Goal: Download file/media

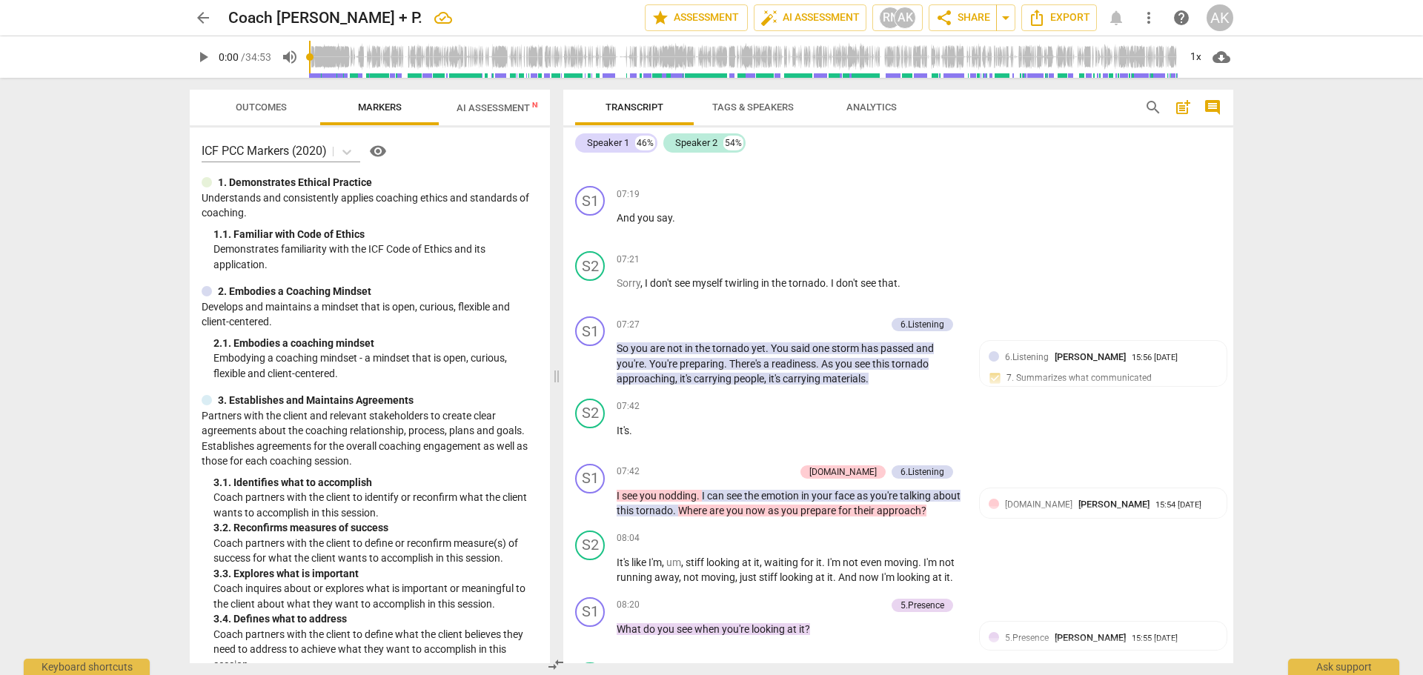
scroll to position [2075, 0]
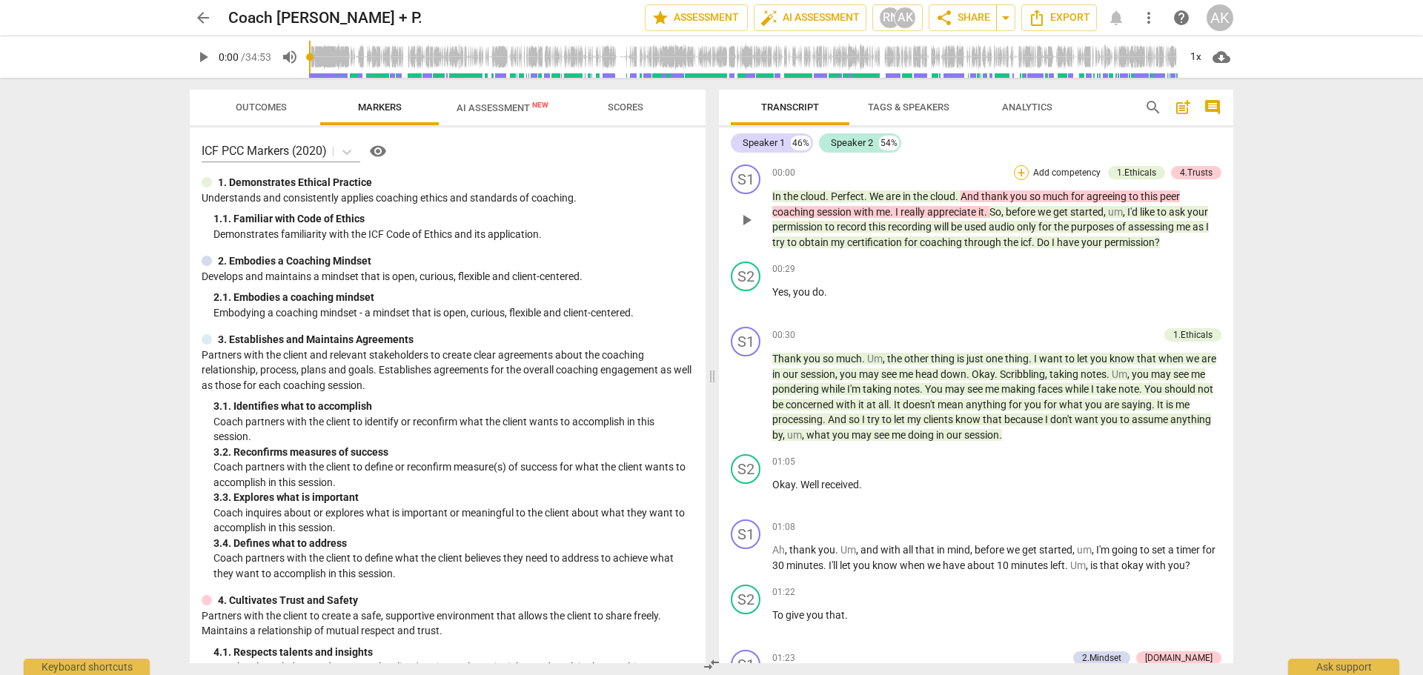
click at [1015, 173] on div "+" at bounding box center [1021, 172] width 15 height 15
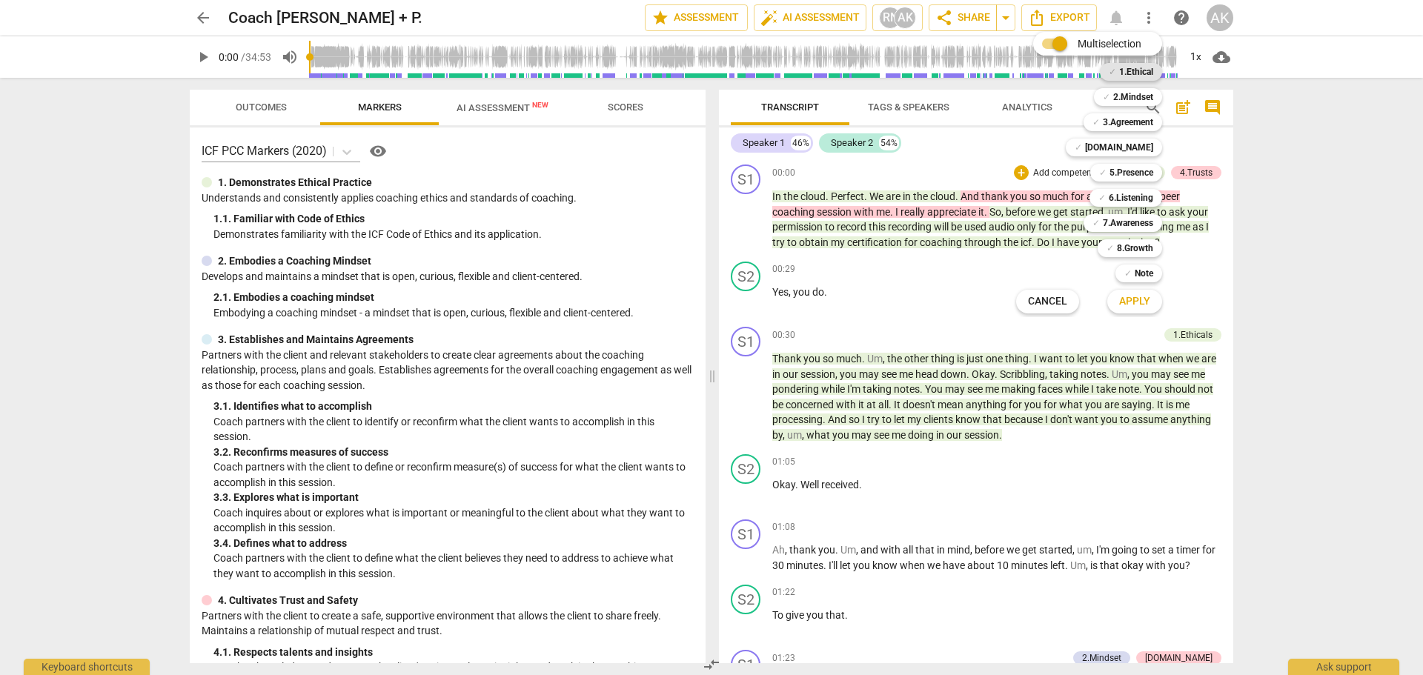
click at [1129, 68] on b "1.Ethical" at bounding box center [1136, 72] width 34 height 18
click at [1131, 147] on b "[DOMAIN_NAME]" at bounding box center [1119, 148] width 68 height 18
click at [1140, 295] on span "Apply" at bounding box center [1134, 301] width 31 height 15
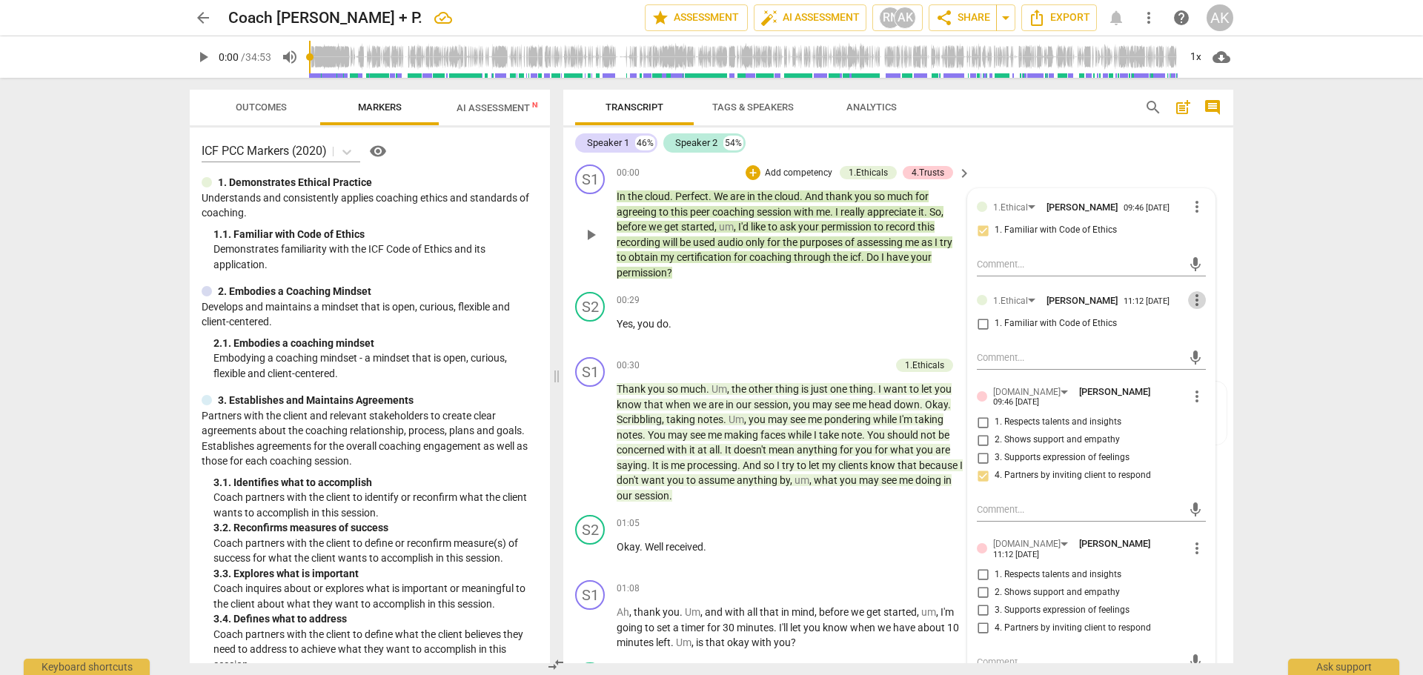
click at [1193, 302] on span "more_vert" at bounding box center [1197, 300] width 18 height 18
click at [1211, 333] on li "Delete" at bounding box center [1208, 328] width 51 height 28
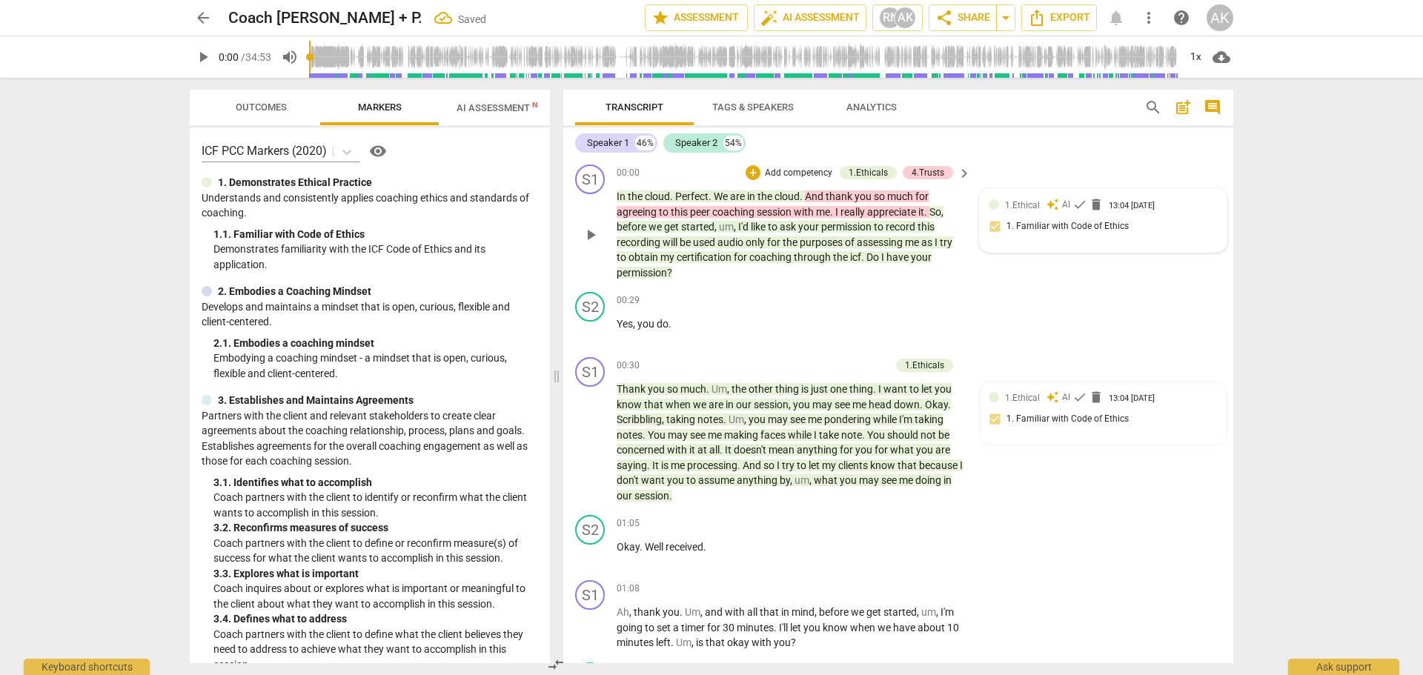
click at [1143, 224] on div "1.Ethical auto_awesome AI check delete 13:04 09-20-2025 1. Familiar with Code o…" at bounding box center [1102, 220] width 229 height 45
click at [960, 174] on span "keyboard_arrow_right" at bounding box center [964, 173] width 18 height 18
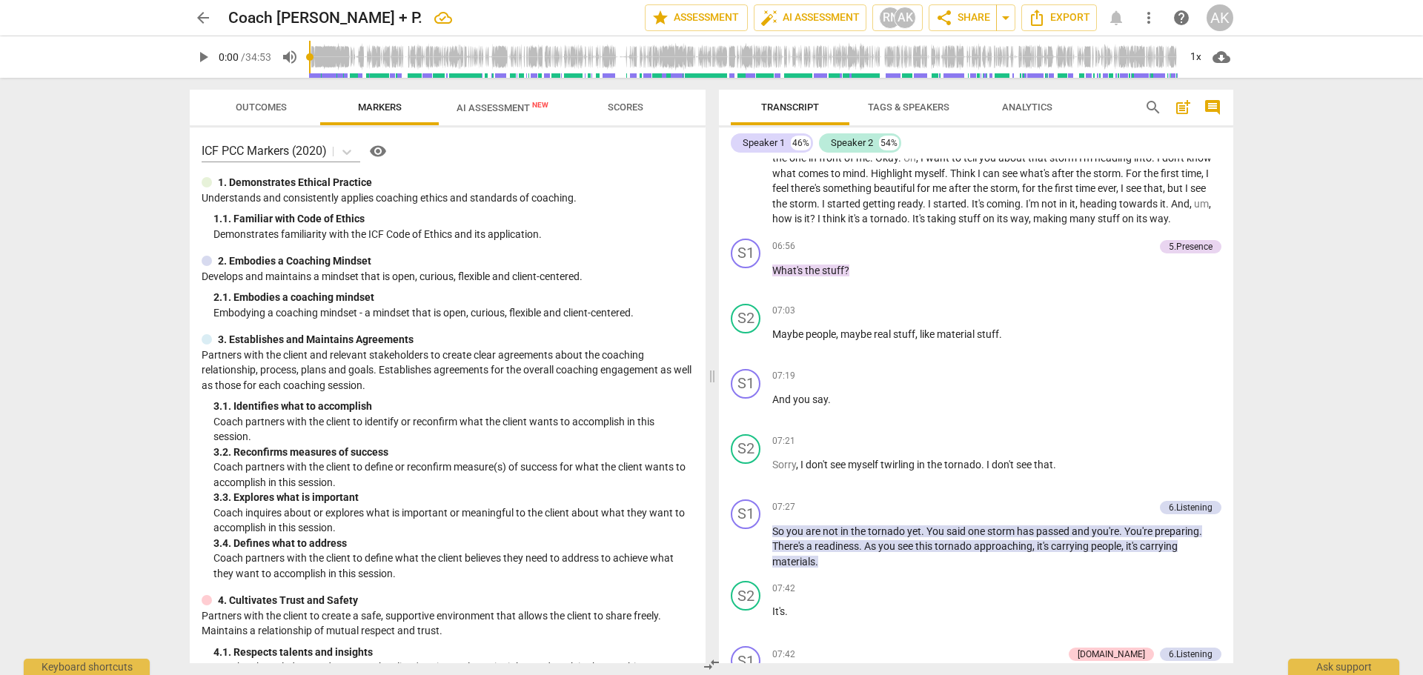
scroll to position [1556, 0]
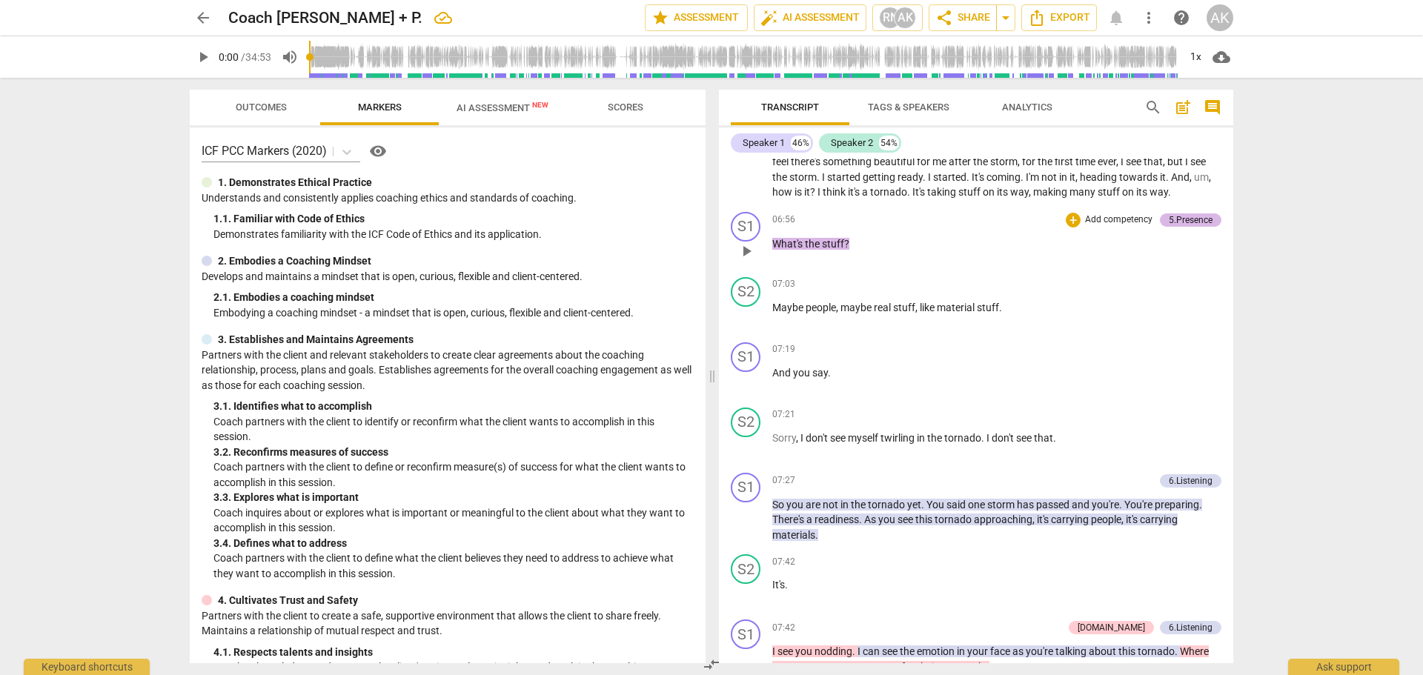
click at [1183, 227] on div "5.Presence" at bounding box center [1190, 219] width 44 height 13
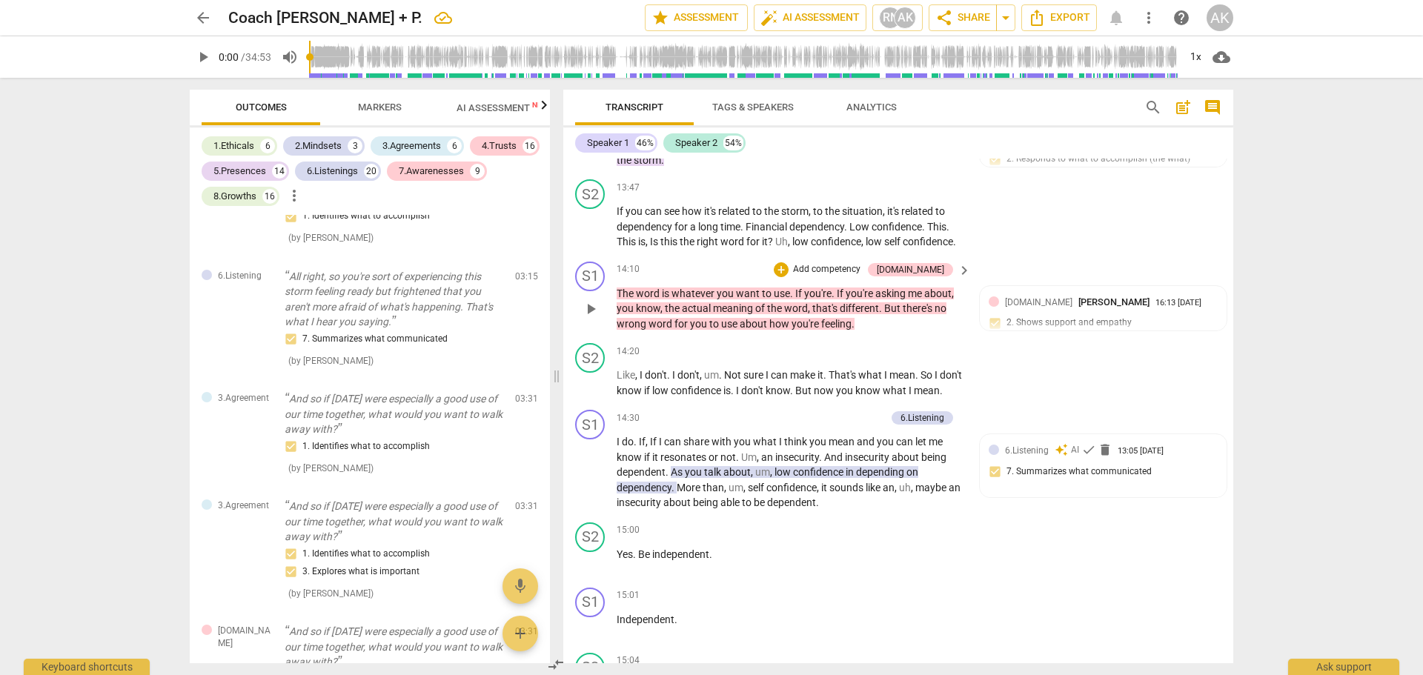
scroll to position [3954, 0]
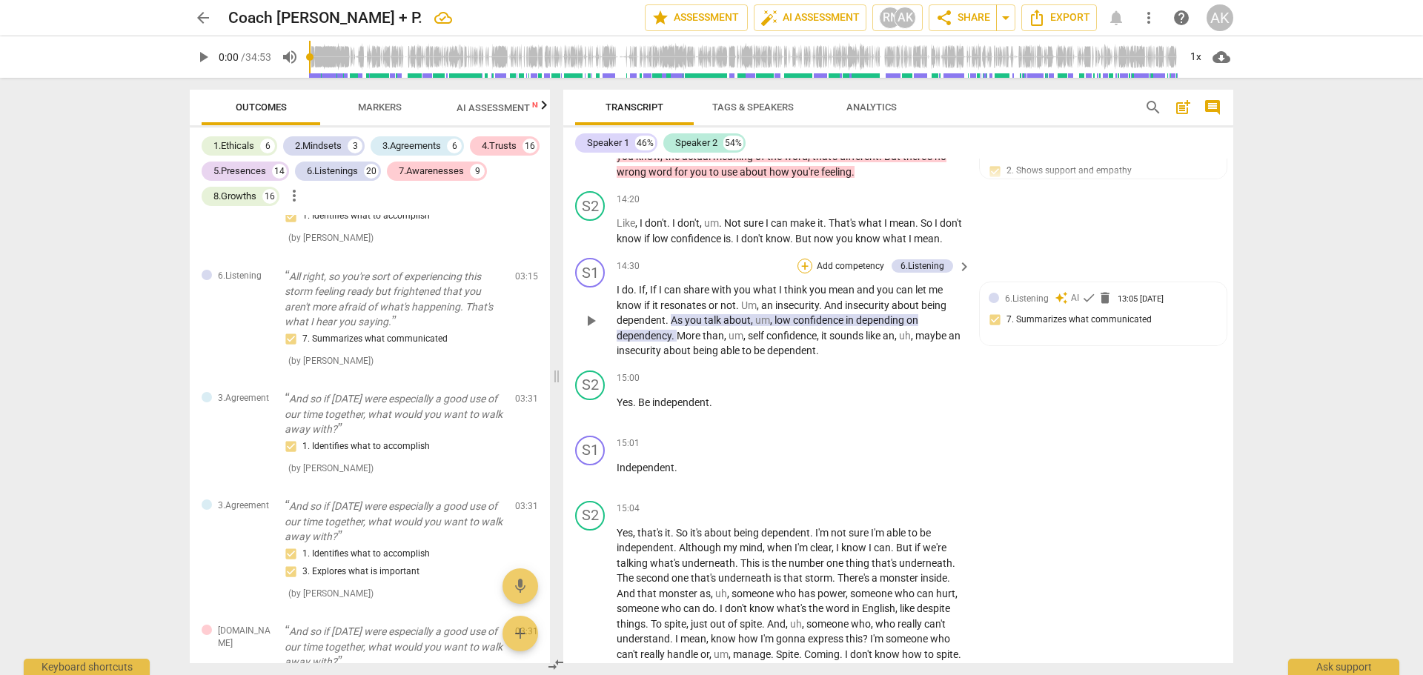
click at [805, 273] on div "+" at bounding box center [804, 266] width 15 height 15
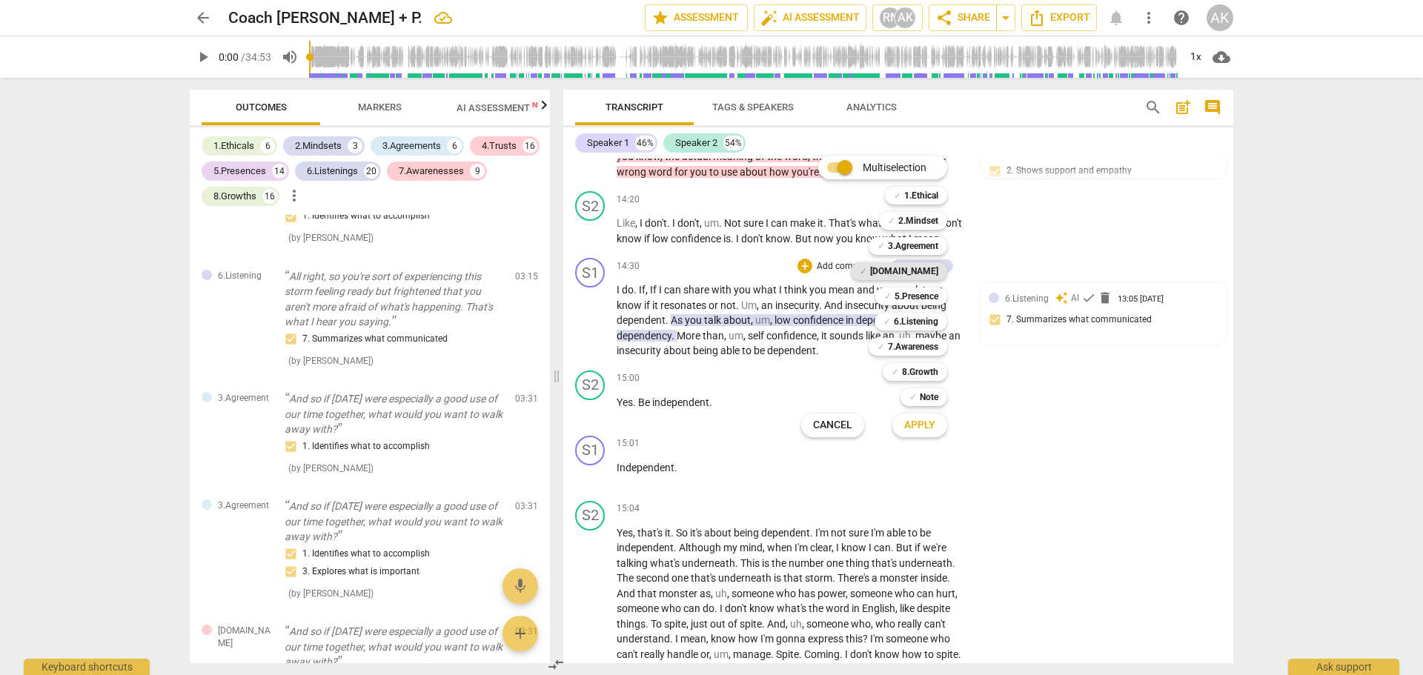
click at [932, 270] on b "[DOMAIN_NAME]" at bounding box center [904, 271] width 68 height 18
click at [916, 322] on b "6.Listening" at bounding box center [916, 322] width 44 height 18
click at [920, 428] on span "Apply" at bounding box center [919, 425] width 31 height 15
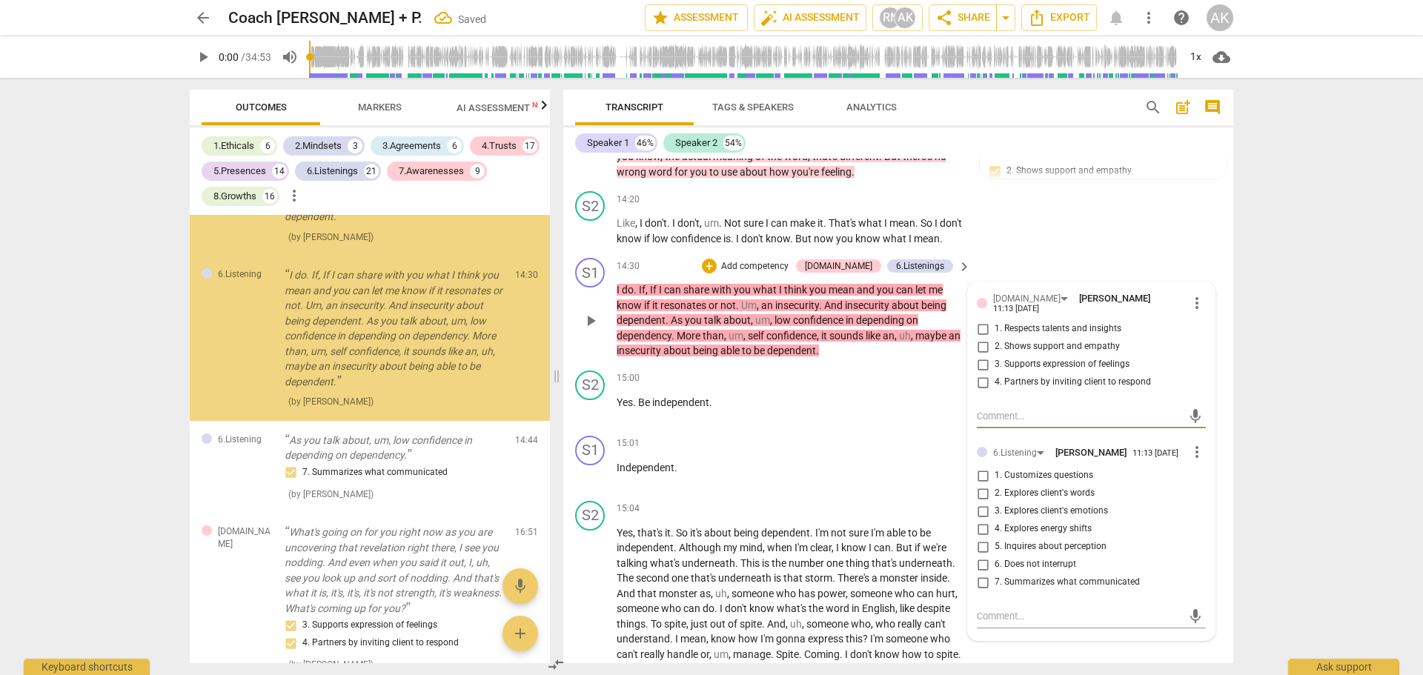
scroll to position [5367, 0]
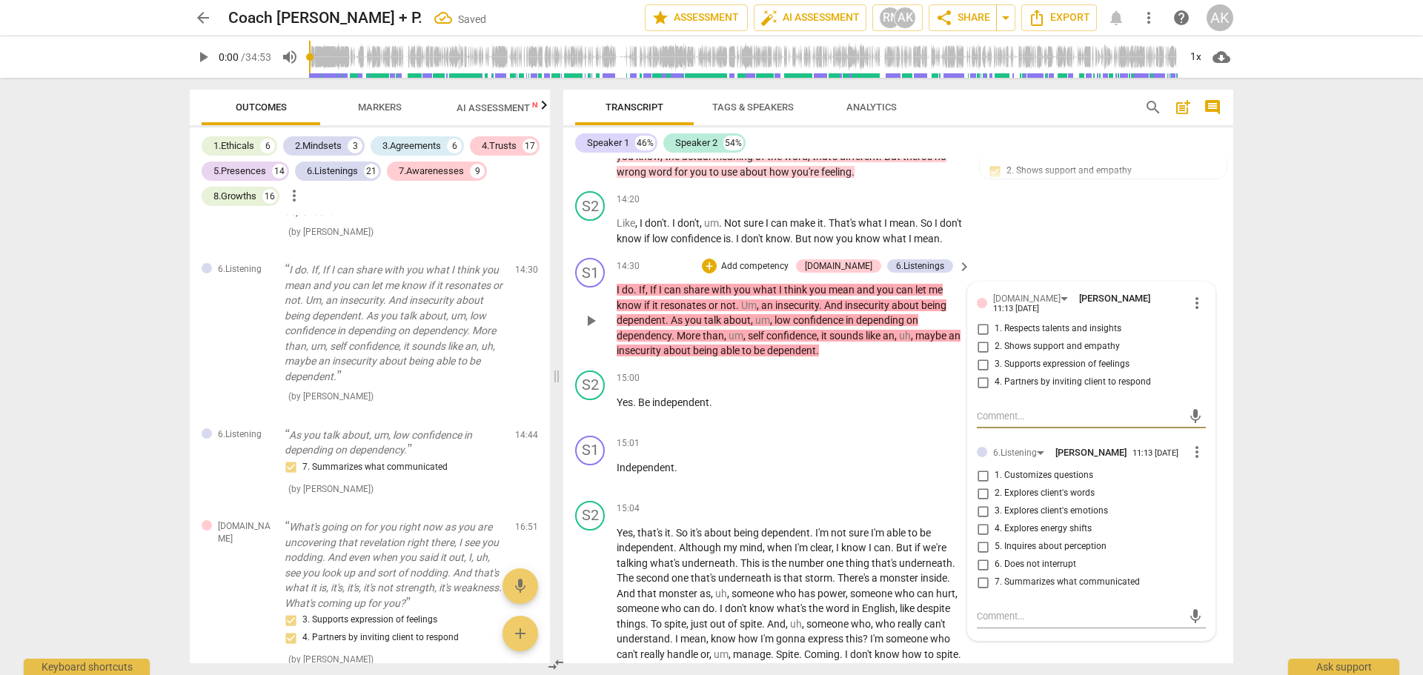
click at [980, 356] on input "2. Shows support and empathy" at bounding box center [983, 347] width 24 height 18
checkbox input "true"
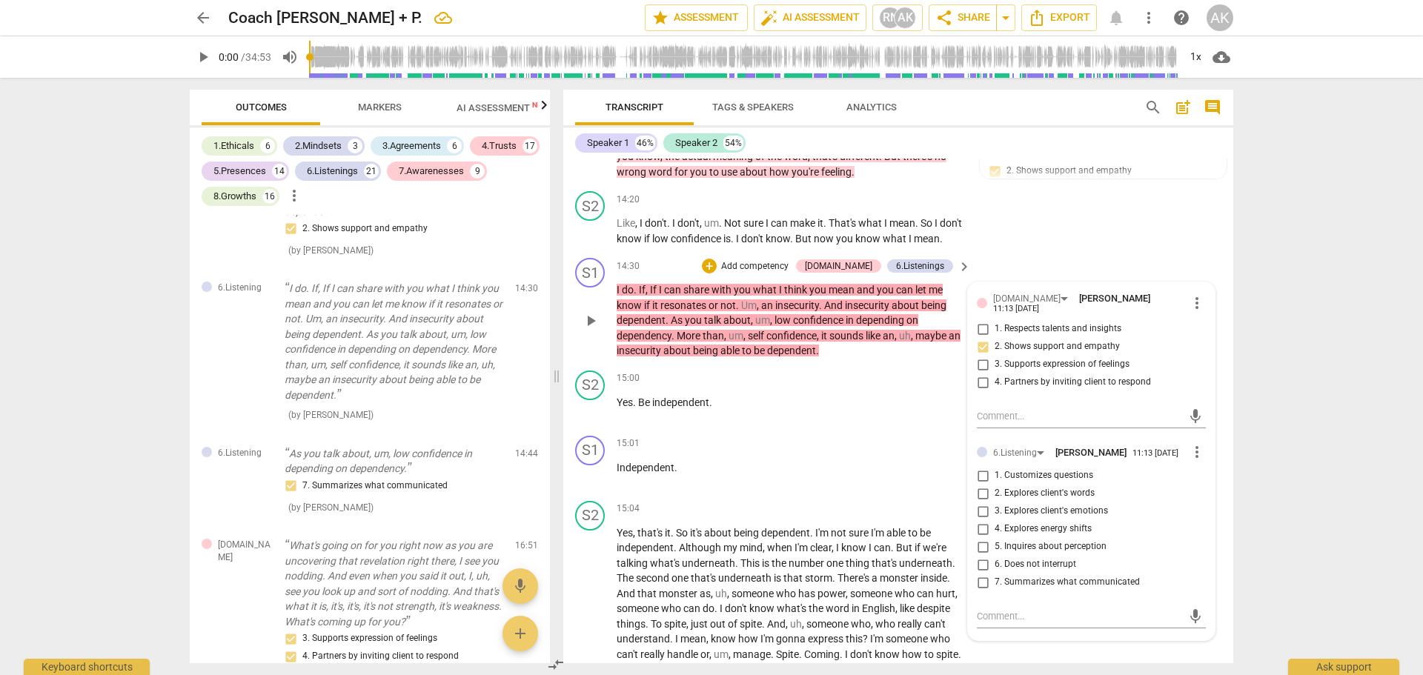
click at [977, 591] on input "7. Summarizes what communicated" at bounding box center [983, 582] width 24 height 18
checkbox input "true"
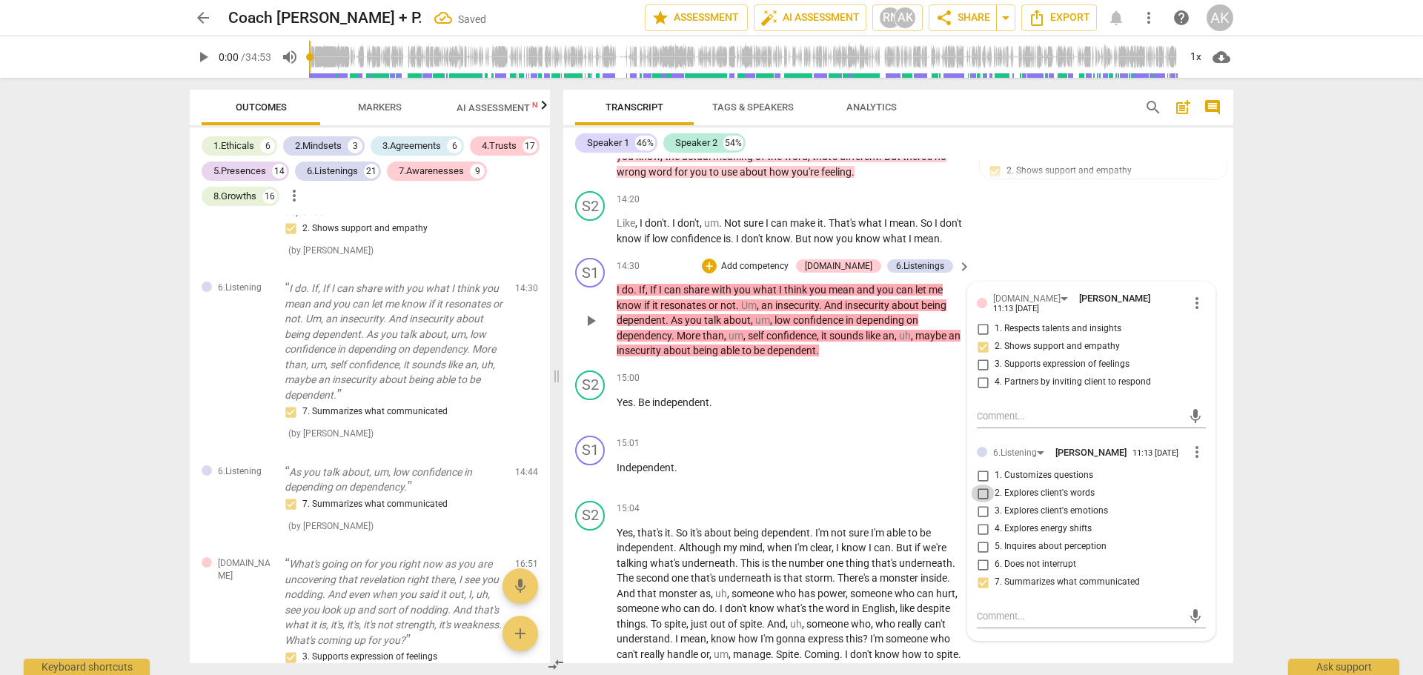
click at [982, 502] on input "2. Explores client's words" at bounding box center [983, 494] width 24 height 18
checkbox input "true"
click at [979, 591] on input "7. Summarizes what communicated" at bounding box center [983, 582] width 24 height 18
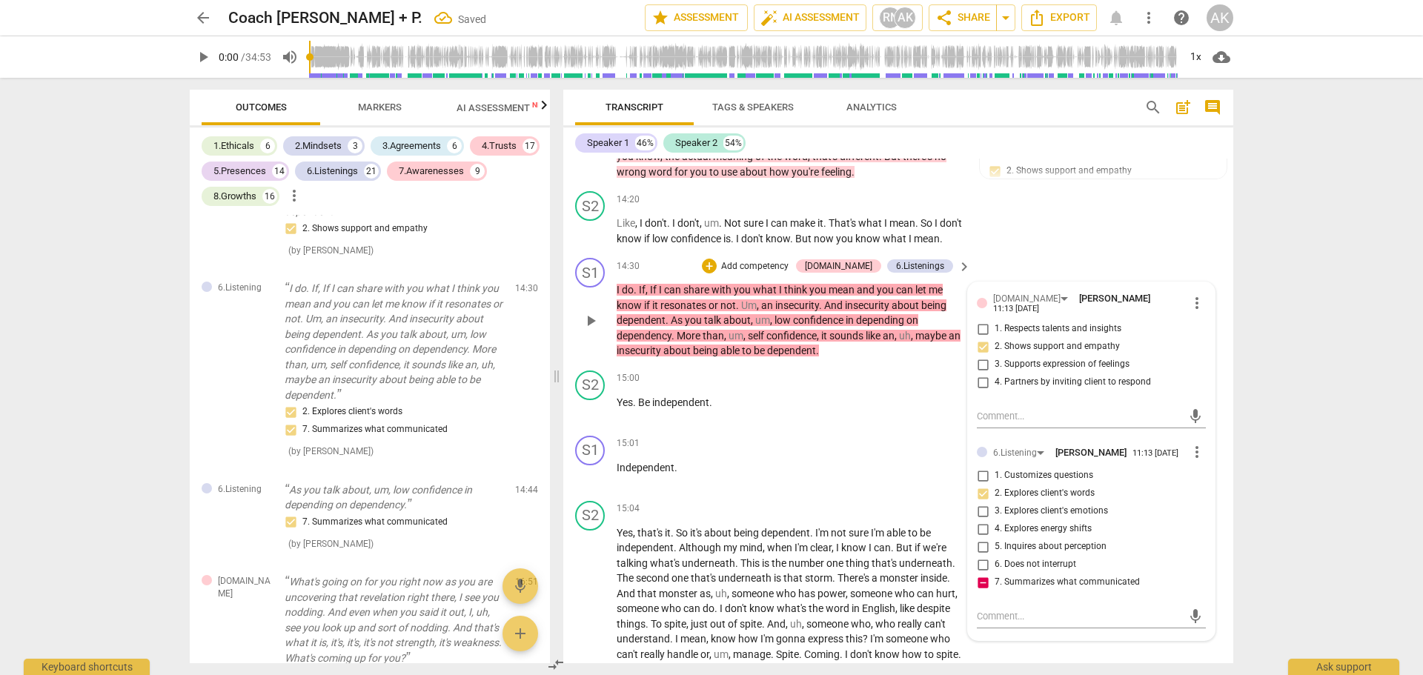
click at [982, 591] on input "7. Summarizes what communicated" at bounding box center [983, 582] width 24 height 18
checkbox input "false"
click at [1277, 531] on div "arrow_back Coach Ayana + P. Saved edit star Assessment auto_fix_high AI Assessm…" at bounding box center [711, 337] width 1423 height 675
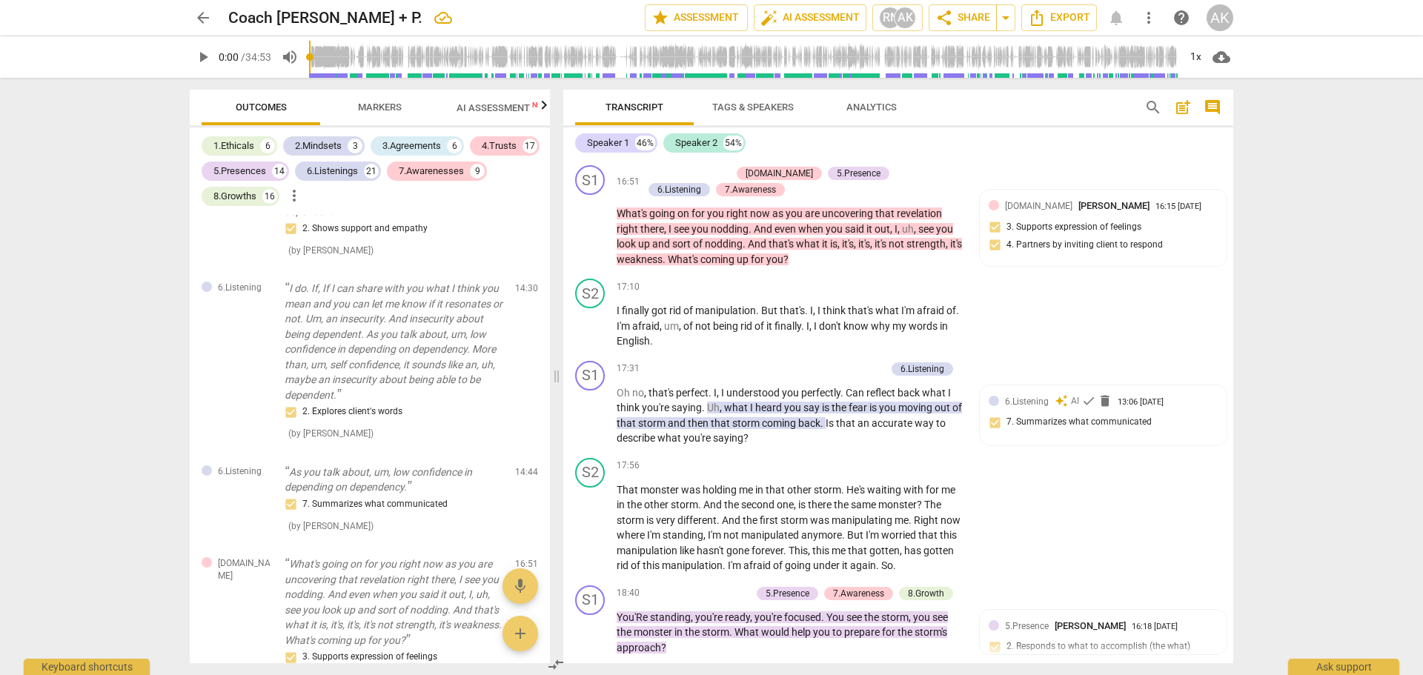
scroll to position [4546, 0]
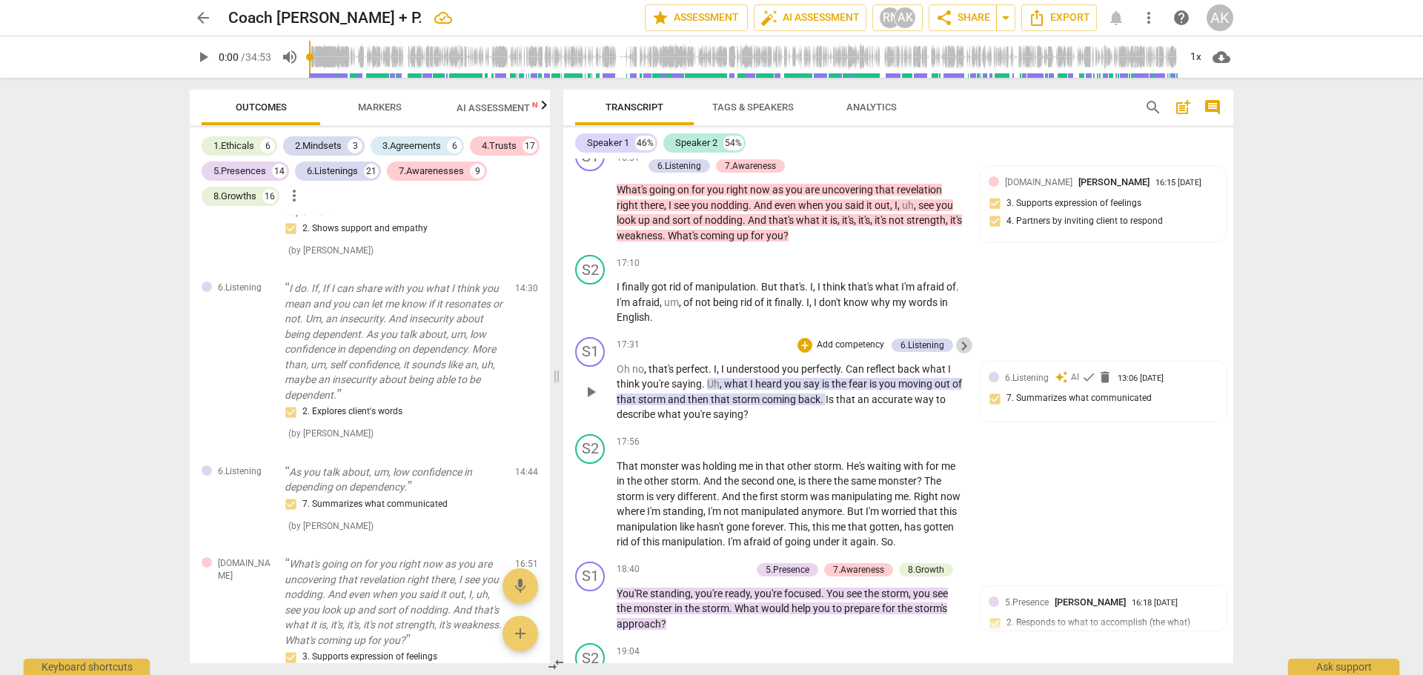
click at [964, 355] on span "keyboard_arrow_right" at bounding box center [964, 346] width 18 height 18
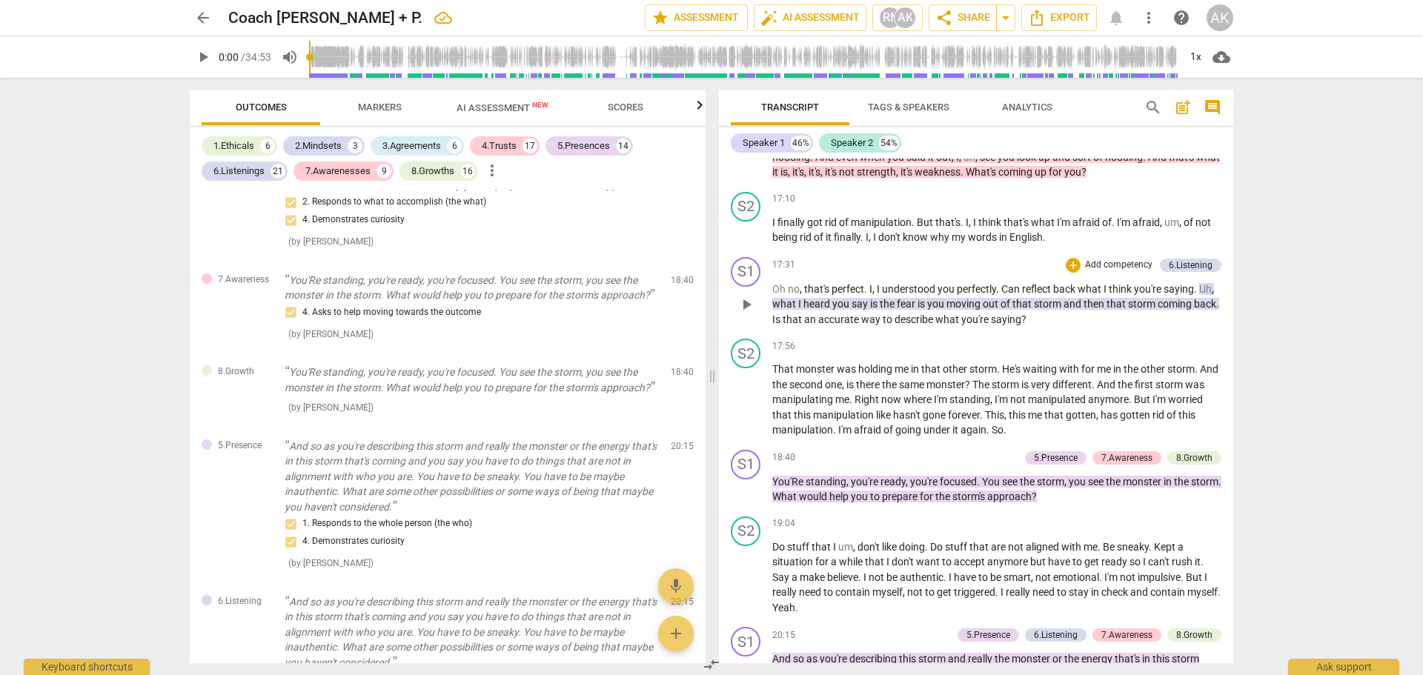
scroll to position [4411, 0]
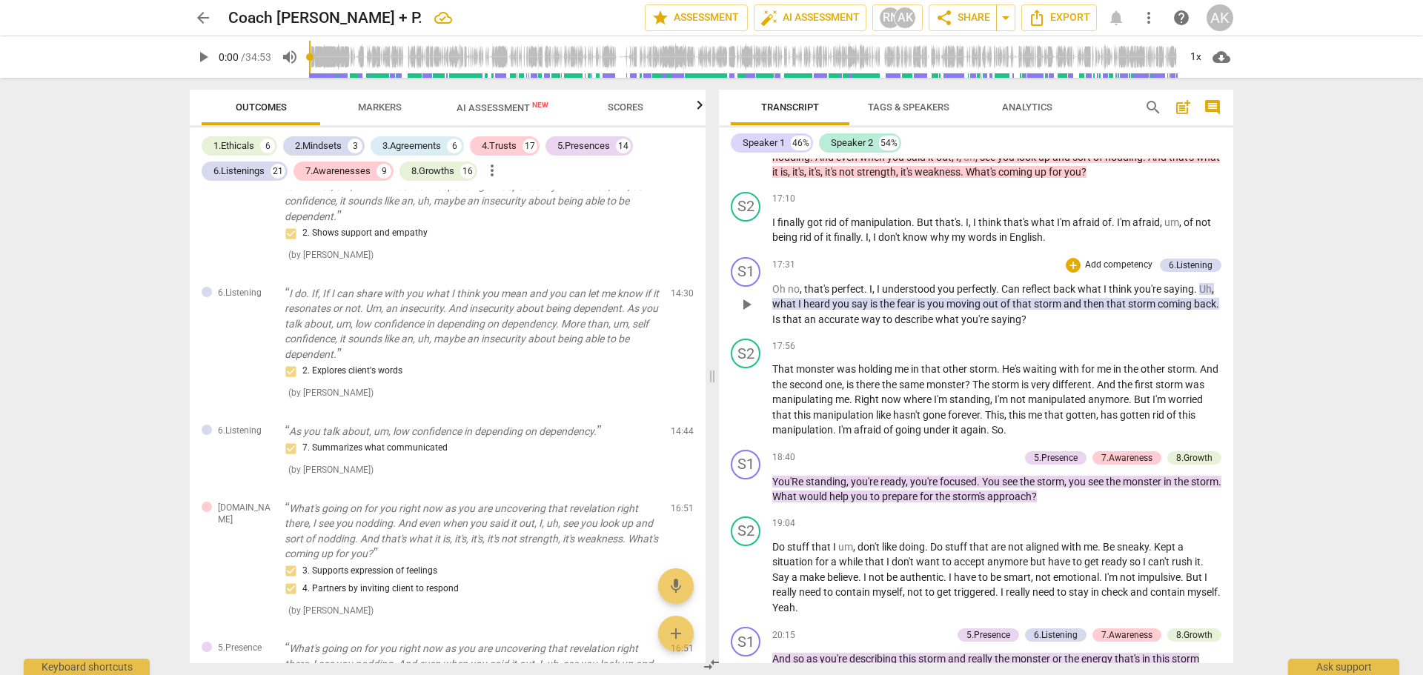
click at [1115, 310] on span "that" at bounding box center [1116, 304] width 21 height 12
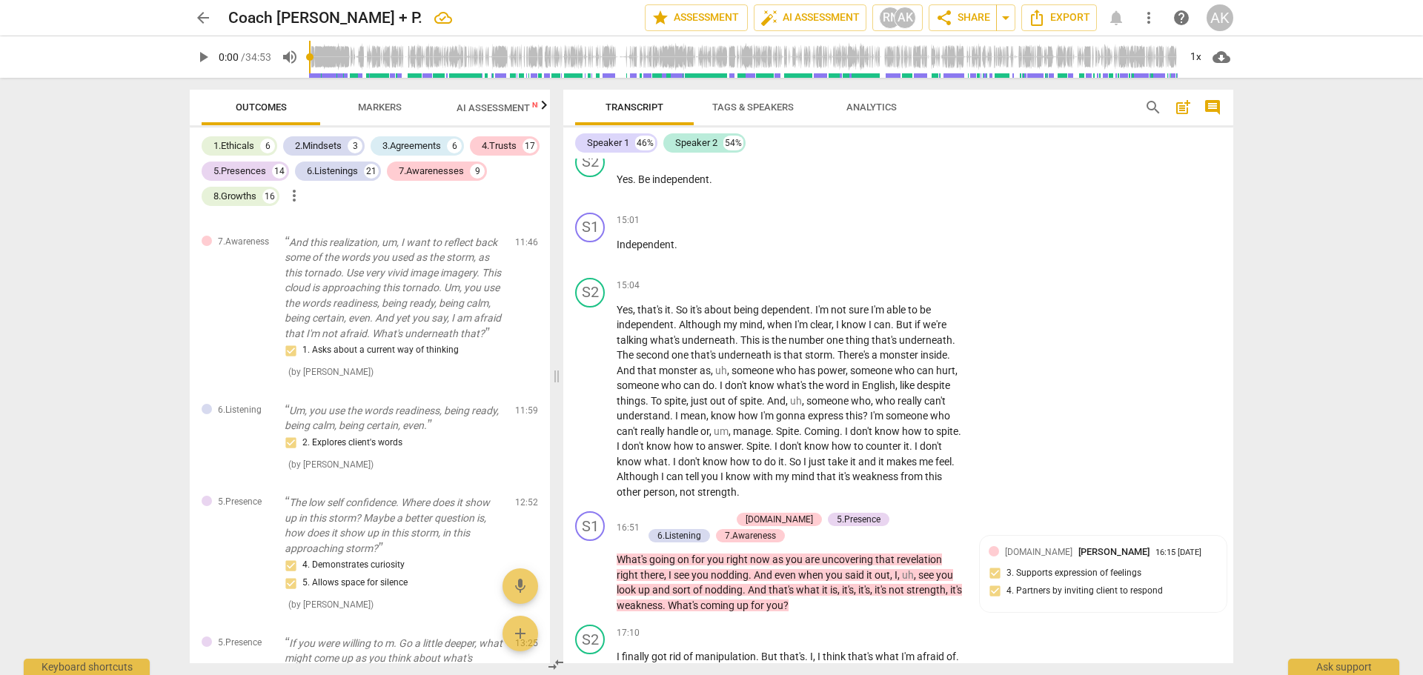
scroll to position [5367, 0]
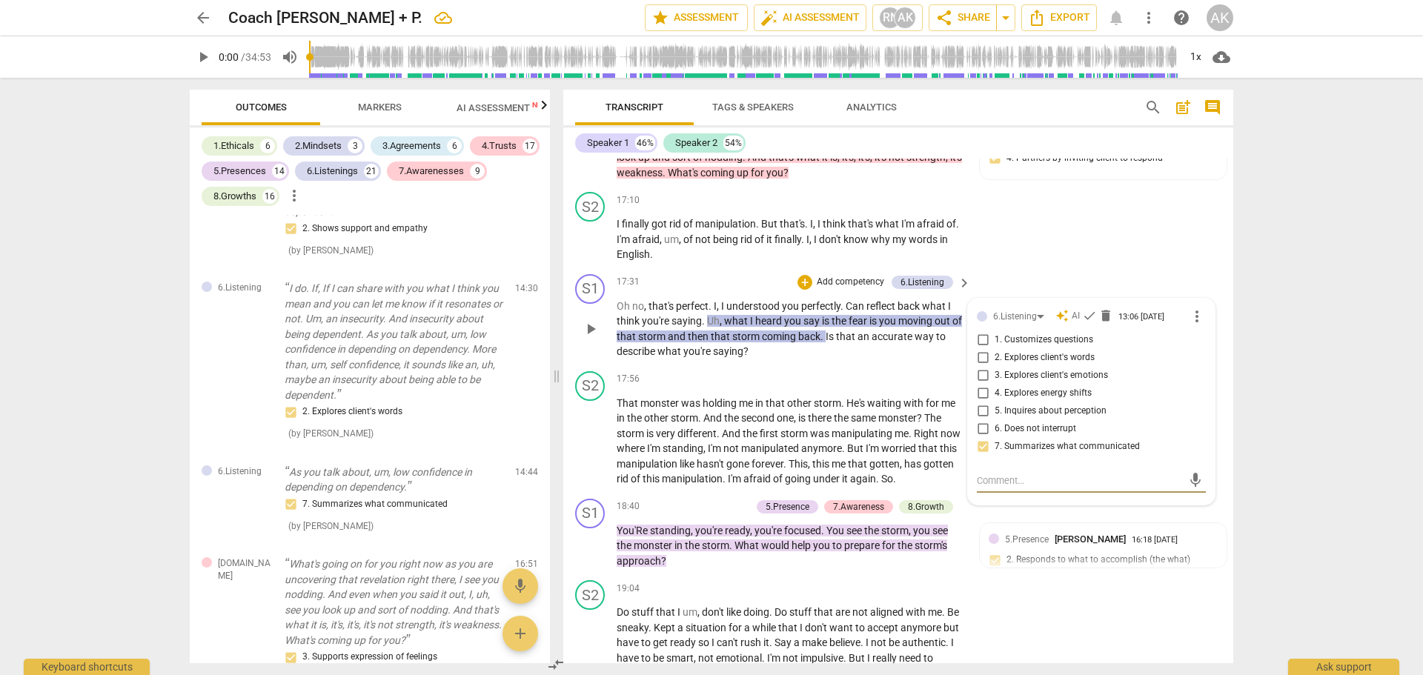
click at [825, 359] on p "Oh no , that's perfect . I , I understood you perfectly . Can reflect back what…" at bounding box center [789, 329] width 347 height 61
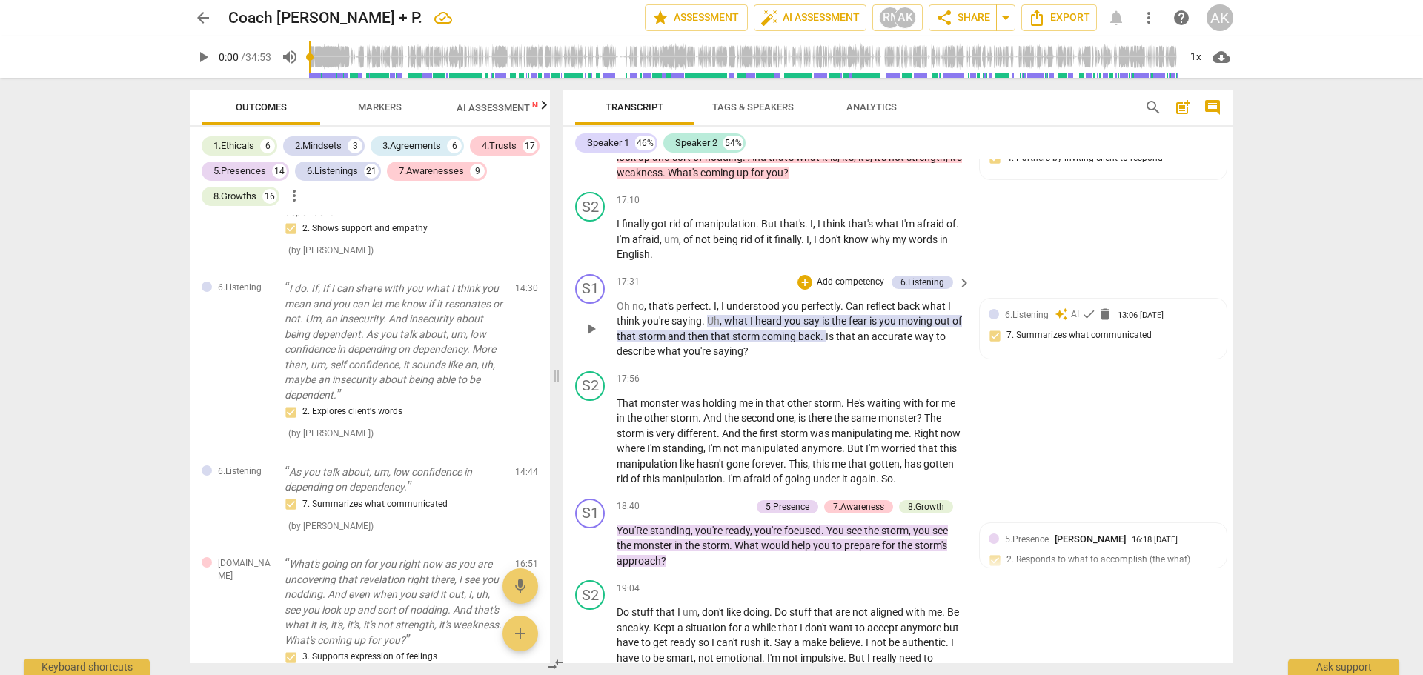
click at [851, 289] on p "Add competency" at bounding box center [850, 282] width 70 height 13
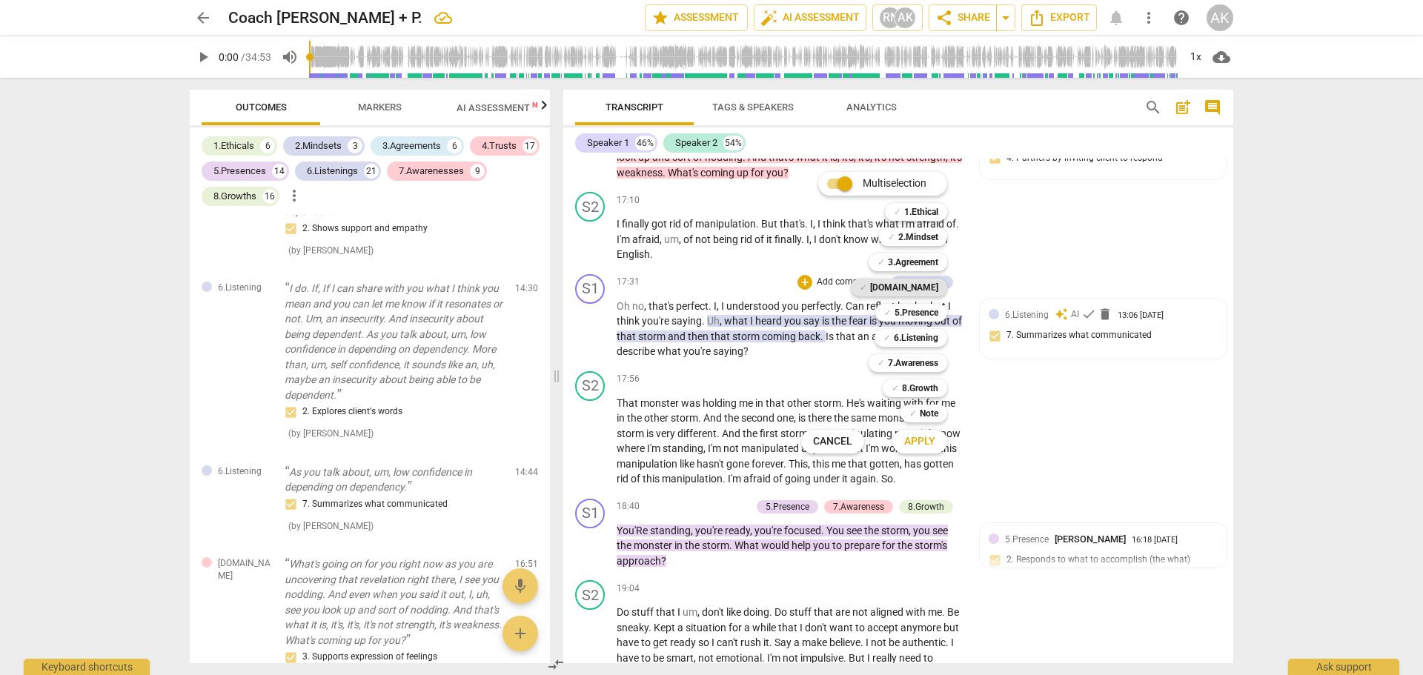
click at [927, 290] on b "[DOMAIN_NAME]" at bounding box center [904, 288] width 68 height 18
click at [920, 437] on span "Apply" at bounding box center [919, 441] width 31 height 15
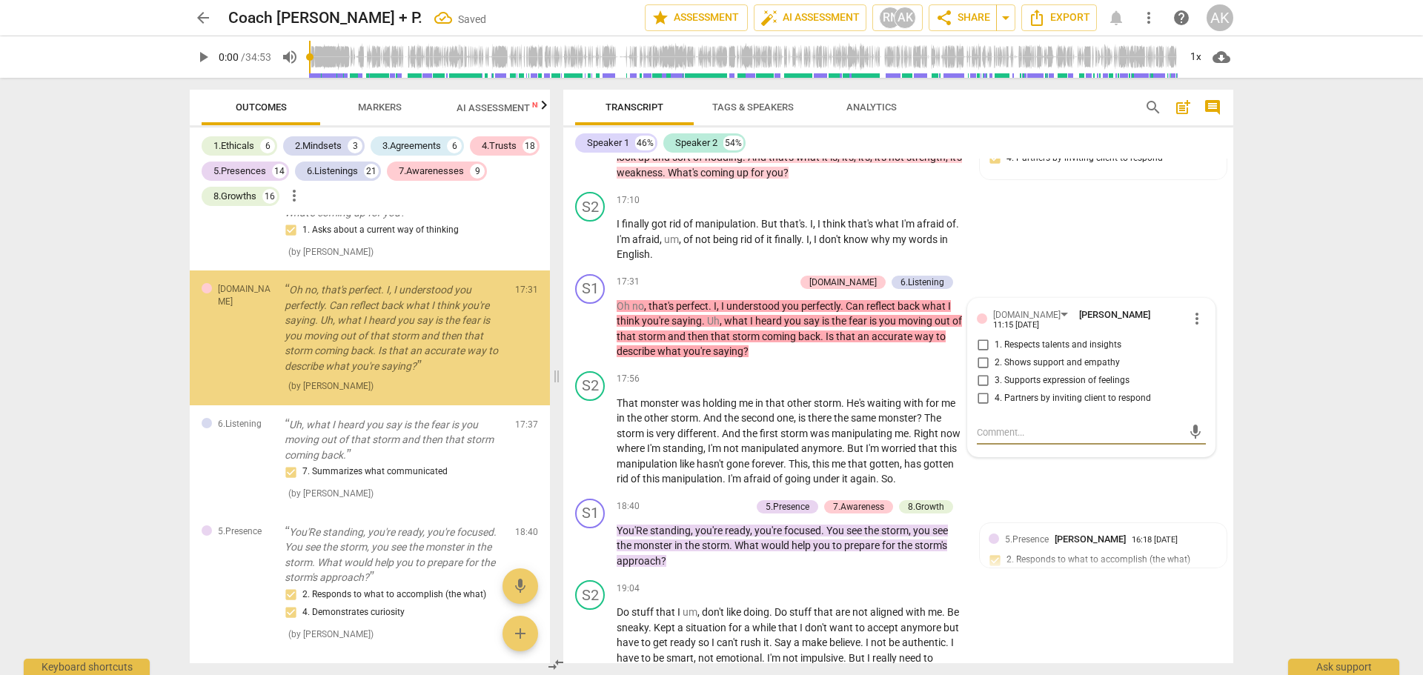
scroll to position [6294, 0]
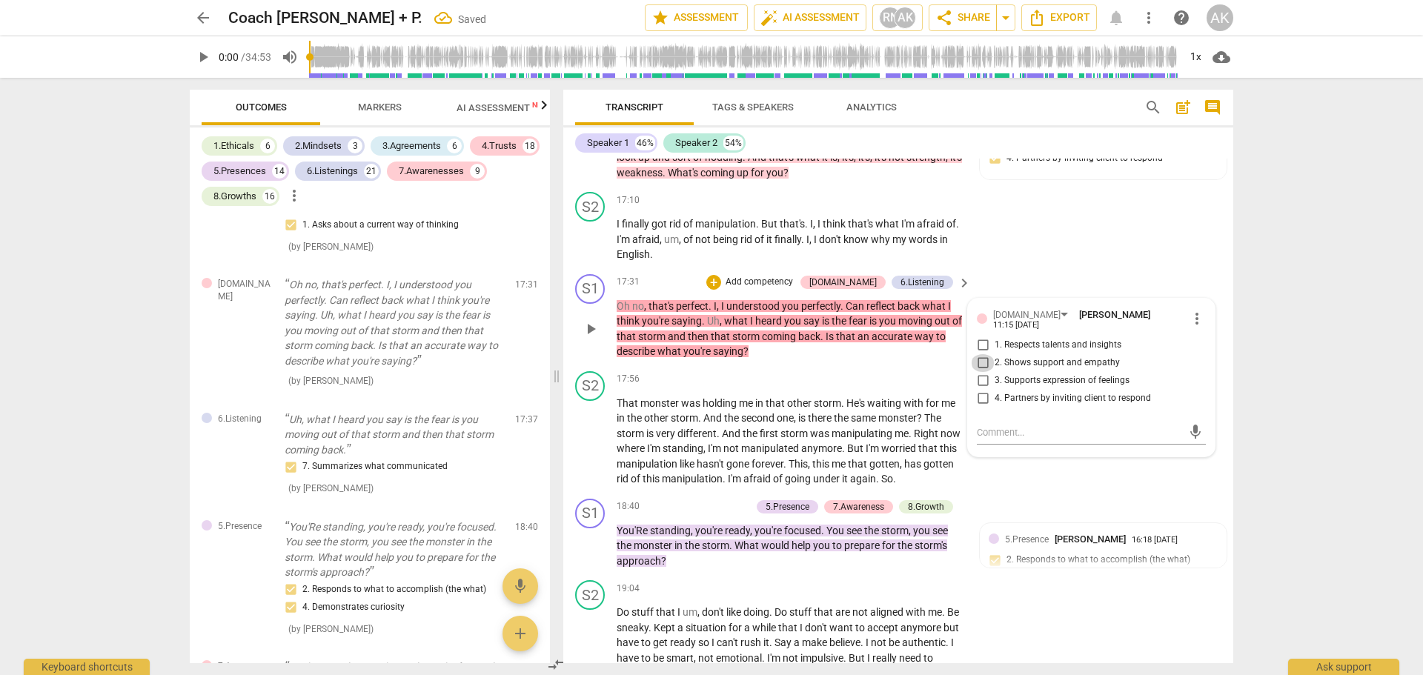
click at [980, 372] on input "2. Shows support and empathy" at bounding box center [983, 363] width 24 height 18
checkbox input "true"
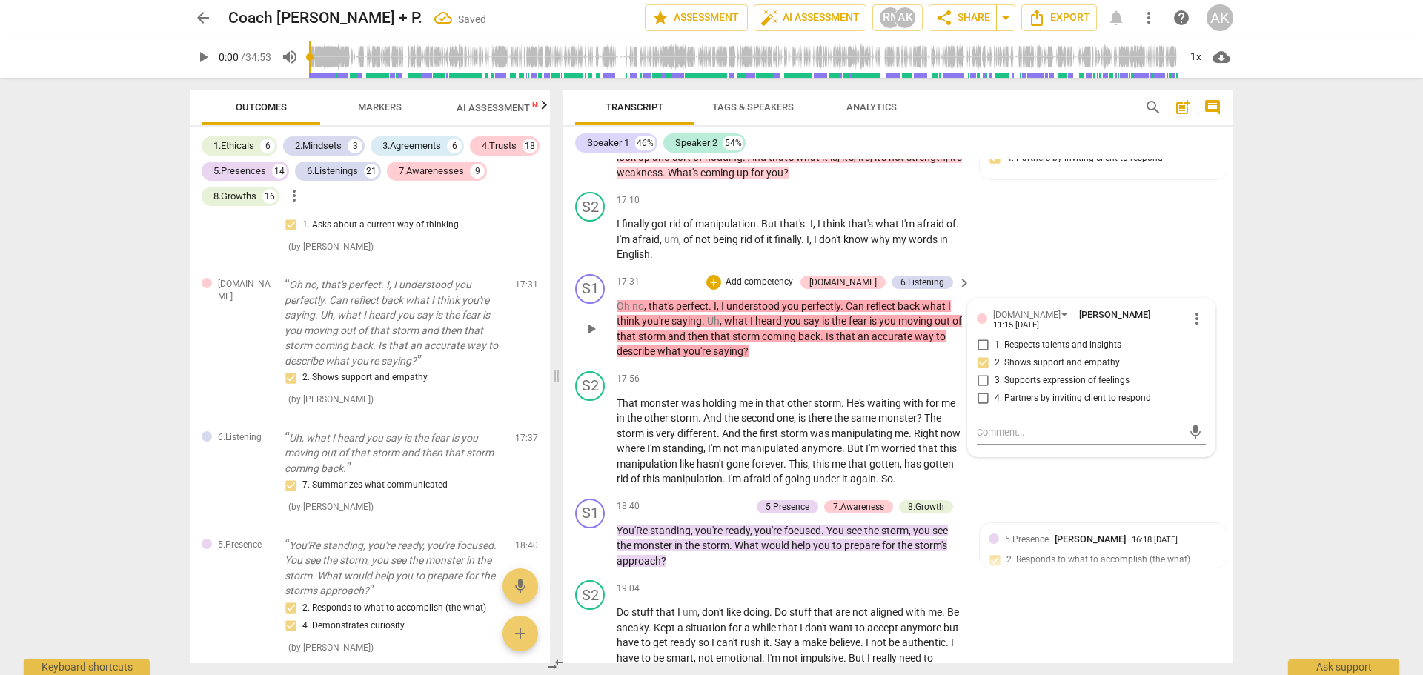
click at [977, 408] on input "4. Partners by inviting client to respond" at bounding box center [983, 399] width 24 height 18
checkbox input "true"
click at [1280, 300] on div "arrow_back Coach Ayana + P. Saved edit star Assessment auto_fix_high AI Assessm…" at bounding box center [711, 337] width 1423 height 675
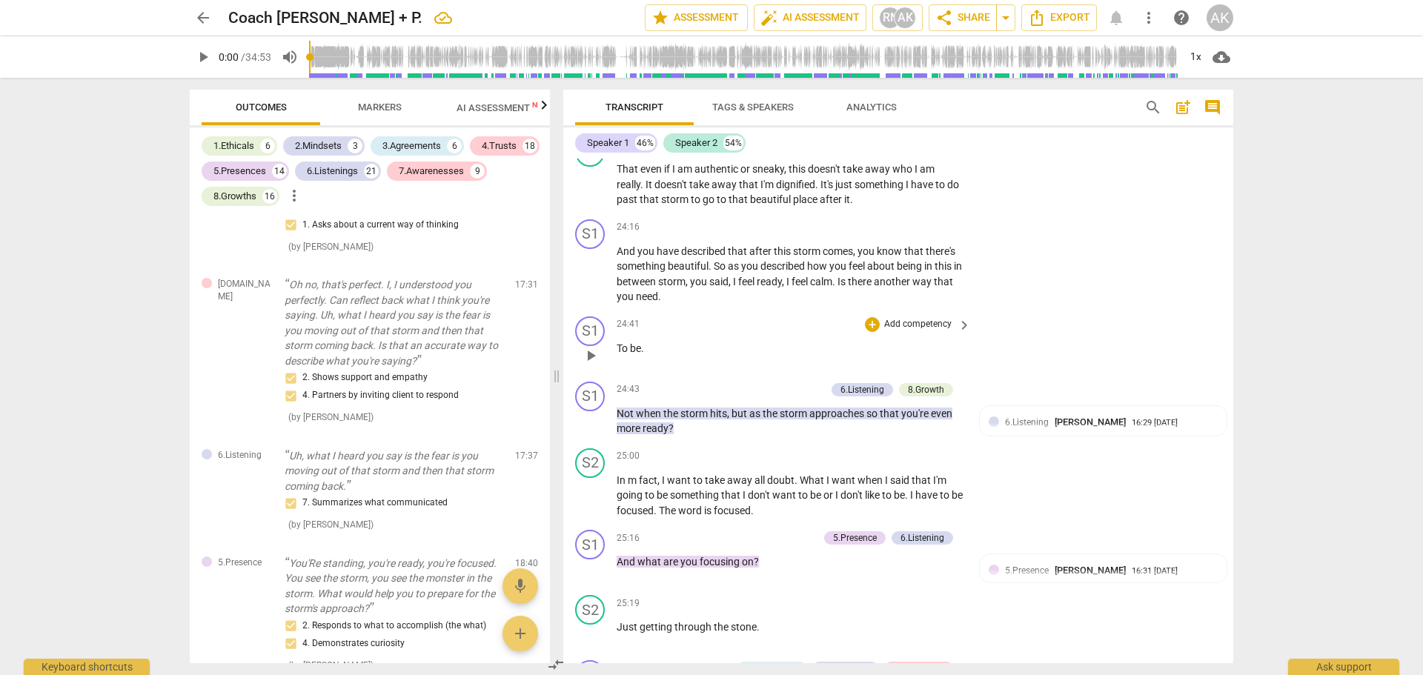
scroll to position [5869, 0]
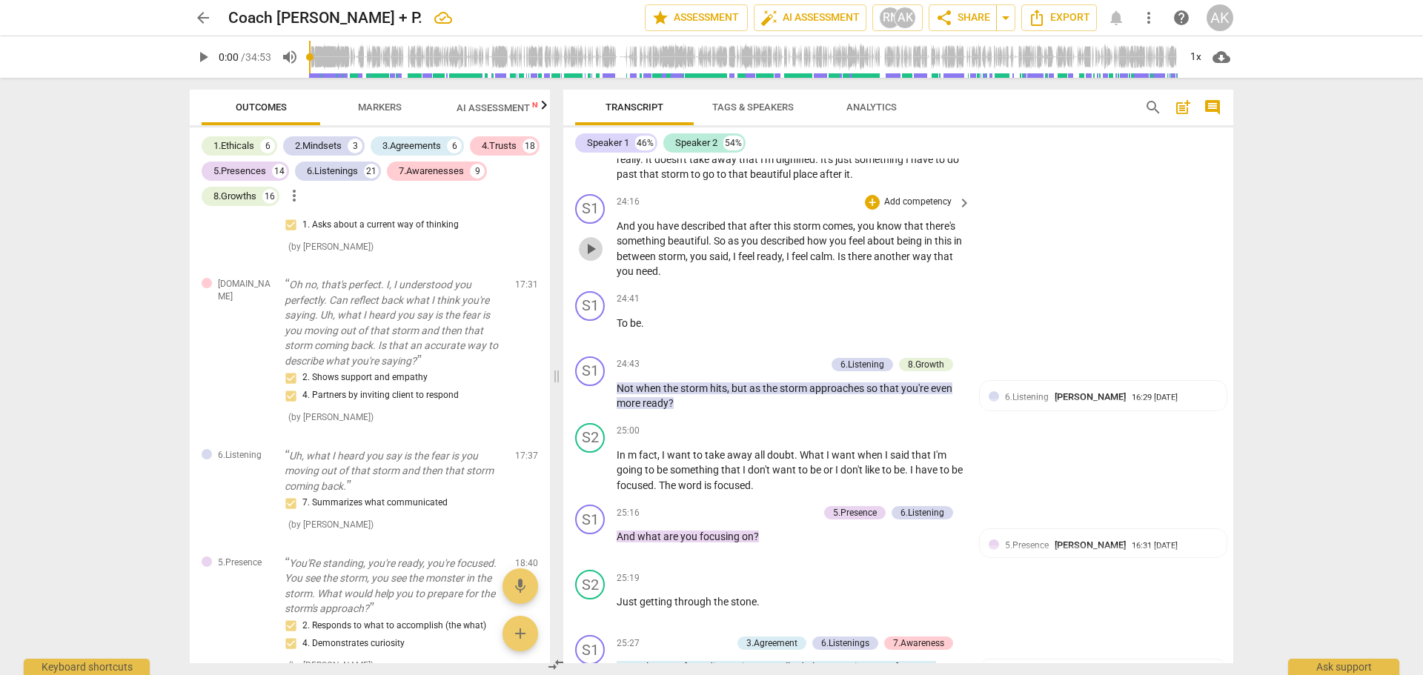
click at [588, 258] on span "play_arrow" at bounding box center [591, 249] width 18 height 18
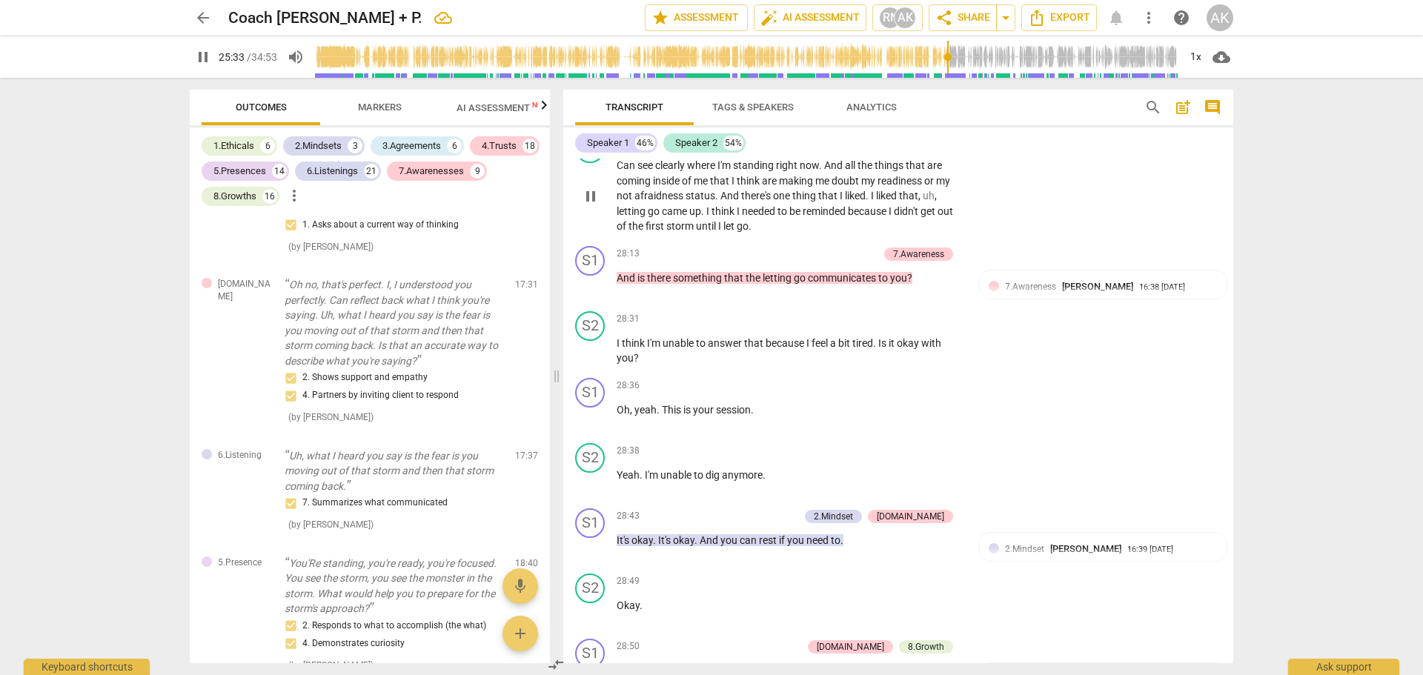
scroll to position [7203, 0]
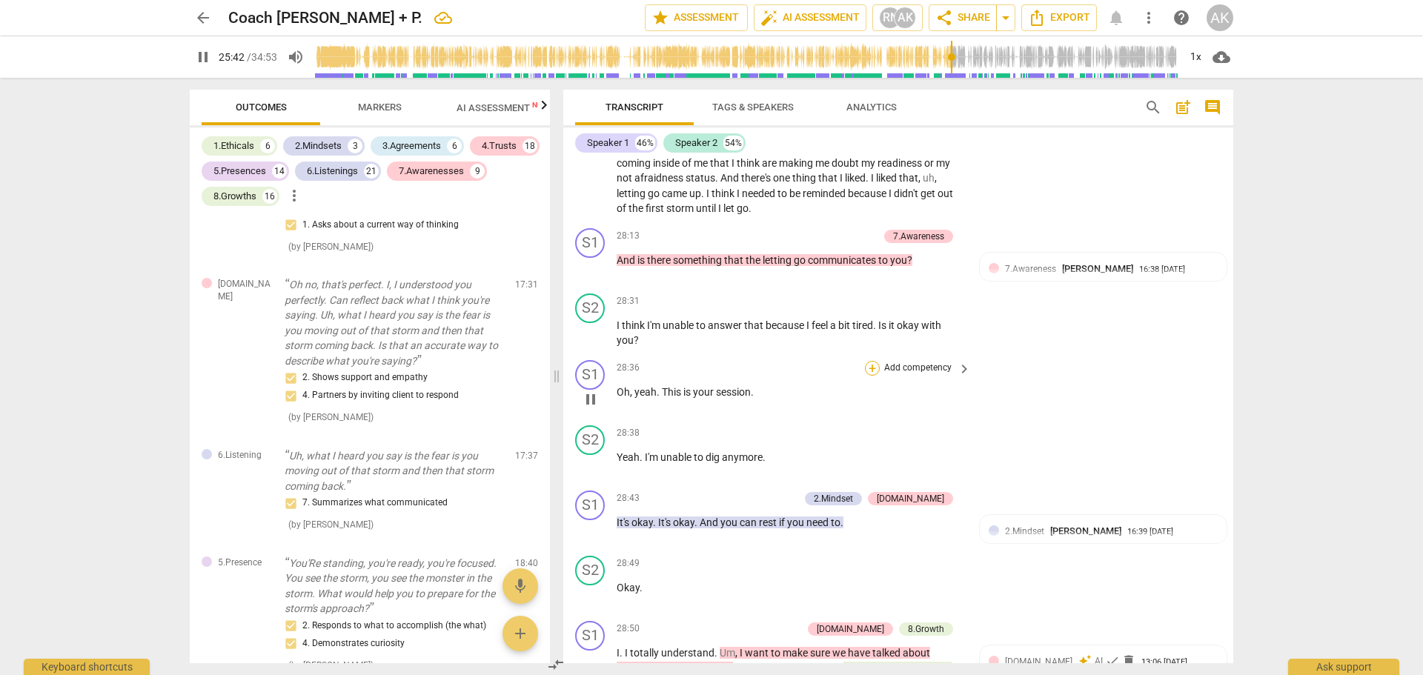
click at [870, 376] on div "+" at bounding box center [872, 368] width 15 height 15
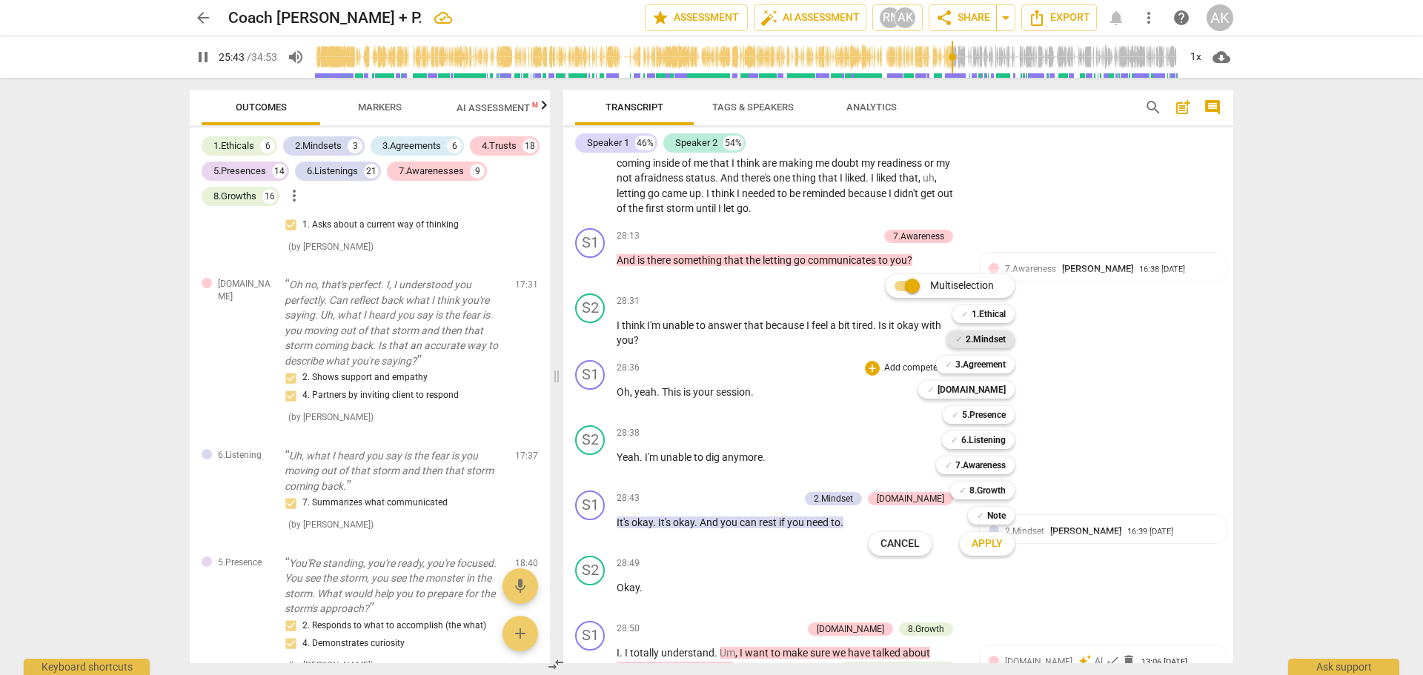
scroll to position [6448, 0]
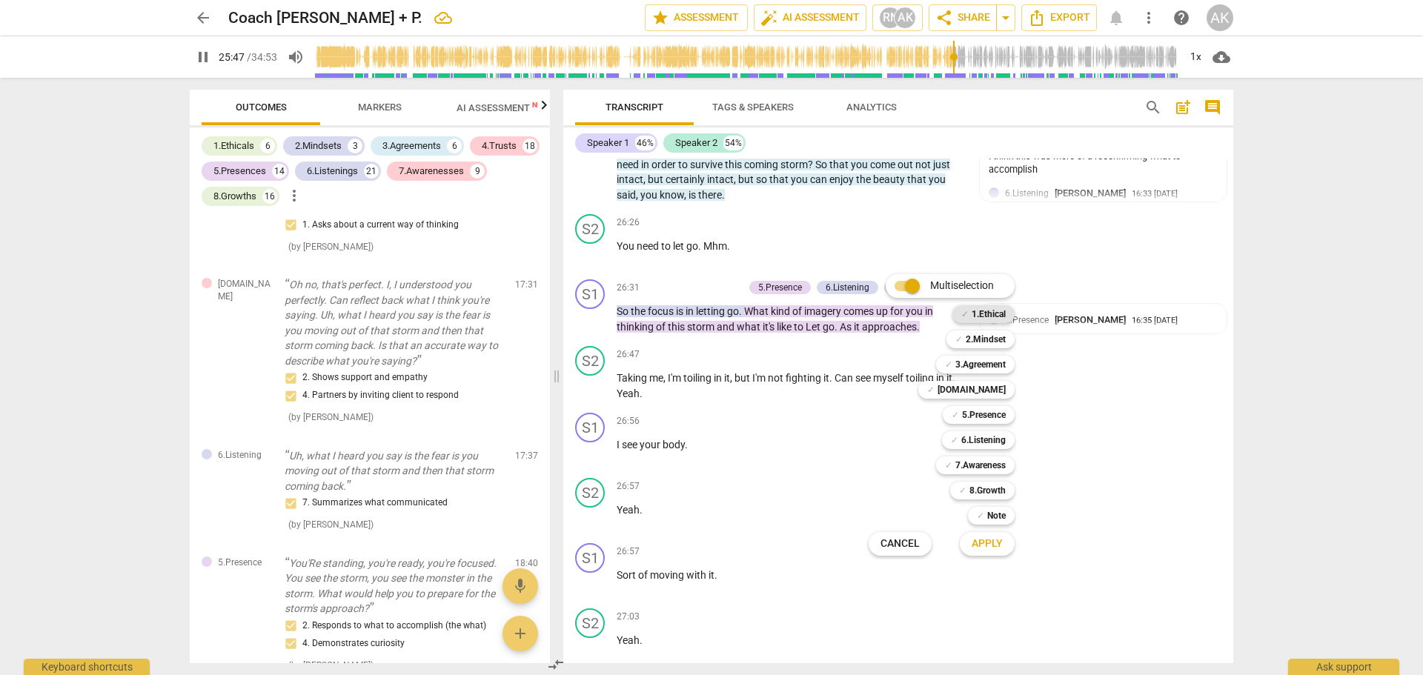
click at [980, 313] on b "1.Ethical" at bounding box center [988, 314] width 34 height 18
click at [984, 339] on b "2.Mindset" at bounding box center [985, 339] width 40 height 18
click at [986, 391] on b "[DOMAIN_NAME]" at bounding box center [971, 390] width 68 height 18
click at [980, 551] on span "Apply" at bounding box center [986, 543] width 31 height 15
type input "1550"
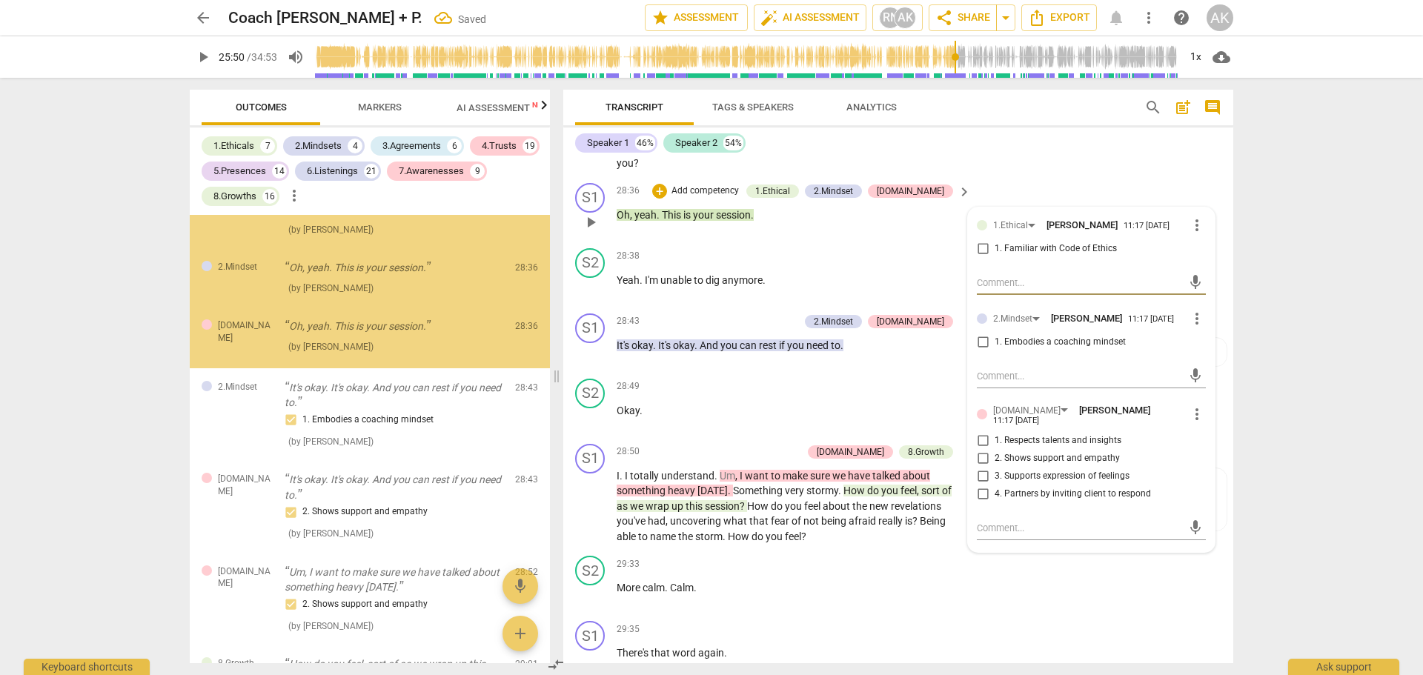
scroll to position [10356, 0]
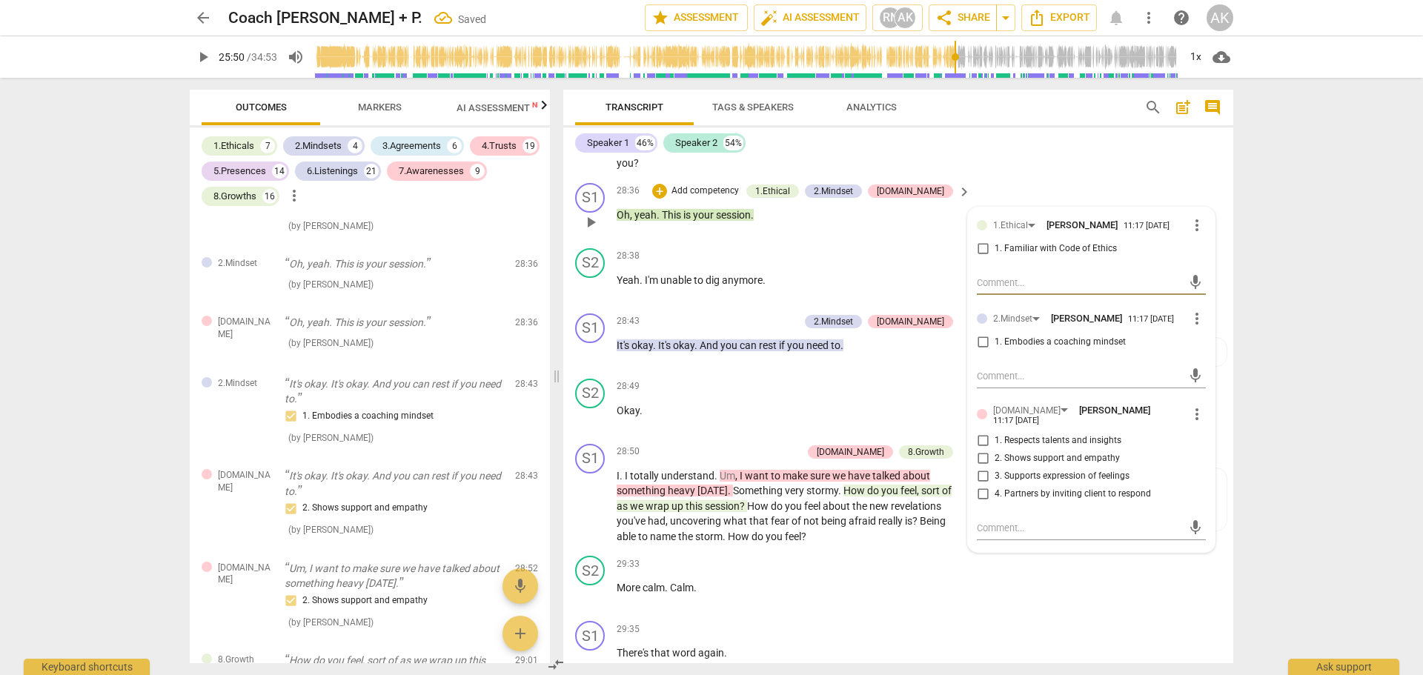
click at [979, 258] on input "1. Familiar with Code of Ethics" at bounding box center [983, 249] width 24 height 18
checkbox input "true"
click at [979, 351] on input "1. Embodies a coaching mindset" at bounding box center [983, 342] width 24 height 18
checkbox input "true"
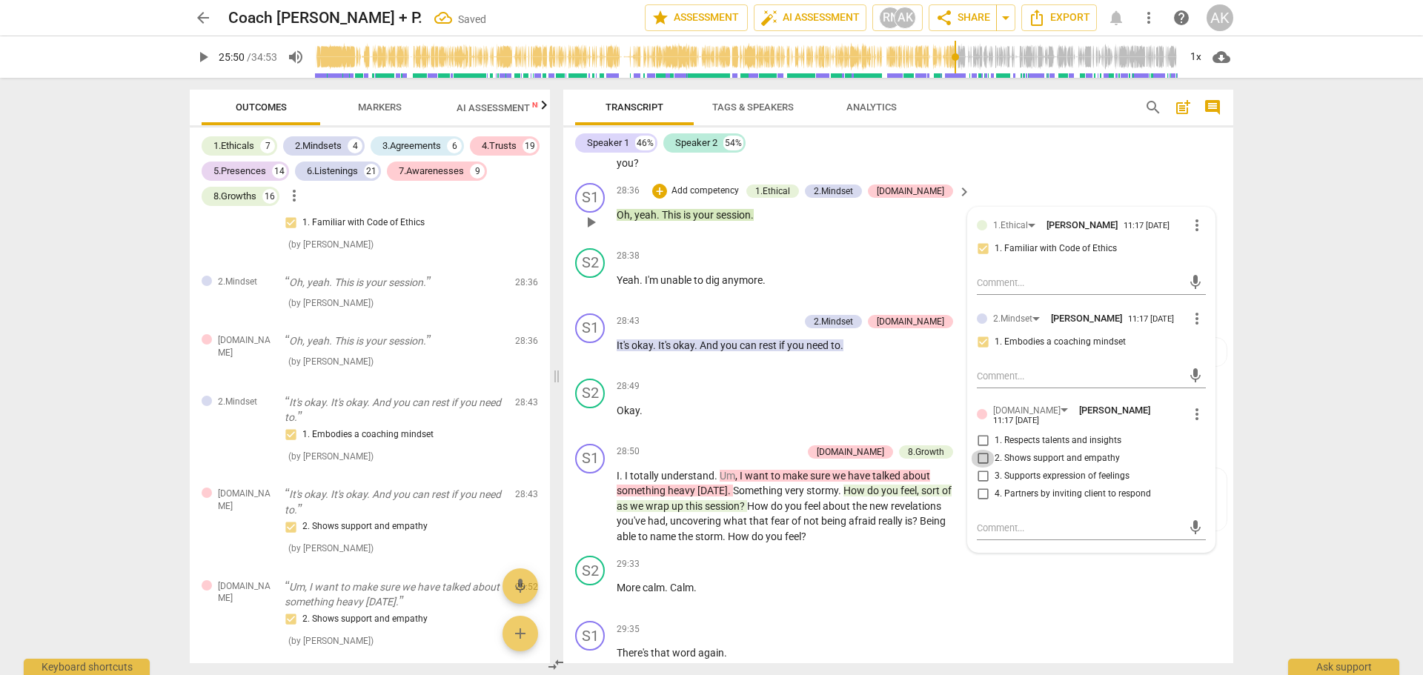
click at [977, 468] on input "2. Shows support and empathy" at bounding box center [983, 459] width 24 height 18
checkbox input "true"
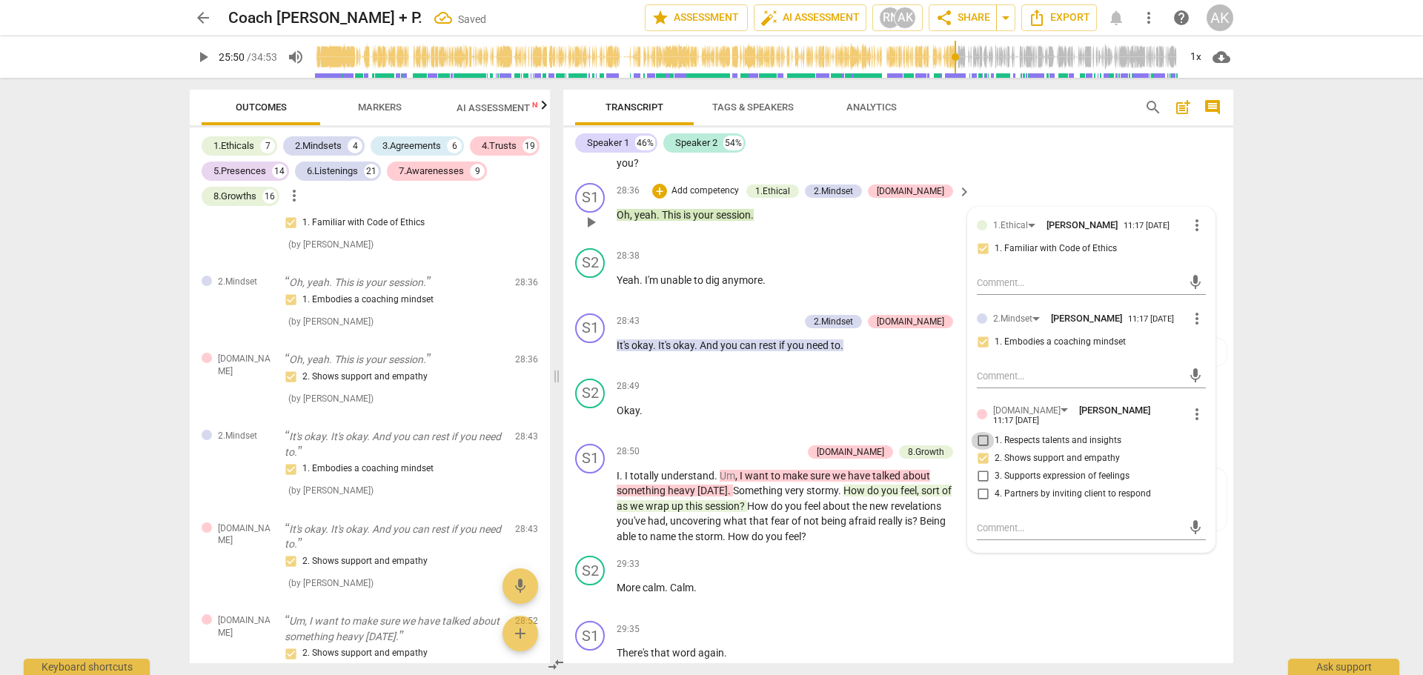
click at [979, 450] on input "1. Respects talents and insights" at bounding box center [983, 441] width 24 height 18
checkbox input "true"
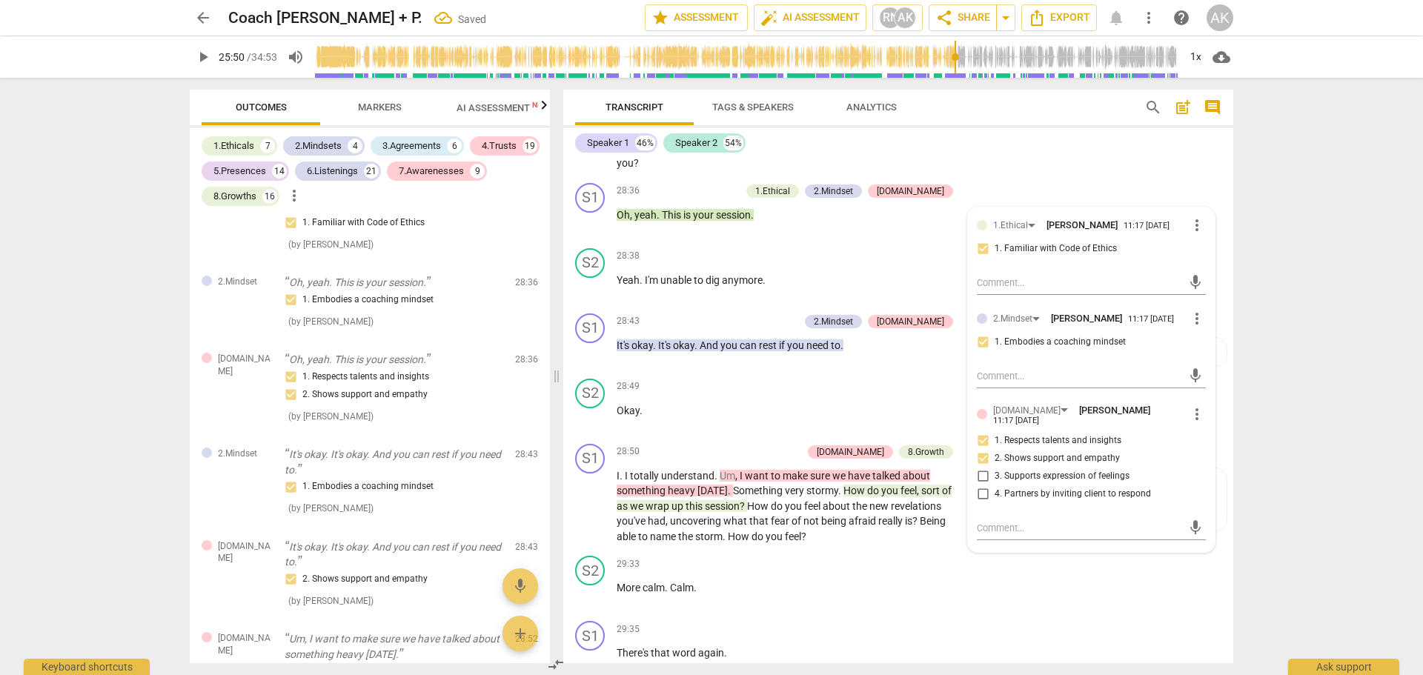
click at [1255, 451] on div "arrow_back Coach Ayana + P. Saved edit star Assessment auto_fix_high AI Assessm…" at bounding box center [711, 337] width 1423 height 675
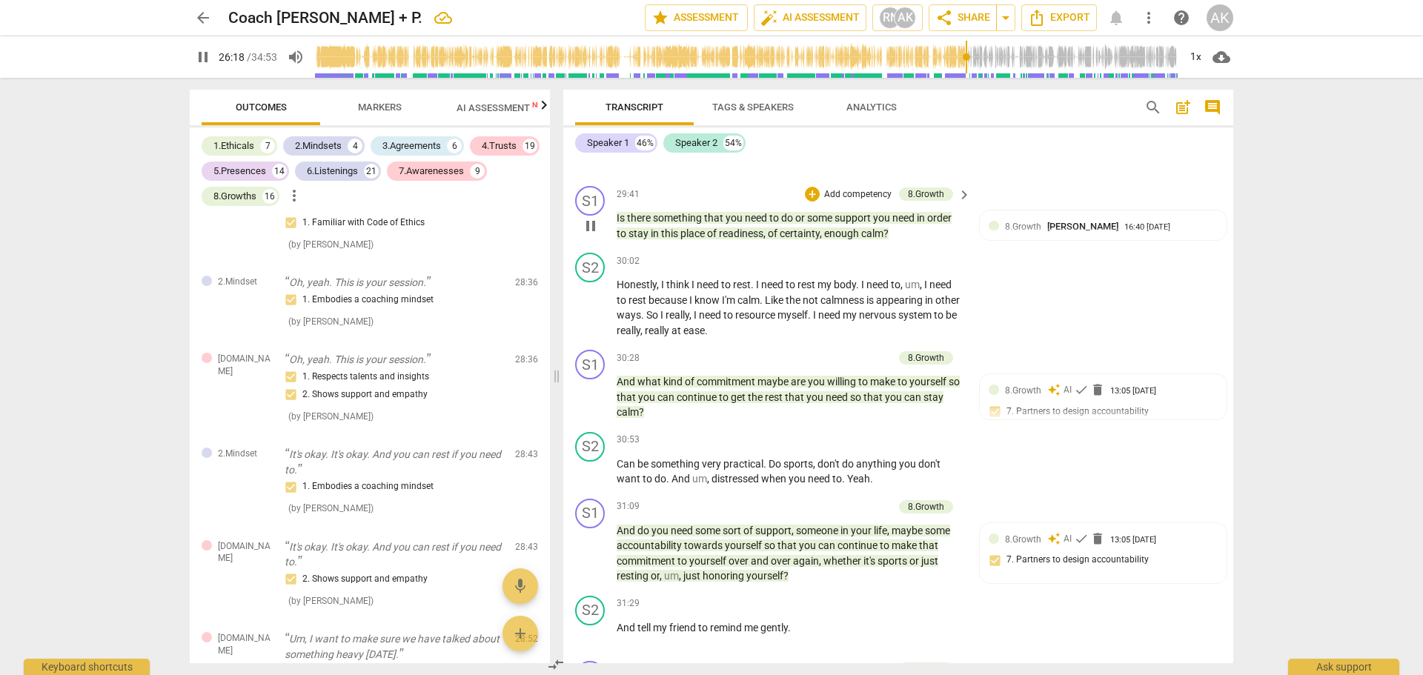
scroll to position [8093, 0]
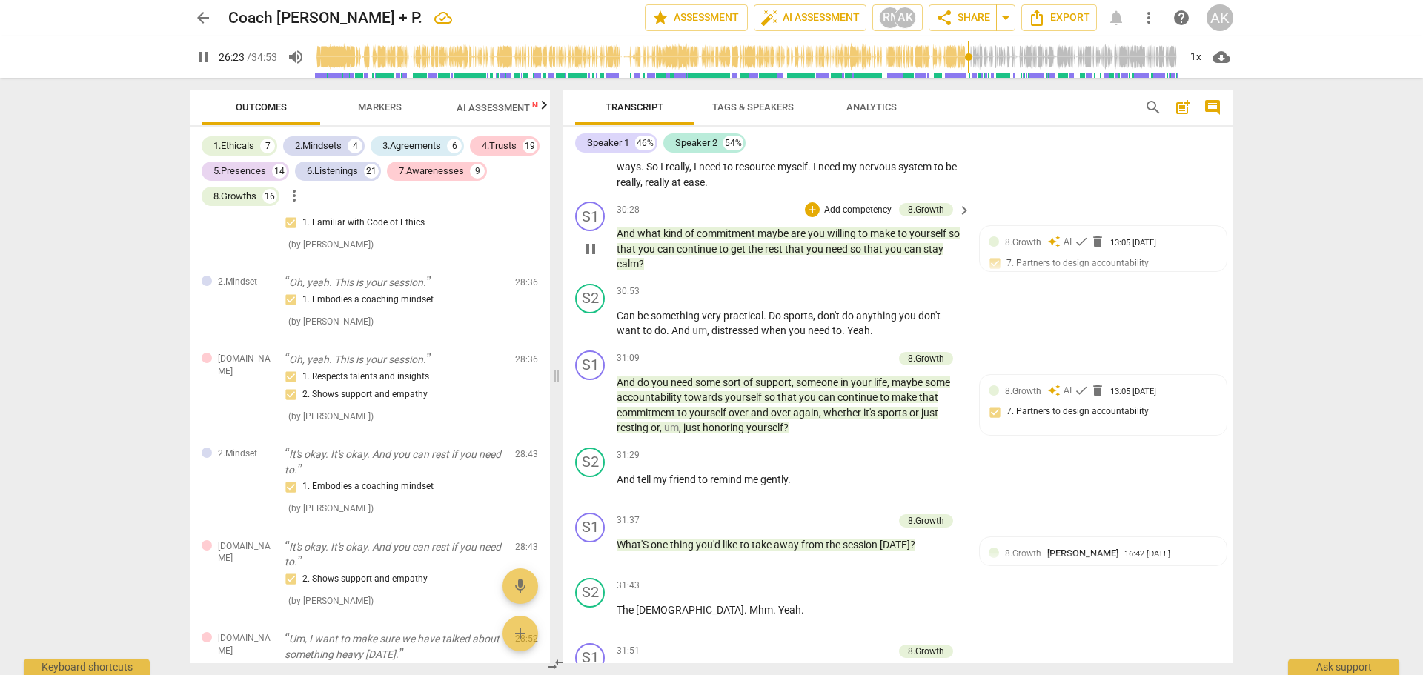
click at [833, 217] on p "Add competency" at bounding box center [857, 210] width 70 height 13
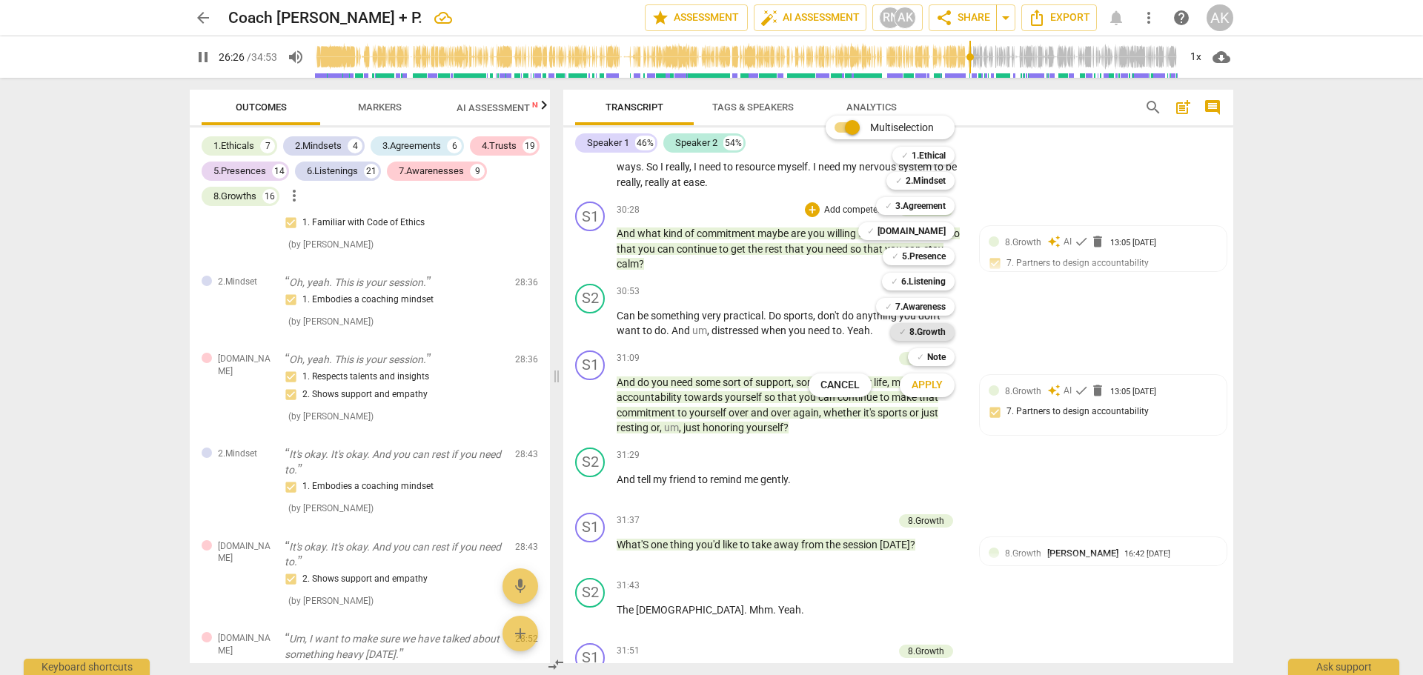
click at [930, 330] on b "8.Growth" at bounding box center [927, 332] width 36 height 18
click at [925, 384] on span "Apply" at bounding box center [926, 385] width 31 height 15
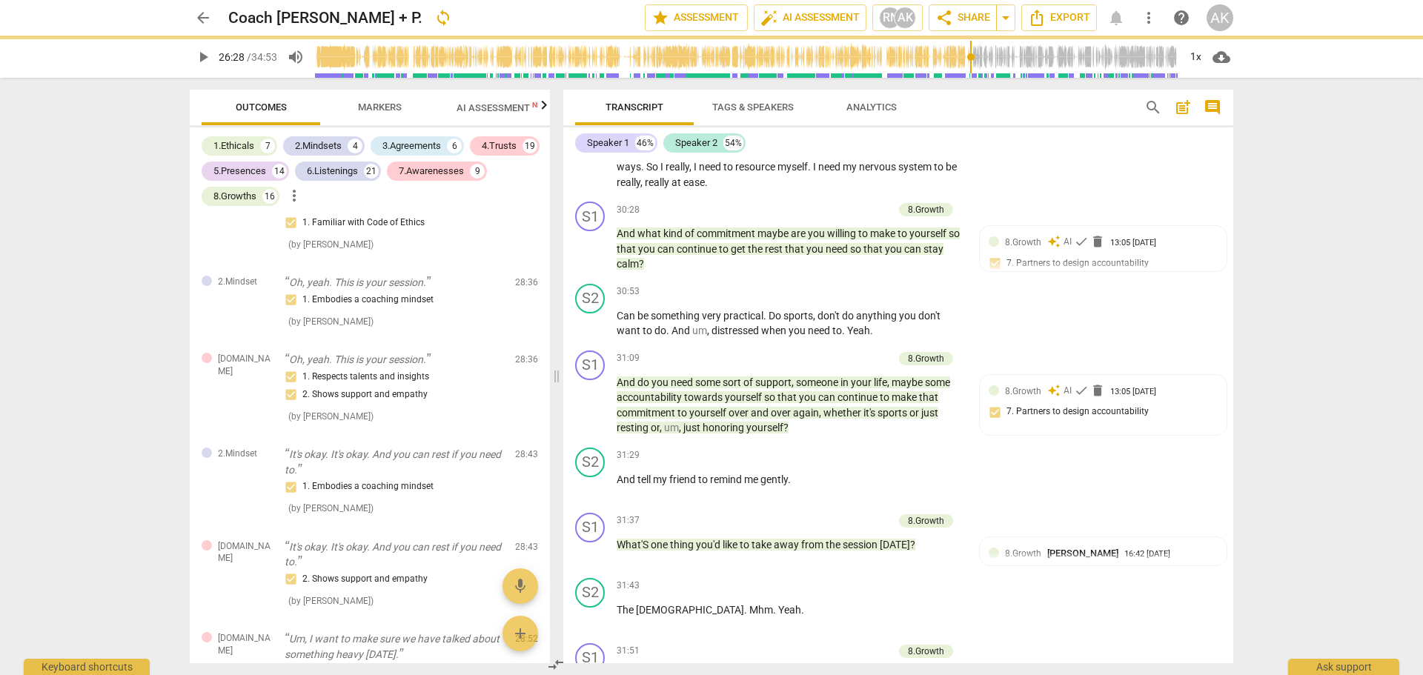
type input "1589"
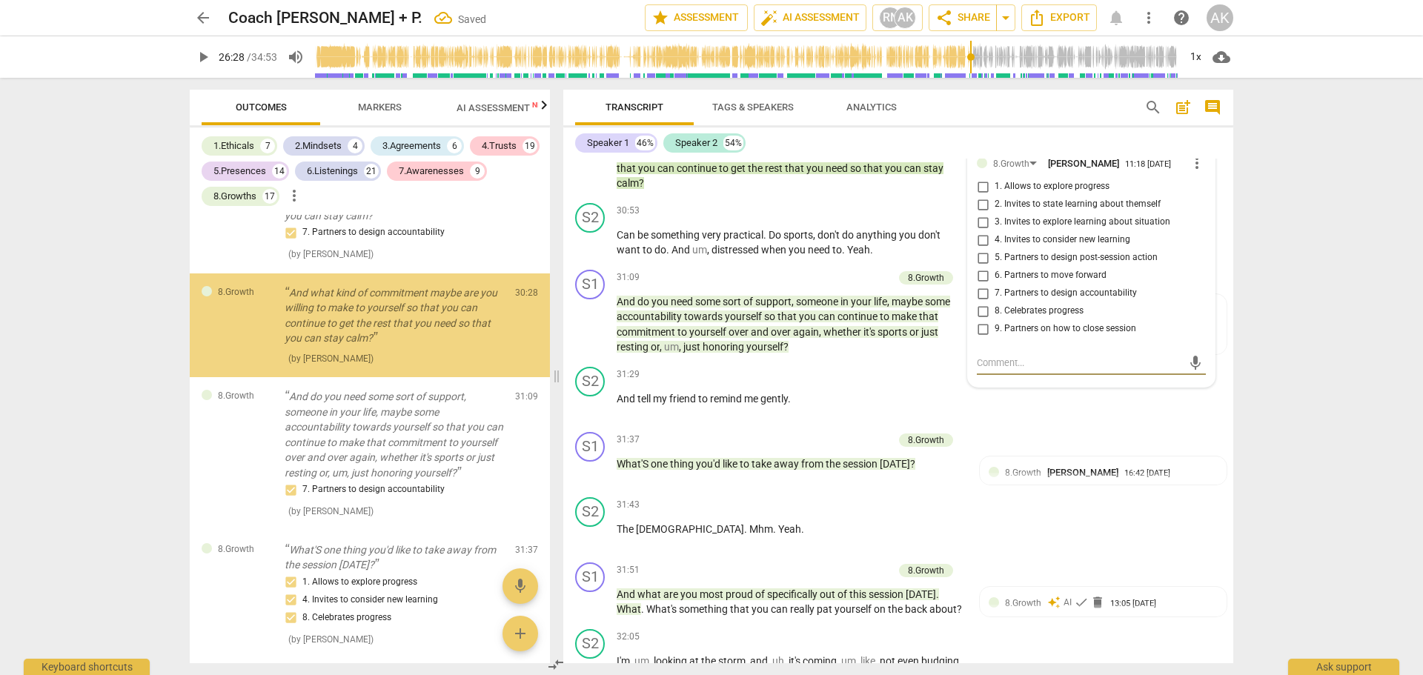
scroll to position [11124, 0]
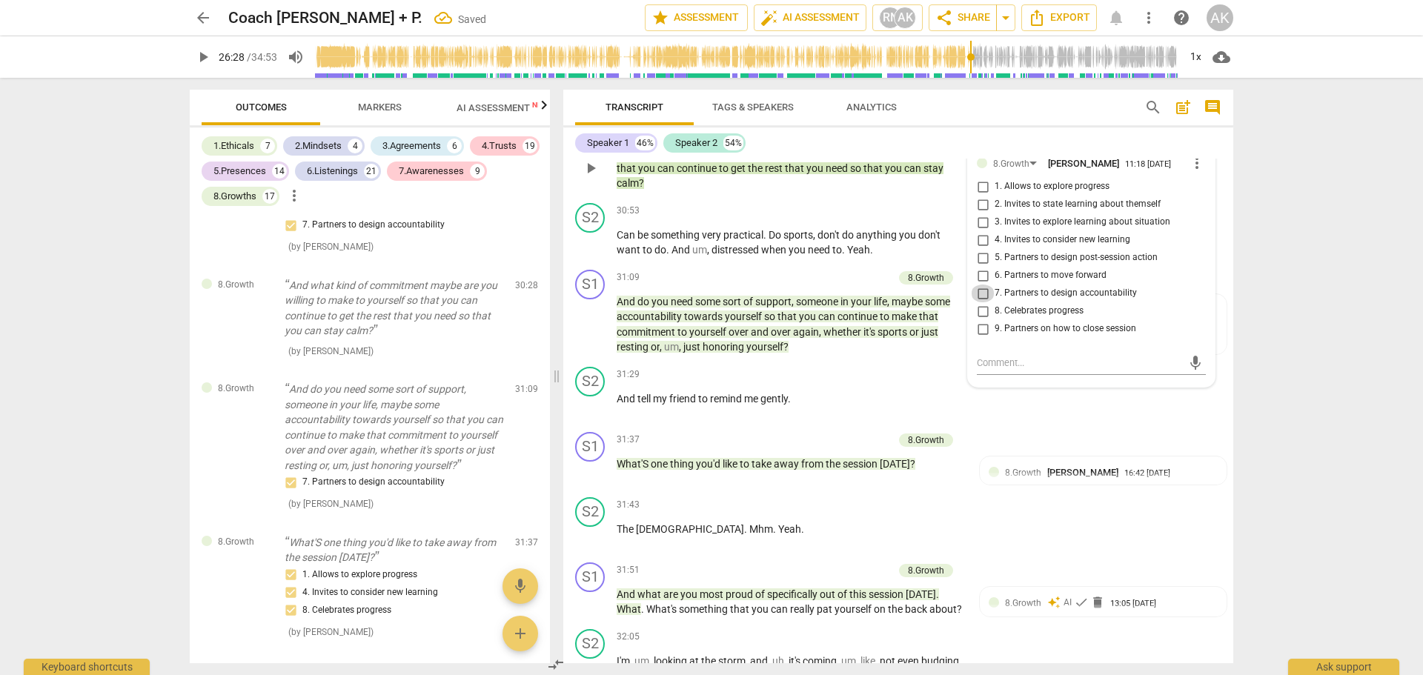
click at [980, 302] on input "7. Partners to design accountability" at bounding box center [983, 294] width 24 height 18
checkbox input "true"
click at [979, 285] on input "6. Partners to move forward" at bounding box center [983, 276] width 24 height 18
checkbox input "true"
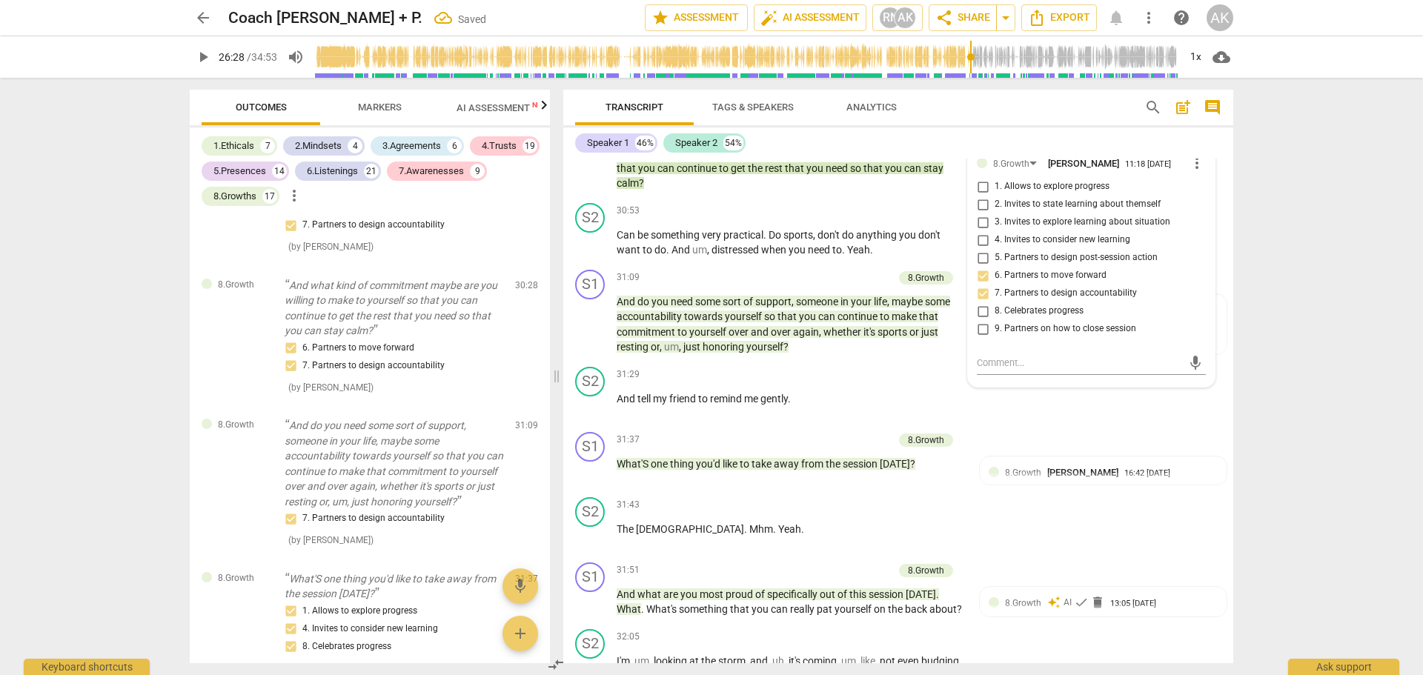
click at [1283, 305] on div "arrow_back Coach Ayana + P. Saved edit star Assessment auto_fix_high AI Assessm…" at bounding box center [711, 337] width 1423 height 675
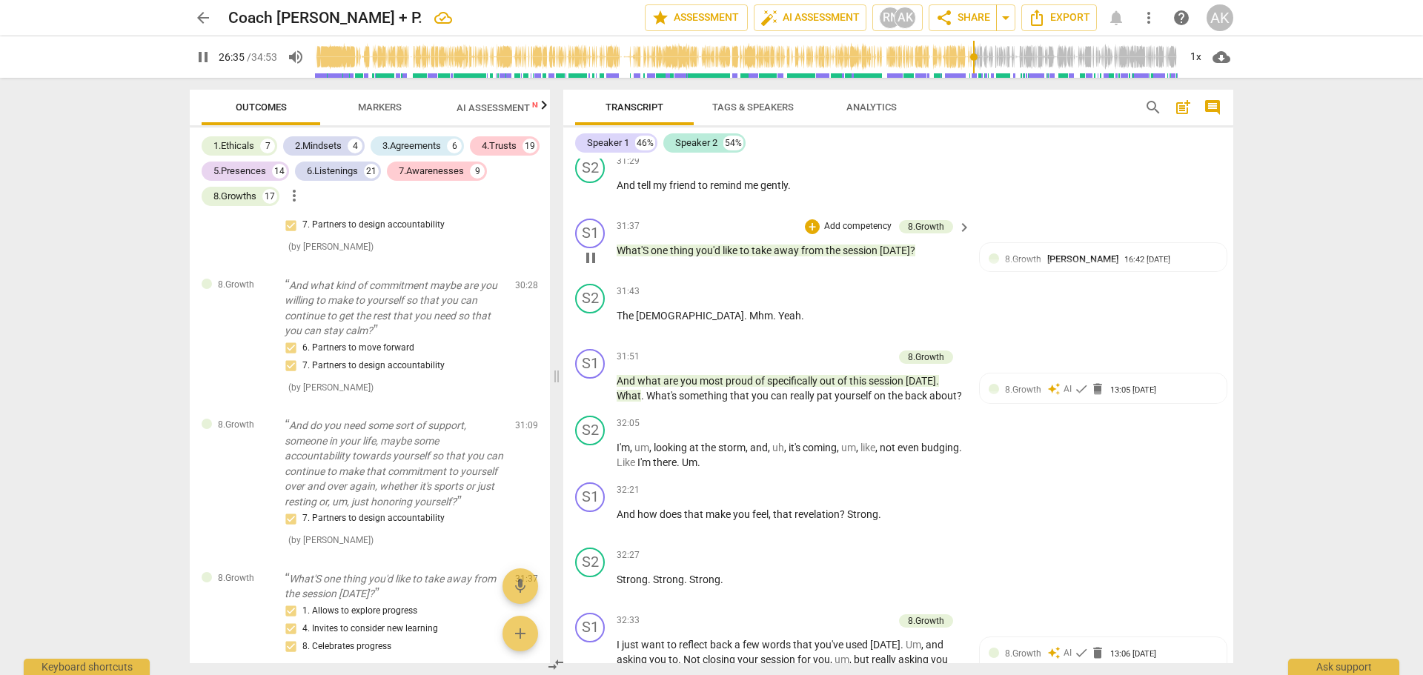
scroll to position [8396, 0]
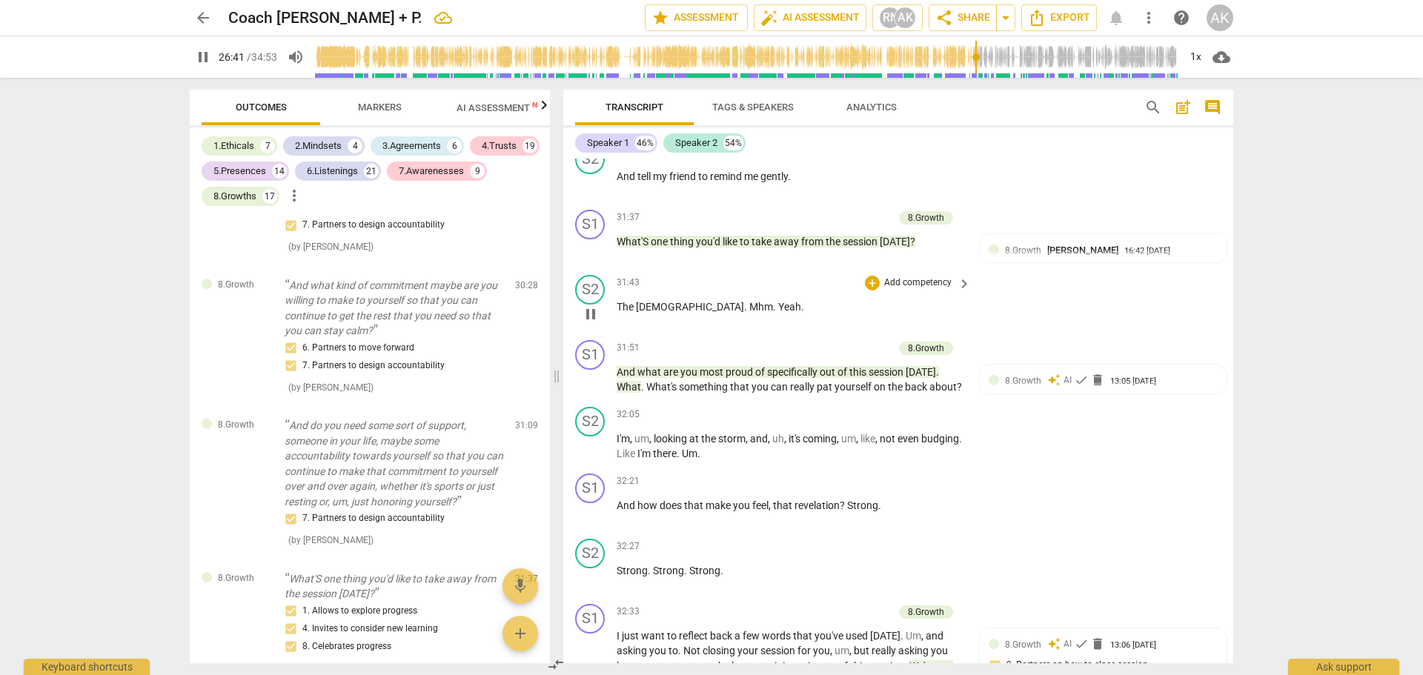
click at [591, 323] on span "pause" at bounding box center [591, 314] width 18 height 18
click at [593, 323] on span "play_arrow" at bounding box center [591, 314] width 18 height 18
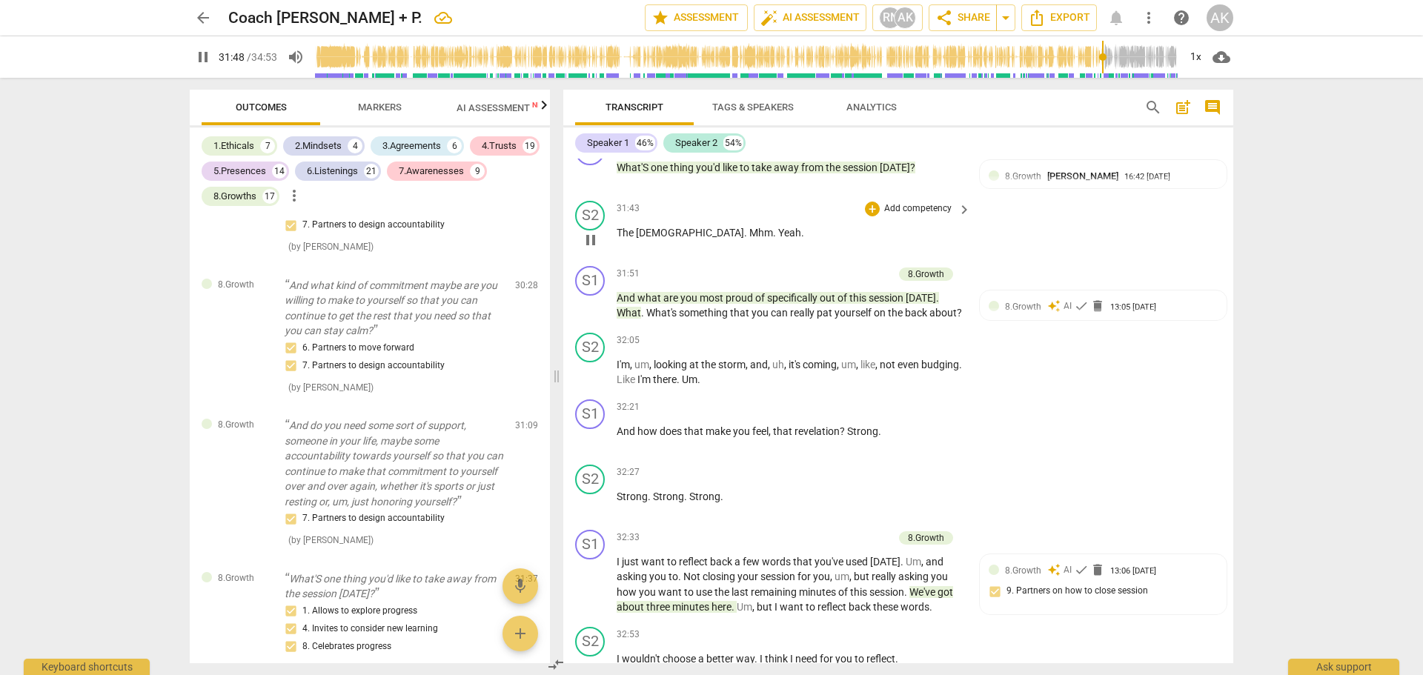
click at [649, 239] on span "[DEMOGRAPHIC_DATA]" at bounding box center [690, 233] width 108 height 12
click at [659, 239] on span "[DEMOGRAPHIC_DATA]" at bounding box center [690, 233] width 108 height 12
click at [663, 239] on span "[DEMOGRAPHIC_DATA]" at bounding box center [690, 233] width 108 height 12
type input "1912"
click at [812, 282] on div "+" at bounding box center [812, 274] width 15 height 15
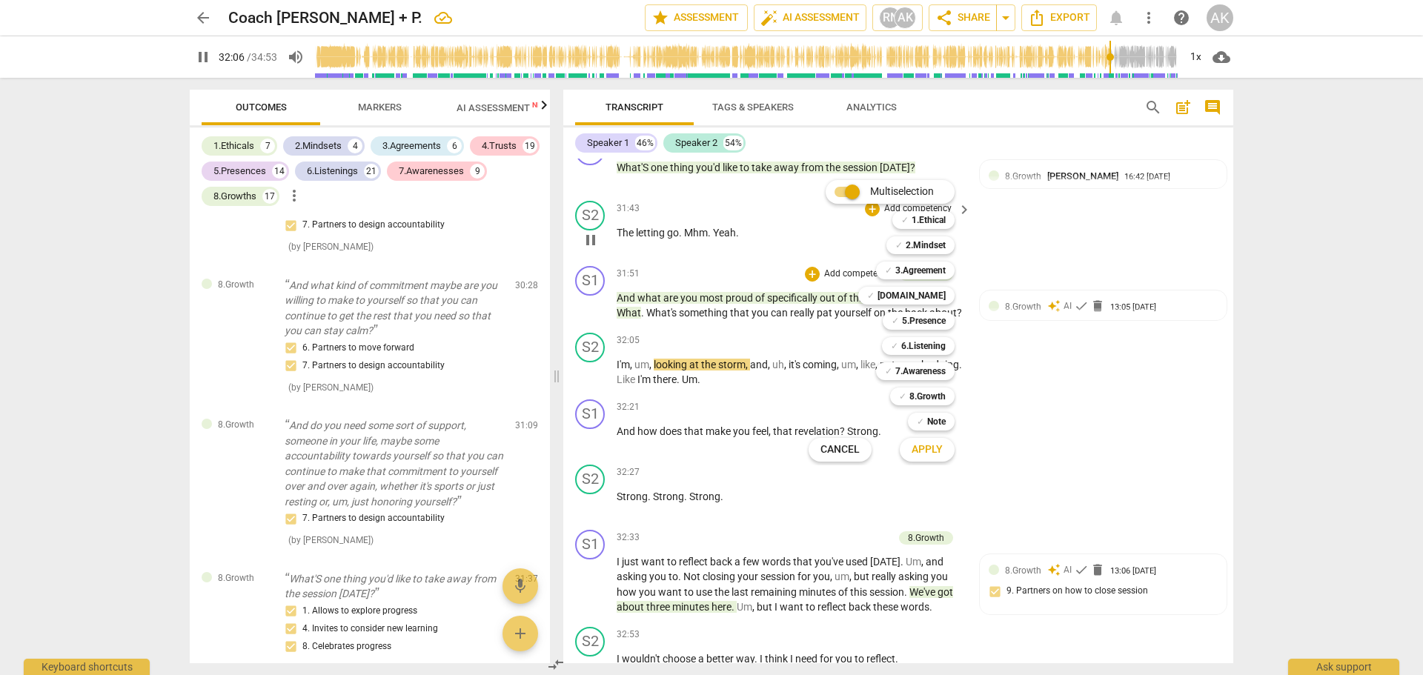
click at [589, 333] on div at bounding box center [711, 337] width 1423 height 675
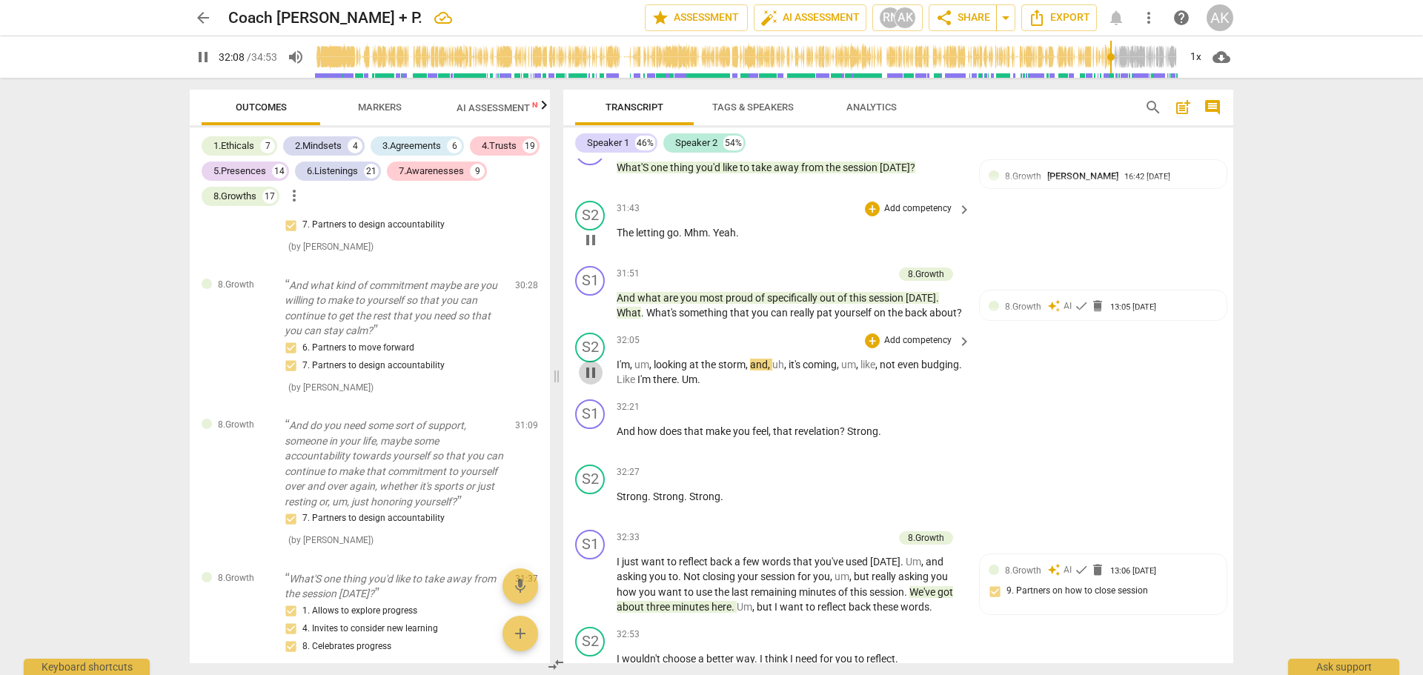
click at [590, 382] on span "pause" at bounding box center [591, 373] width 18 height 18
type input "1928"
click at [811, 282] on div "+" at bounding box center [812, 274] width 15 height 15
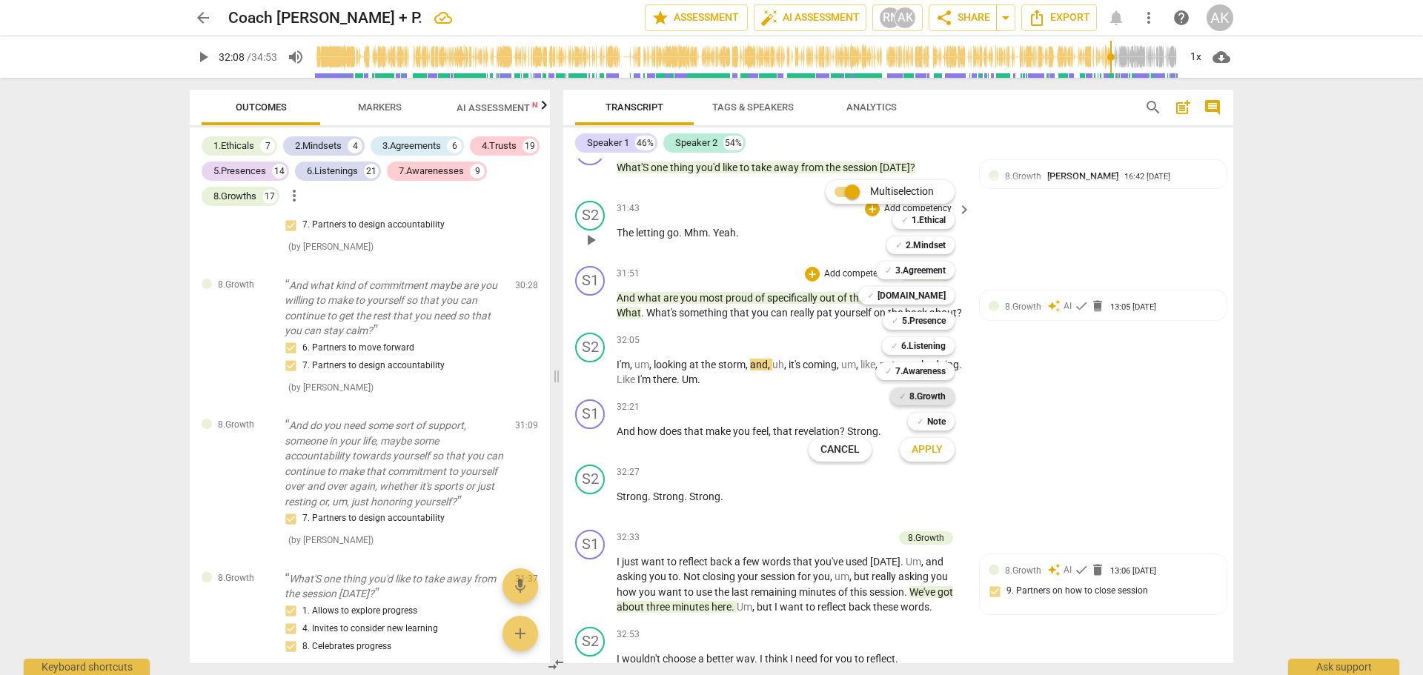
click at [916, 397] on b "8.Growth" at bounding box center [927, 397] width 36 height 18
click at [930, 444] on span "Apply" at bounding box center [926, 449] width 31 height 15
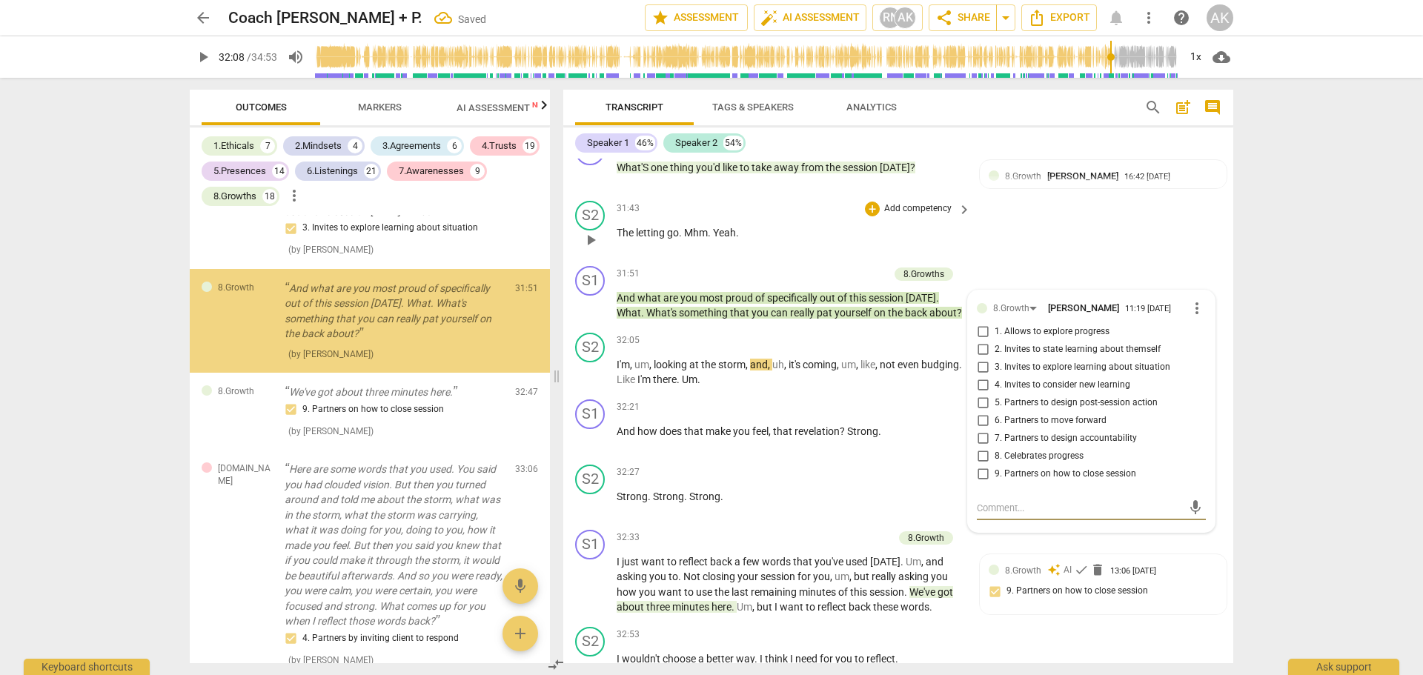
scroll to position [11653, 0]
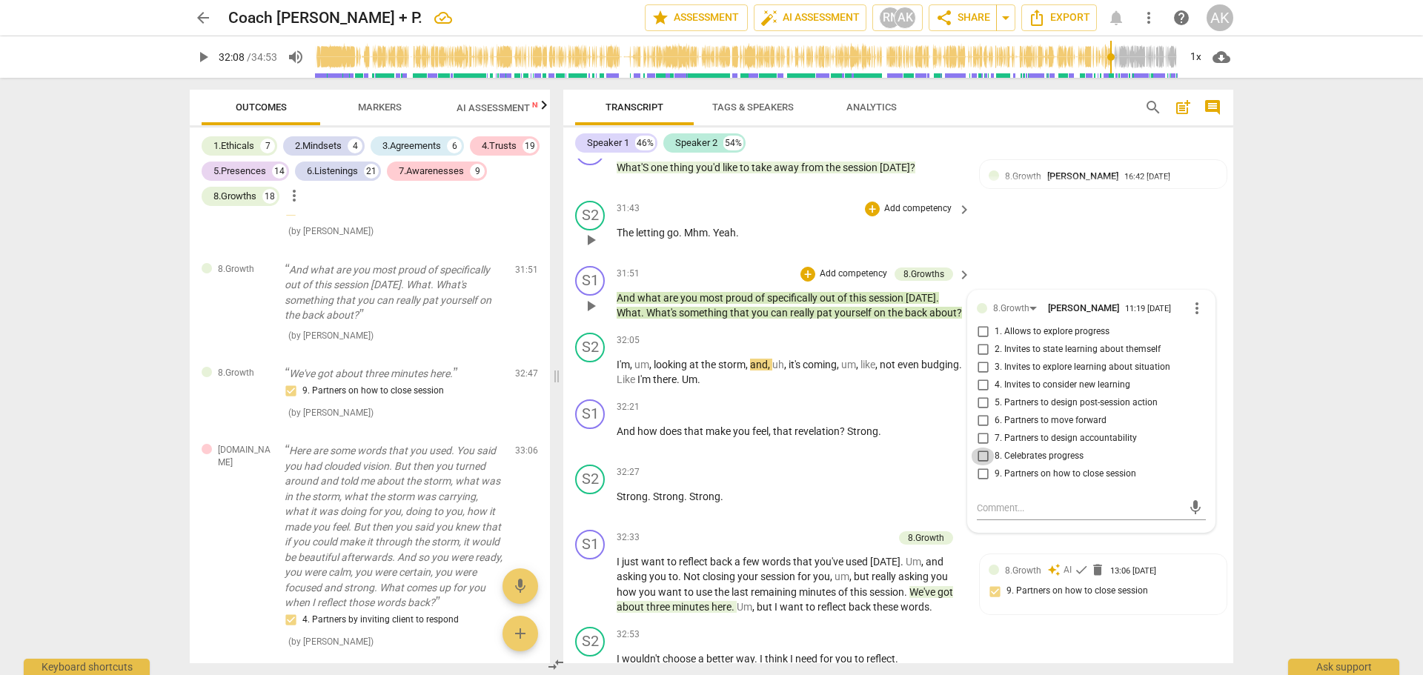
click at [982, 465] on input "8. Celebrates progress" at bounding box center [983, 457] width 24 height 18
checkbox input "true"
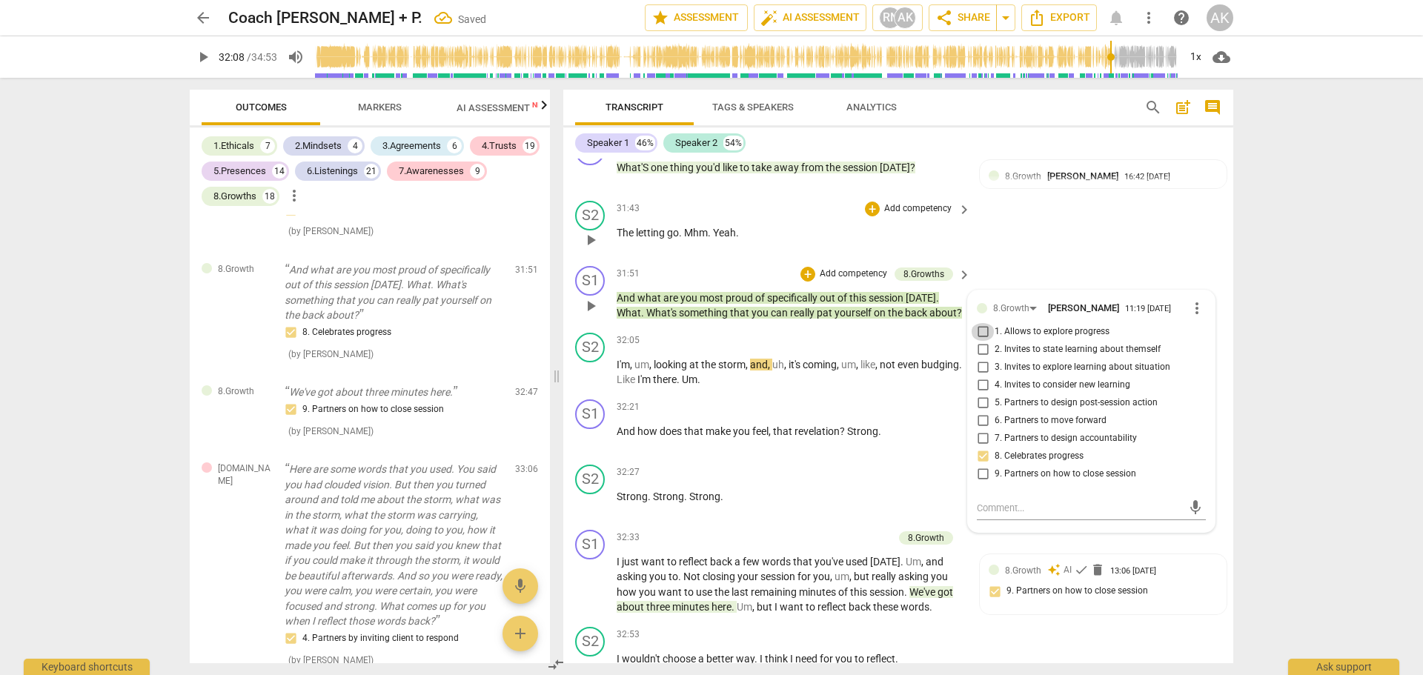
click at [978, 341] on input "1. Allows to explore progress" at bounding box center [983, 332] width 24 height 18
checkbox input "true"
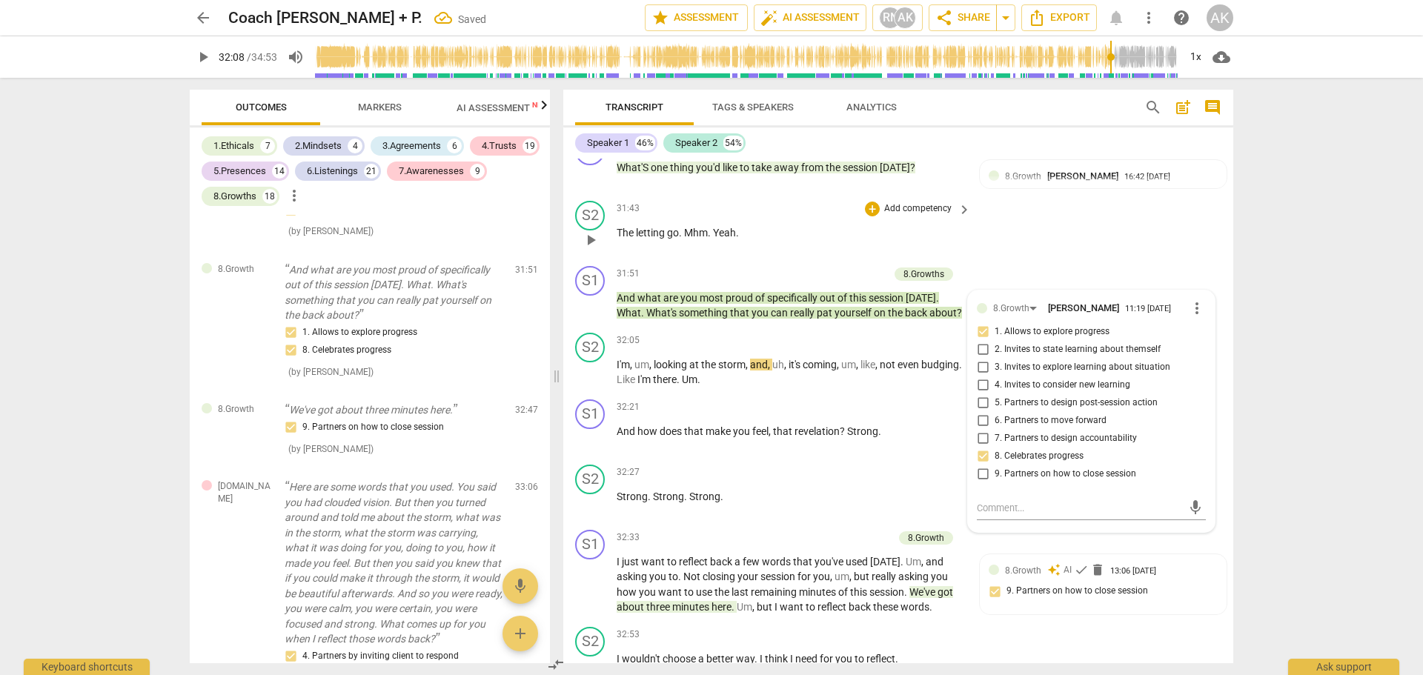
click at [1263, 454] on div "arrow_back Coach Ayana + P. Saved edit star Assessment auto_fix_high AI Assessm…" at bounding box center [711, 337] width 1423 height 675
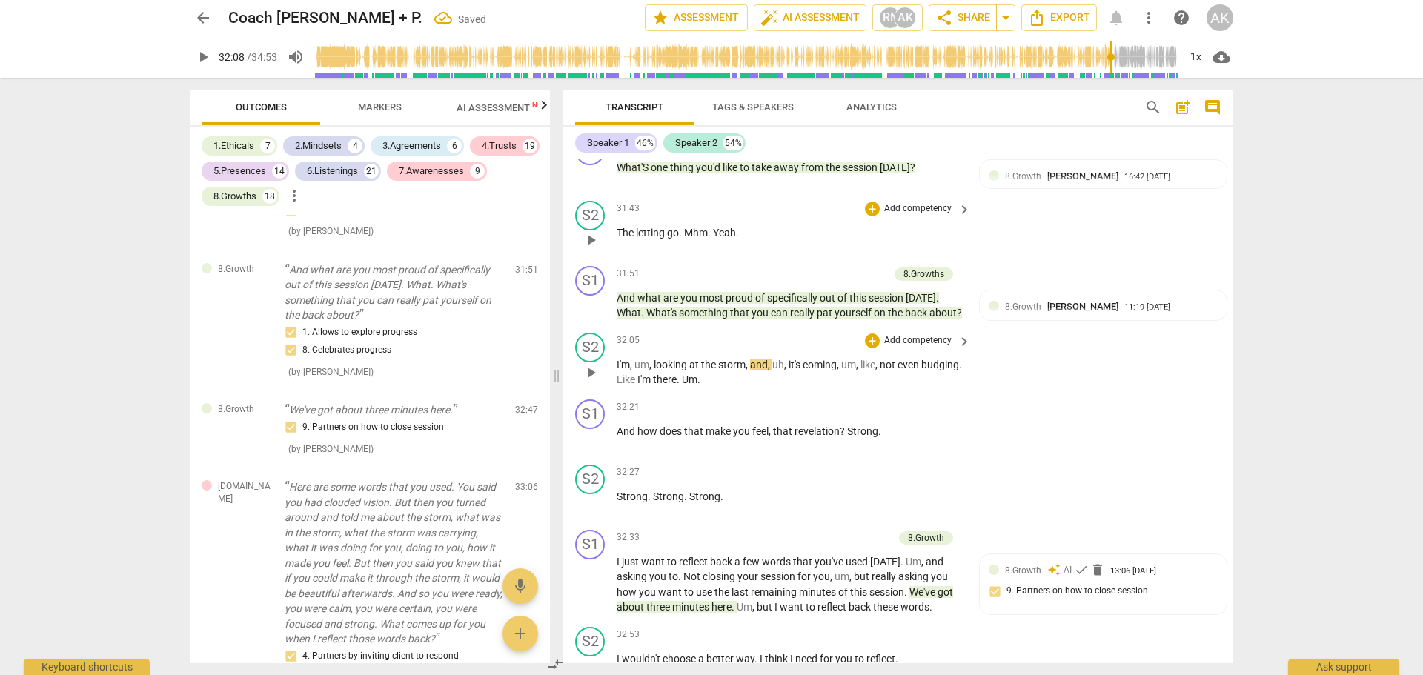
scroll to position [8544, 0]
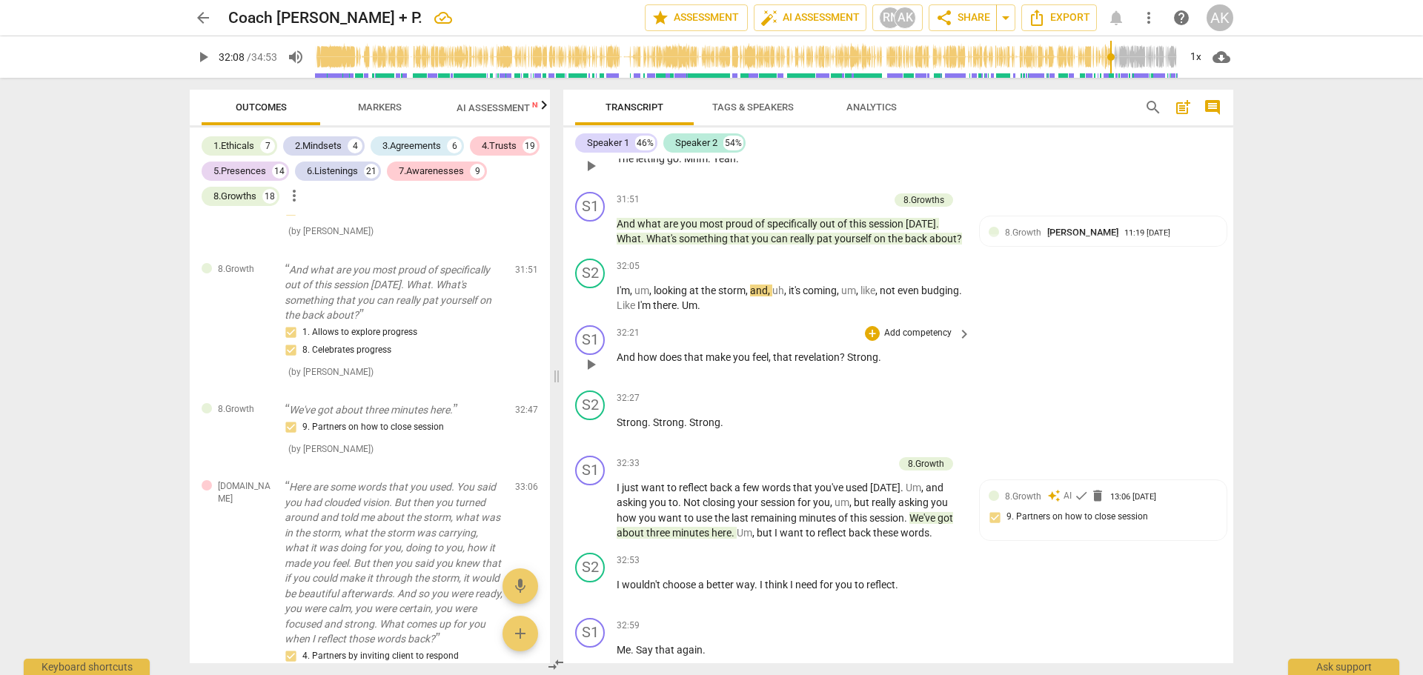
click at [865, 363] on span "Strong" at bounding box center [862, 357] width 31 height 12
click at [592, 373] on span "play_arrow" at bounding box center [591, 365] width 18 height 18
click at [592, 373] on span "pause" at bounding box center [591, 365] width 18 height 18
type input "1948"
click at [877, 363] on span "Strong" at bounding box center [862, 357] width 31 height 12
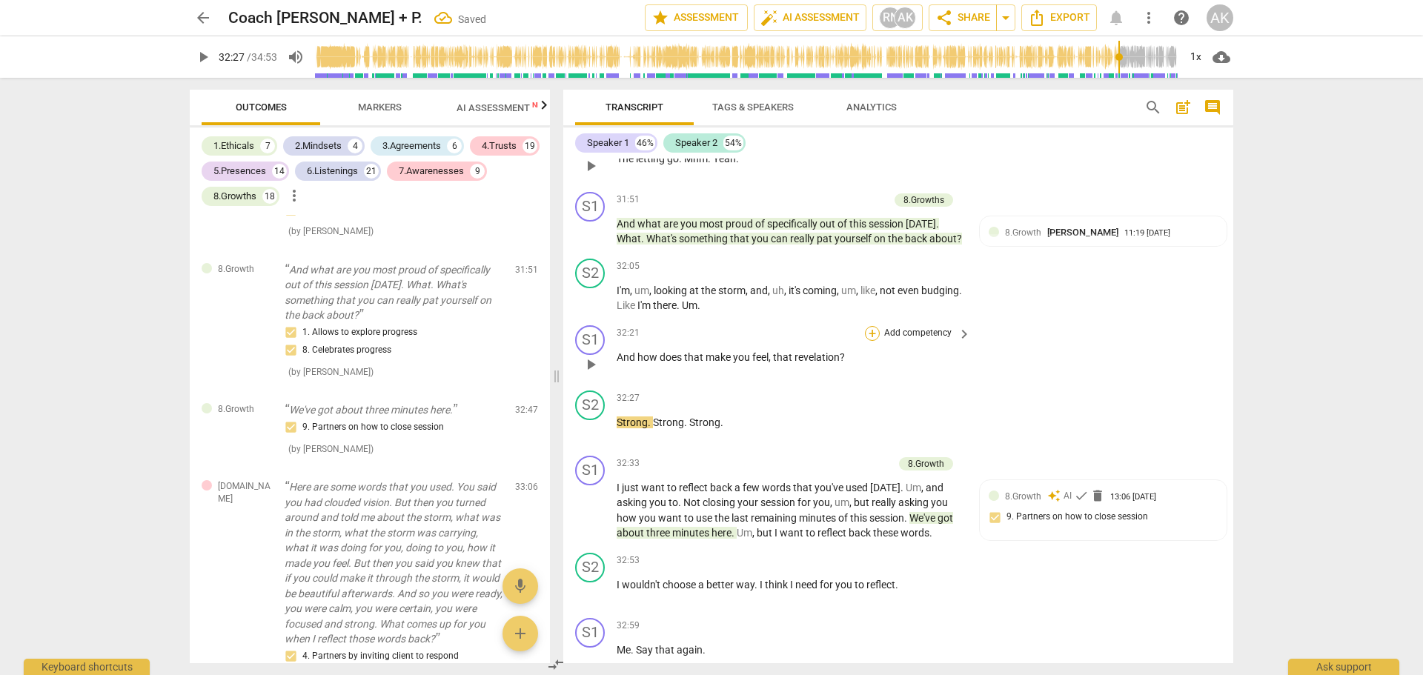
click at [871, 341] on div "+" at bounding box center [872, 333] width 15 height 15
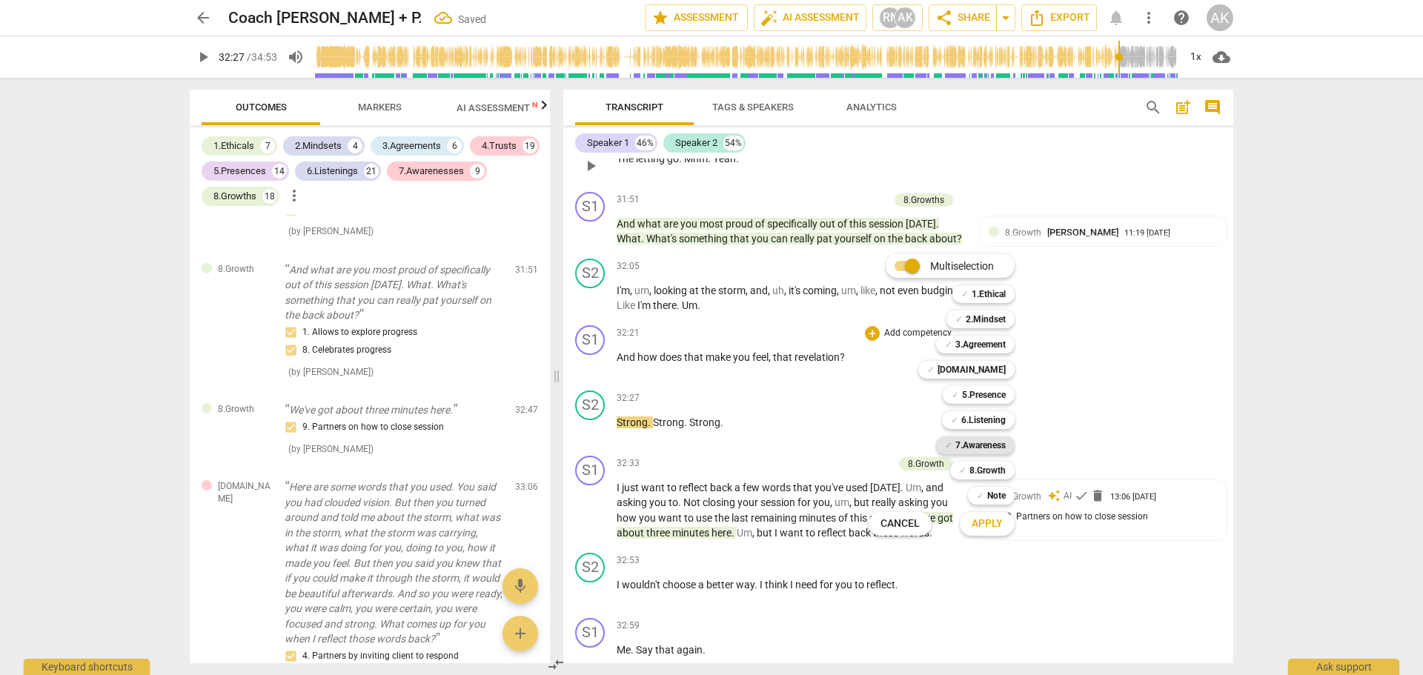
click at [991, 443] on b "7.Awareness" at bounding box center [980, 445] width 50 height 18
click at [983, 525] on span "Apply" at bounding box center [986, 523] width 31 height 15
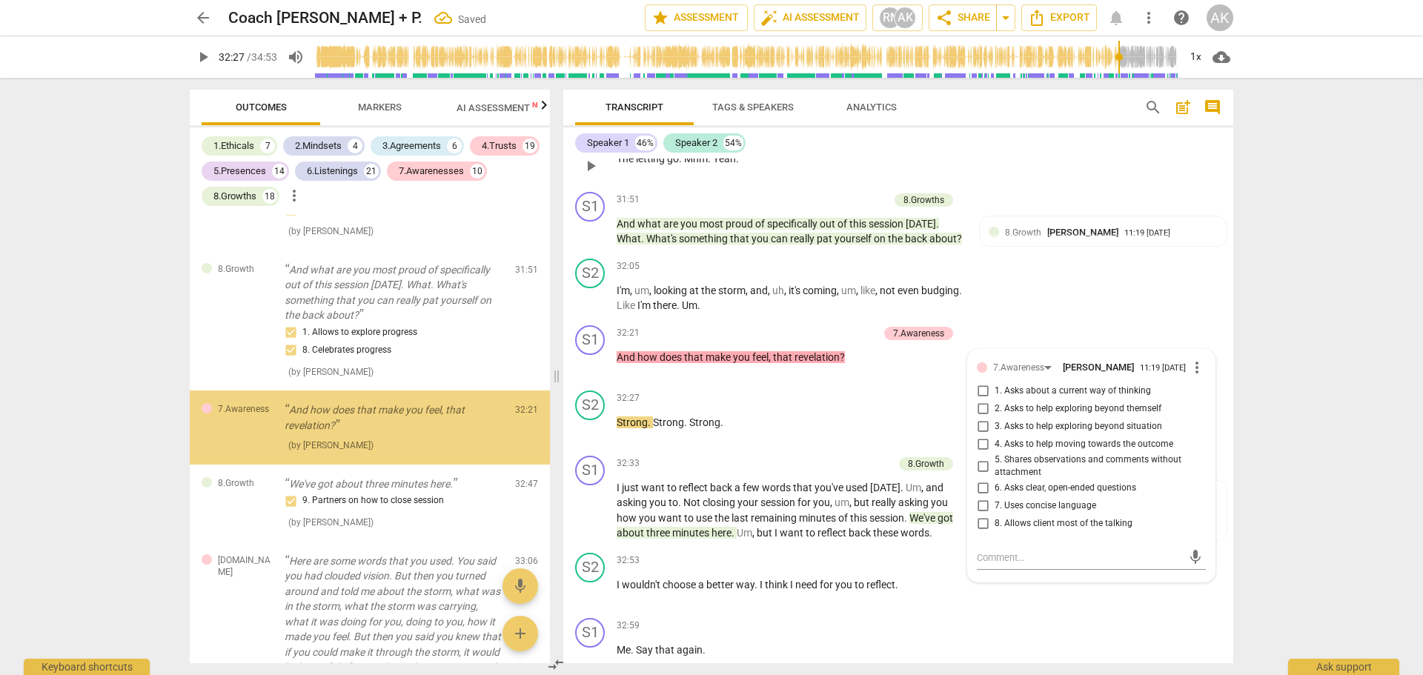
scroll to position [11779, 0]
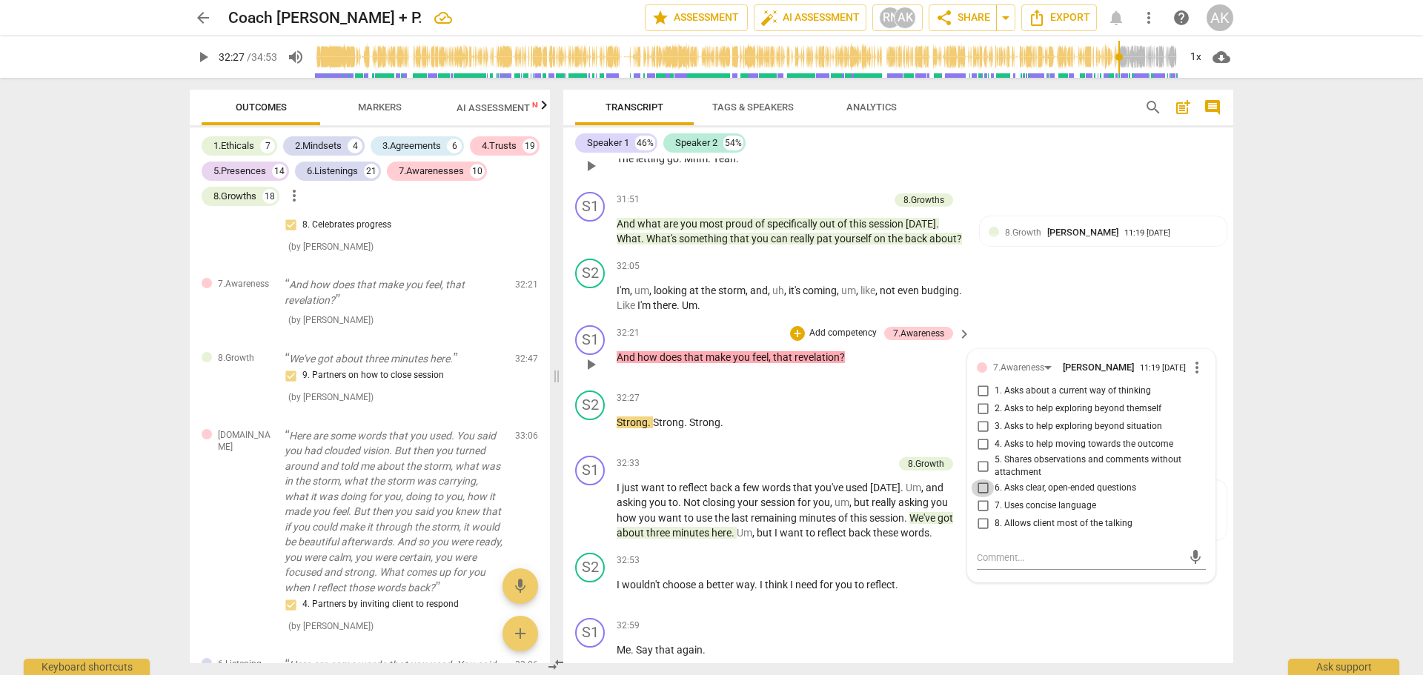
click at [977, 497] on input "6. Asks clear, open-ended questions" at bounding box center [983, 488] width 24 height 18
checkbox input "true"
click at [979, 515] on input "7. Uses concise language" at bounding box center [983, 506] width 24 height 18
checkbox input "true"
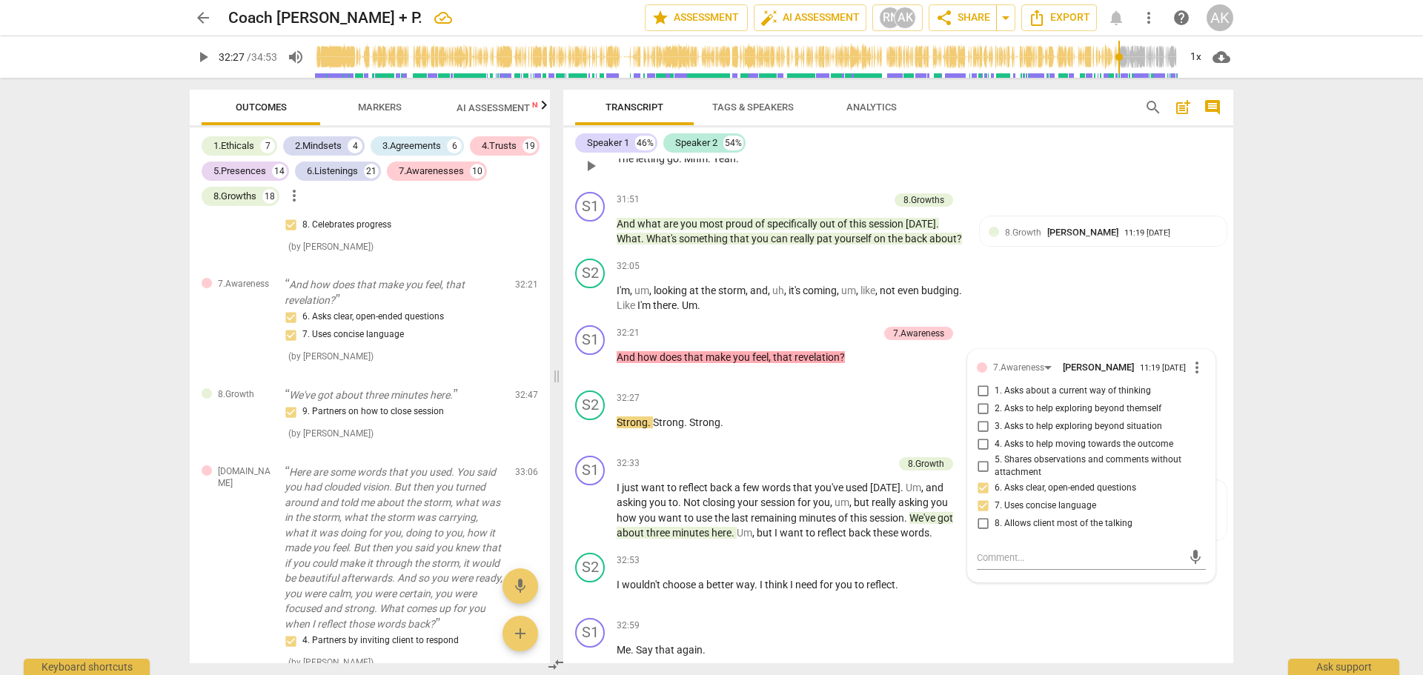
click at [1282, 439] on div "arrow_back Coach Ayana + P. edit star Assessment auto_fix_high AI Assessment RN…" at bounding box center [711, 337] width 1423 height 675
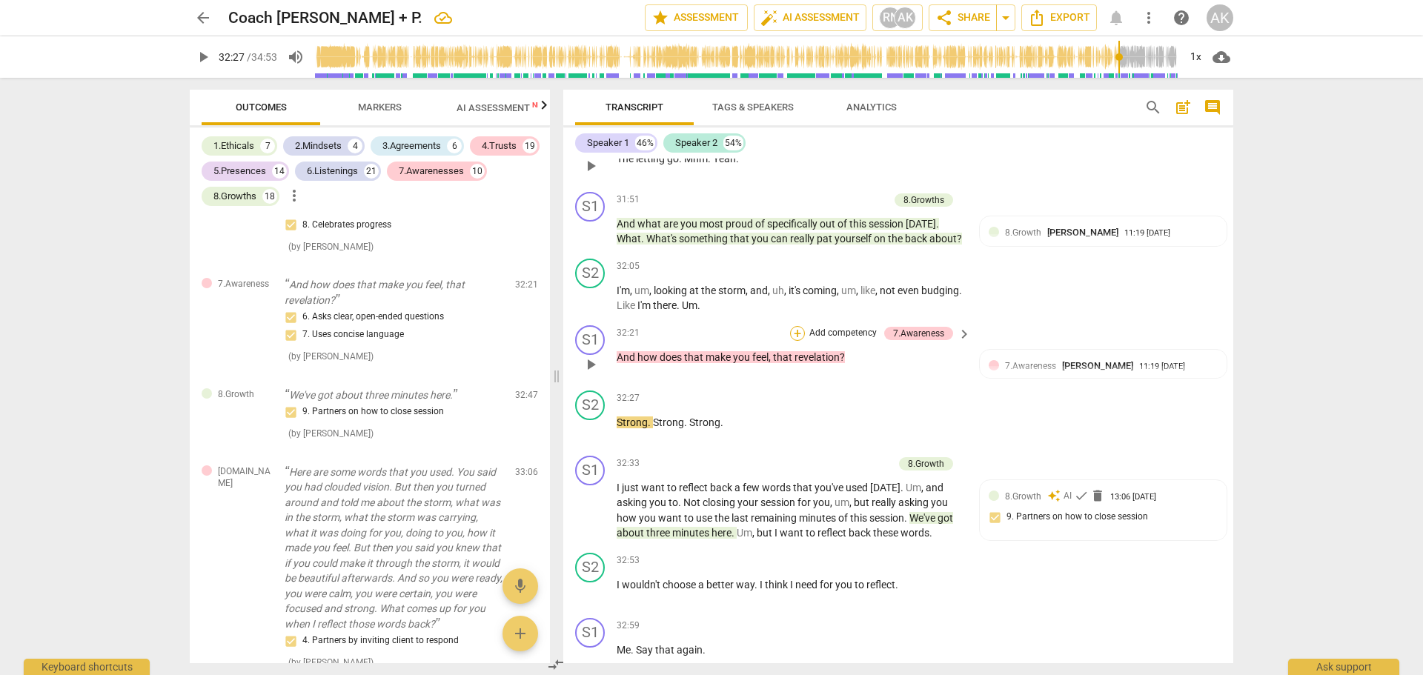
click at [794, 341] on div "+" at bounding box center [797, 333] width 15 height 15
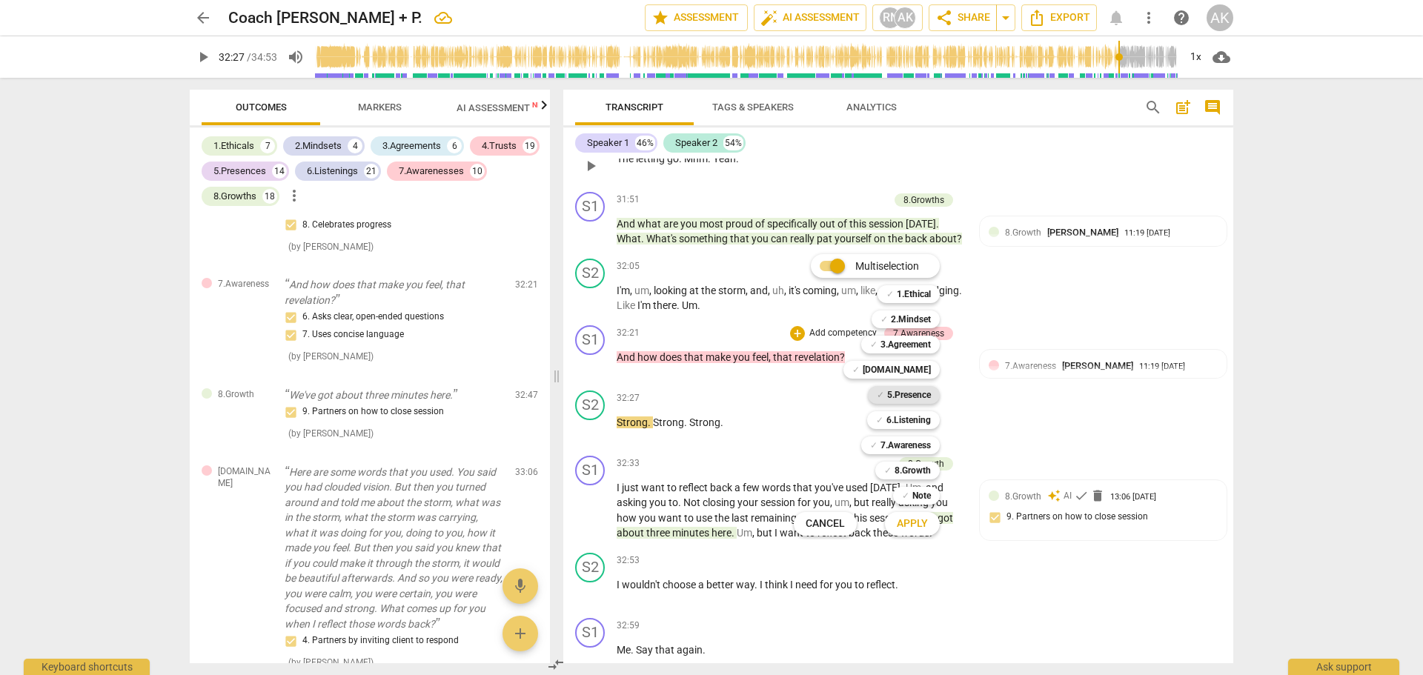
click at [914, 396] on b "5.Presence" at bounding box center [909, 395] width 44 height 18
click at [909, 517] on span "Apply" at bounding box center [912, 523] width 31 height 15
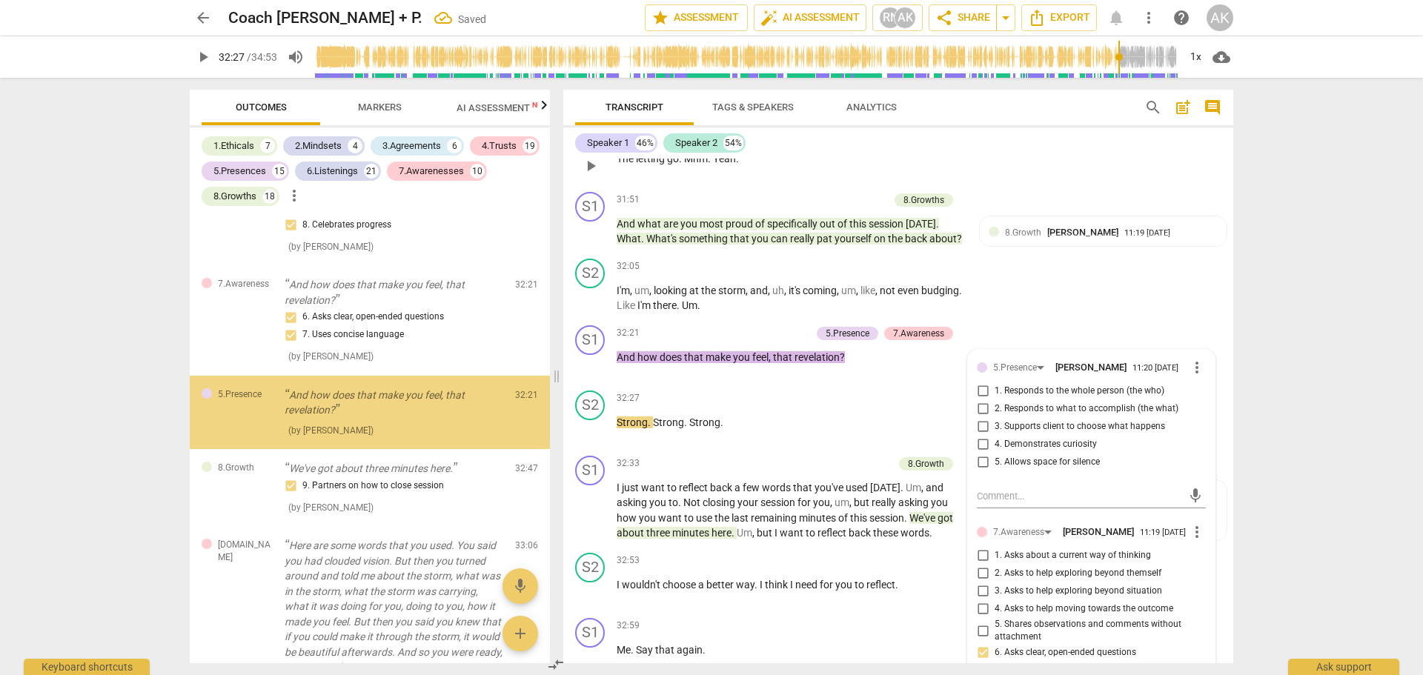
scroll to position [11888, 0]
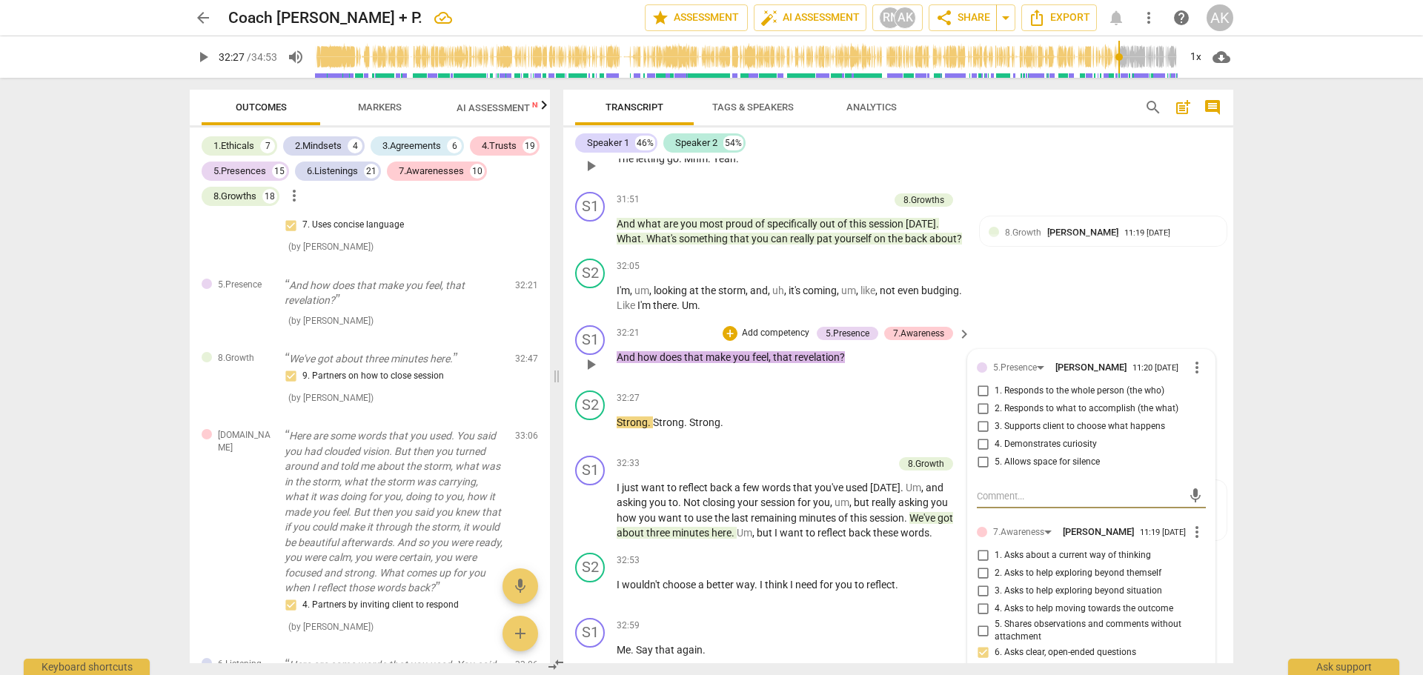
click at [980, 453] on input "4. Demonstrates curiosity" at bounding box center [983, 445] width 24 height 18
checkbox input "true"
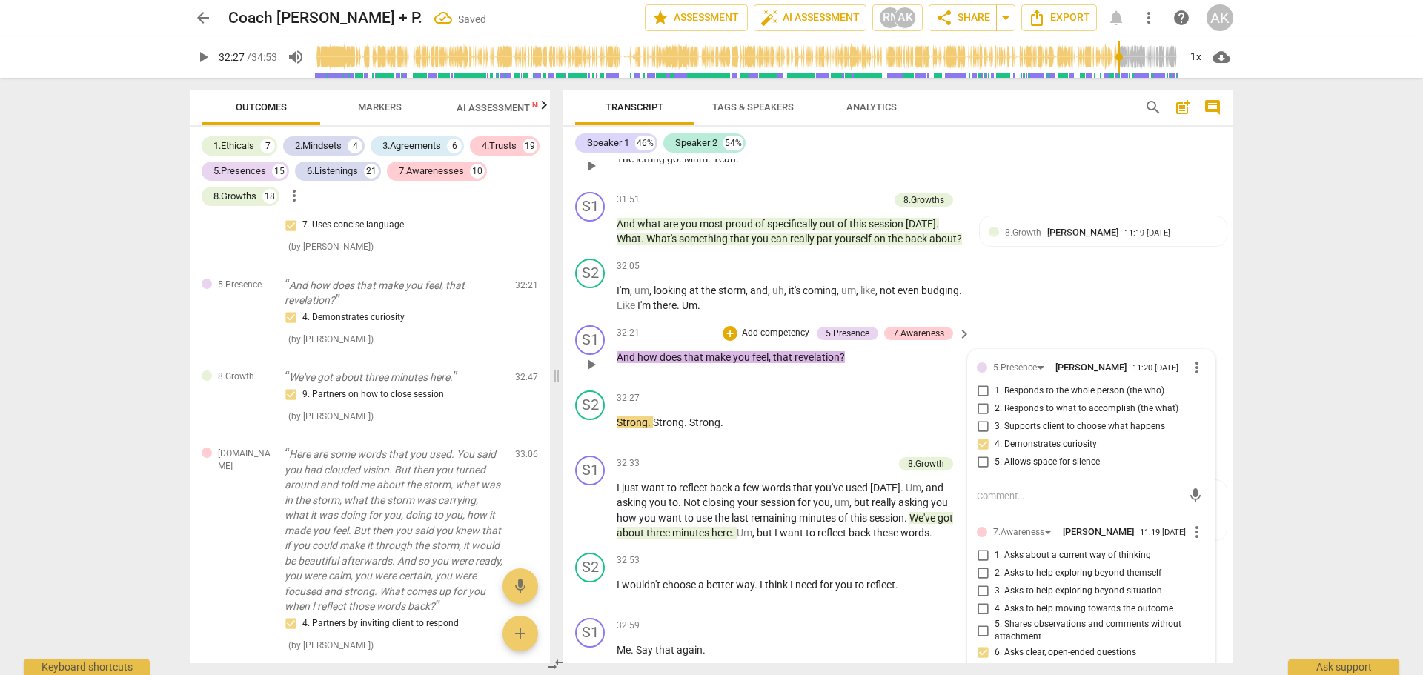
click at [980, 400] on input "1. Responds to the whole person (the who)" at bounding box center [983, 391] width 24 height 18
checkbox input "true"
click at [1273, 439] on div "arrow_back Coach Ayana + P. Saved edit star Assessment auto_fix_high AI Assessm…" at bounding box center [711, 337] width 1423 height 675
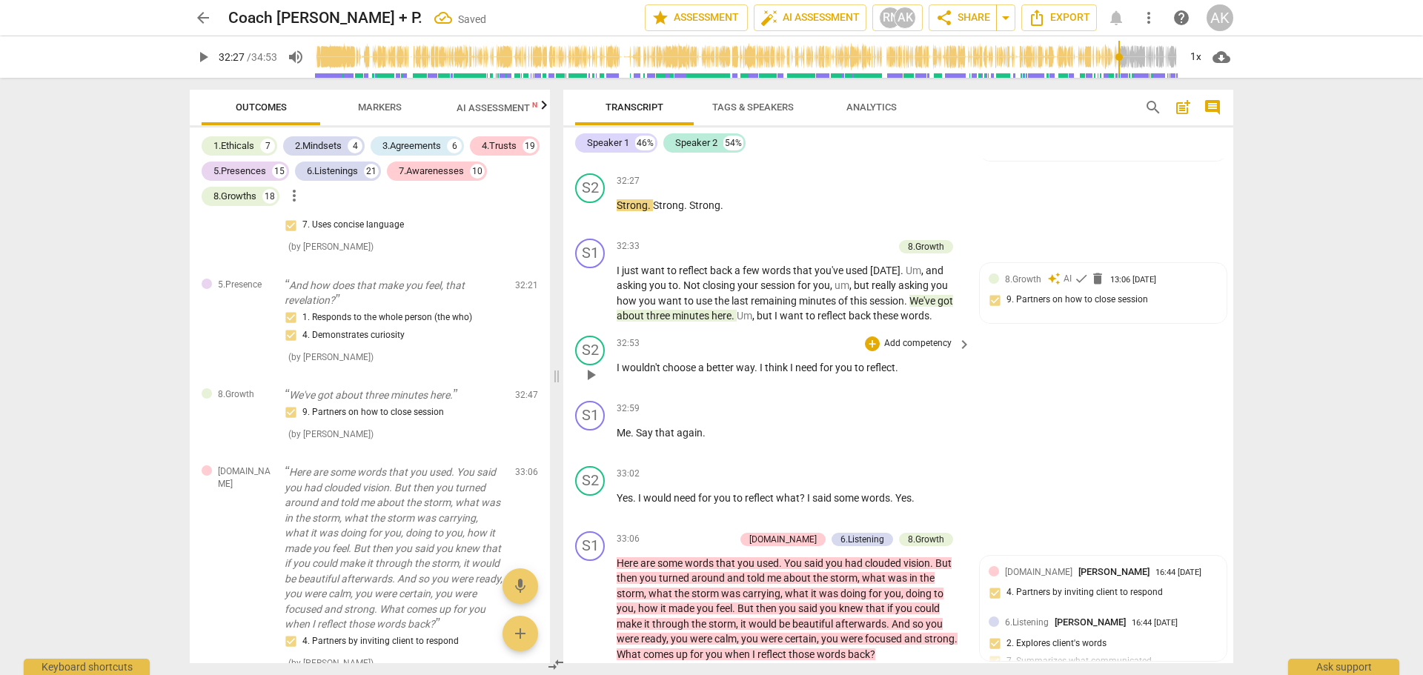
scroll to position [8767, 0]
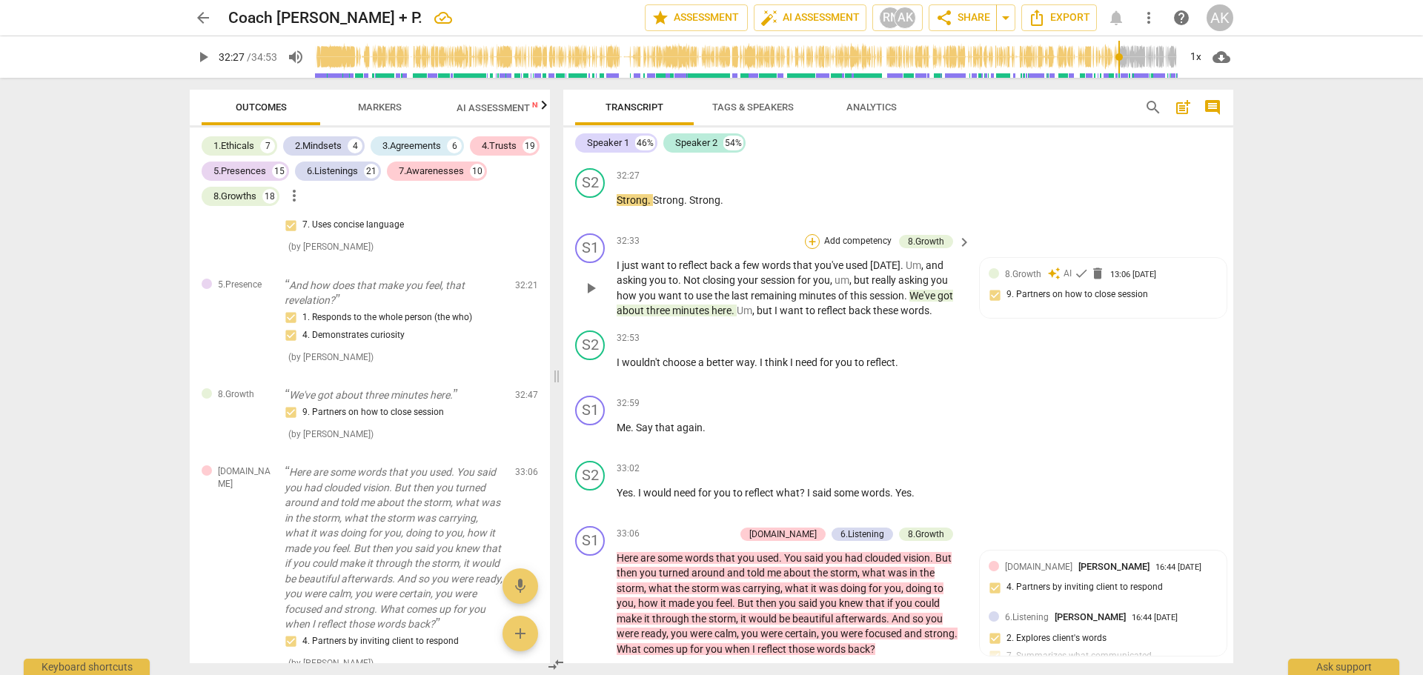
click at [811, 249] on div "+" at bounding box center [812, 241] width 15 height 15
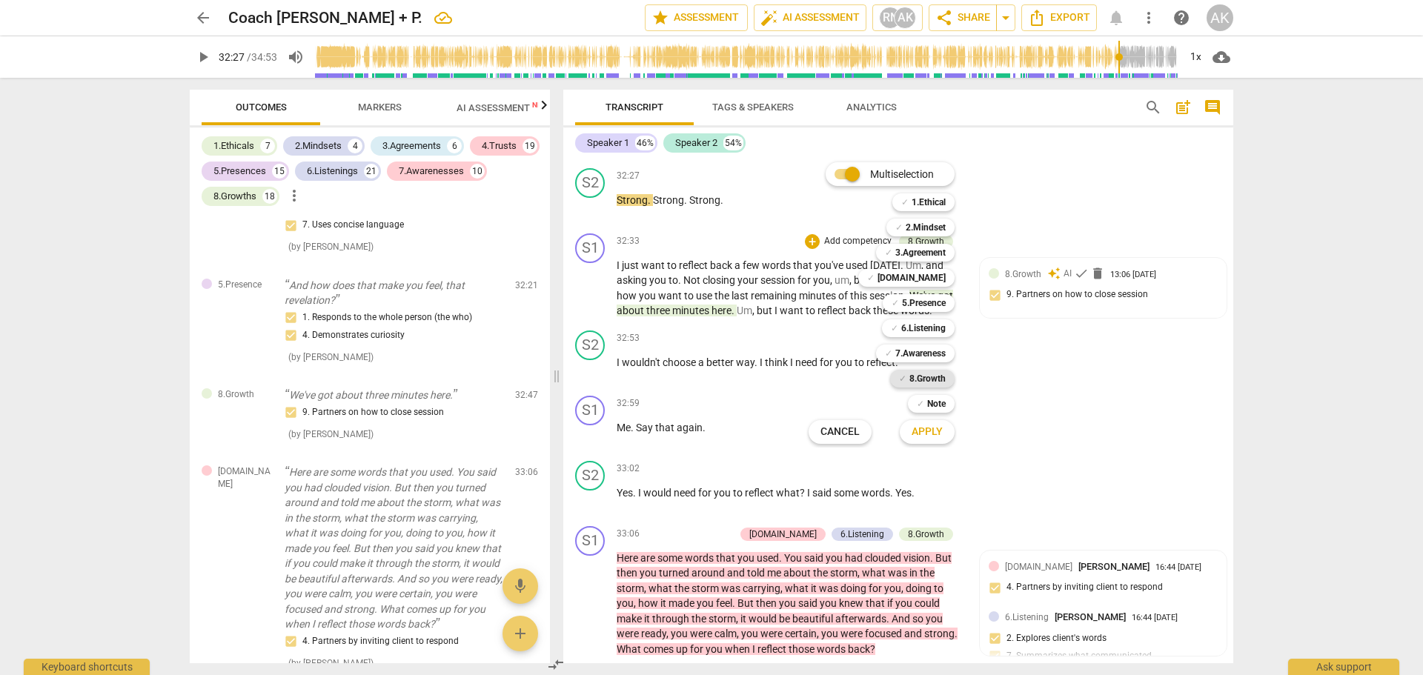
click at [924, 378] on b "8.Growth" at bounding box center [927, 379] width 36 height 18
click at [934, 430] on span "Apply" at bounding box center [926, 432] width 31 height 15
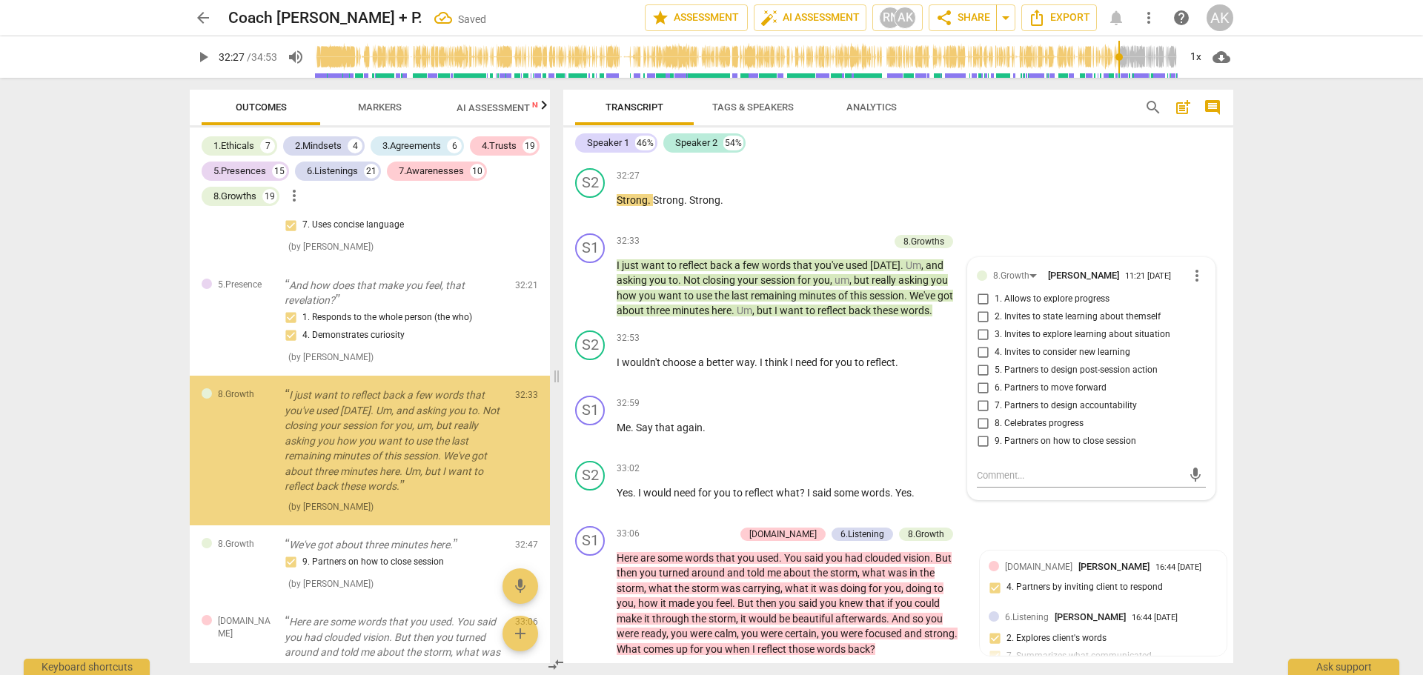
scroll to position [12036, 0]
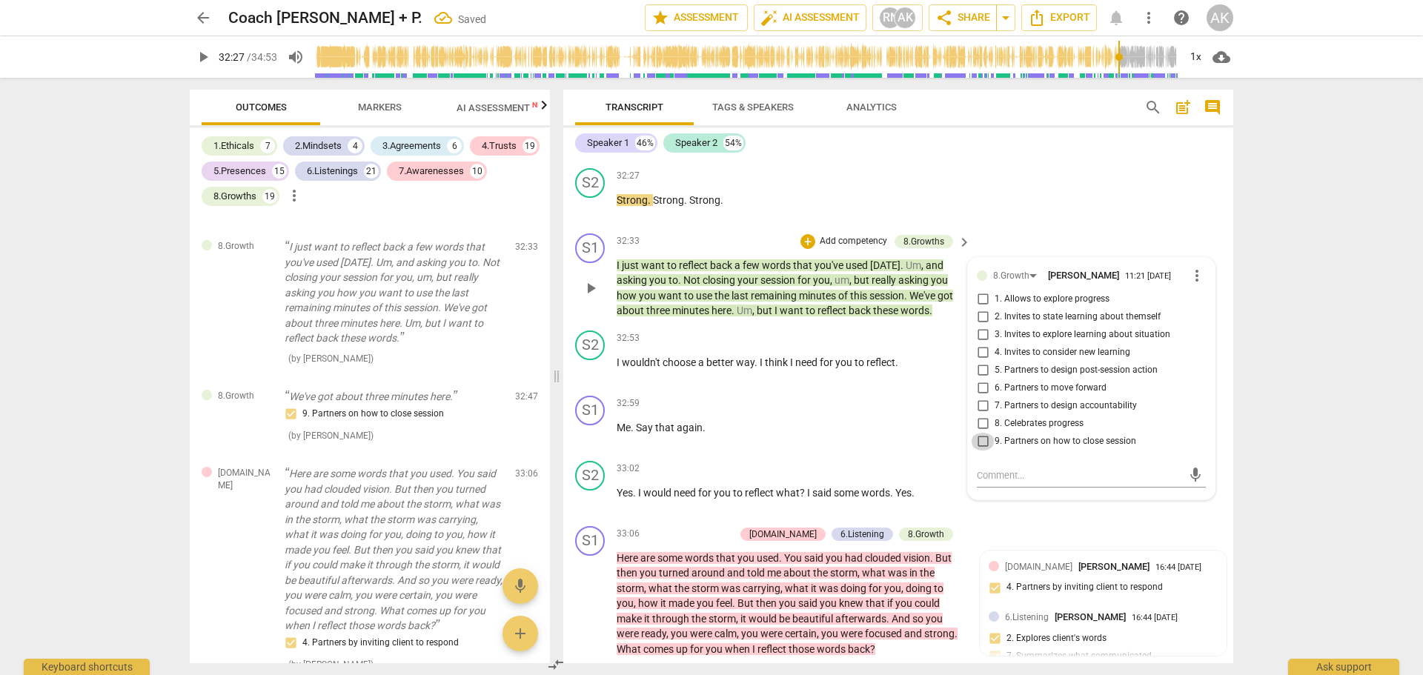
click at [979, 450] on input "9. Partners on how to close session" at bounding box center [983, 442] width 24 height 18
checkbox input "true"
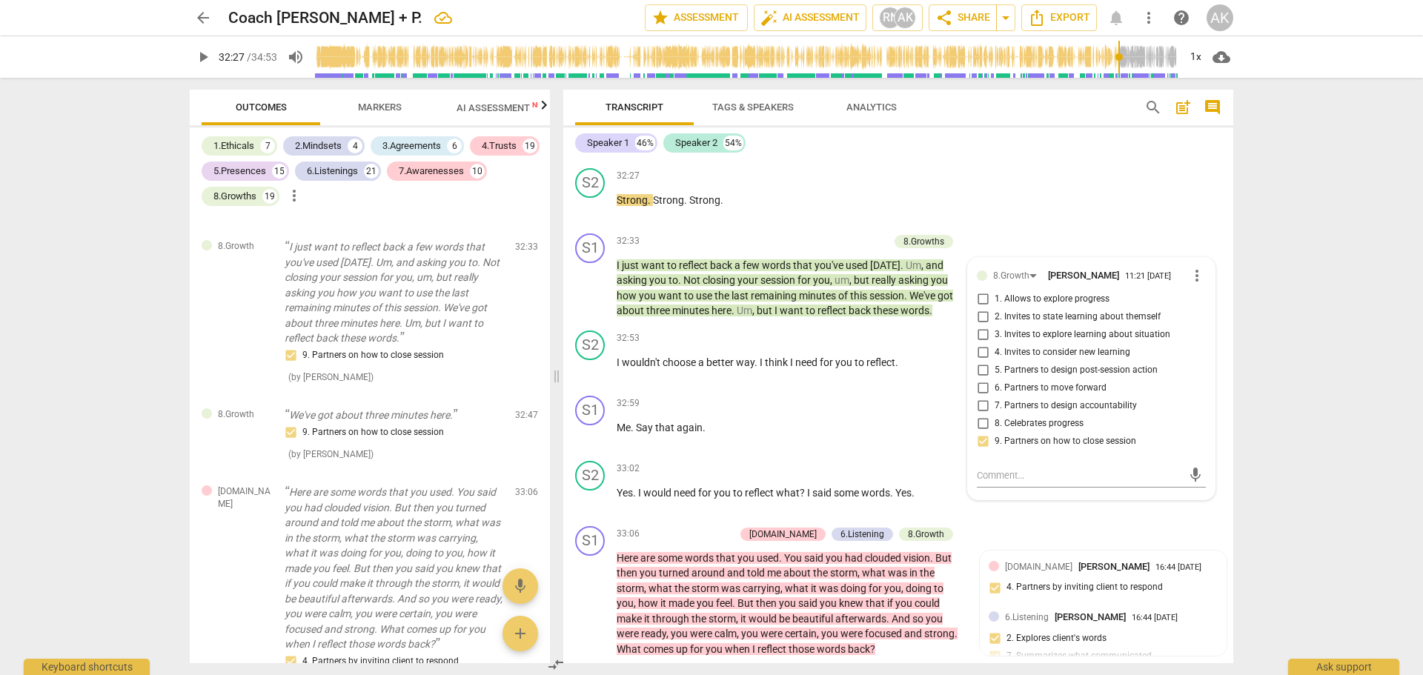
click at [1324, 410] on div "arrow_back Coach Ayana + P. edit star Assessment auto_fix_high AI Assessment RN…" at bounding box center [711, 337] width 1423 height 675
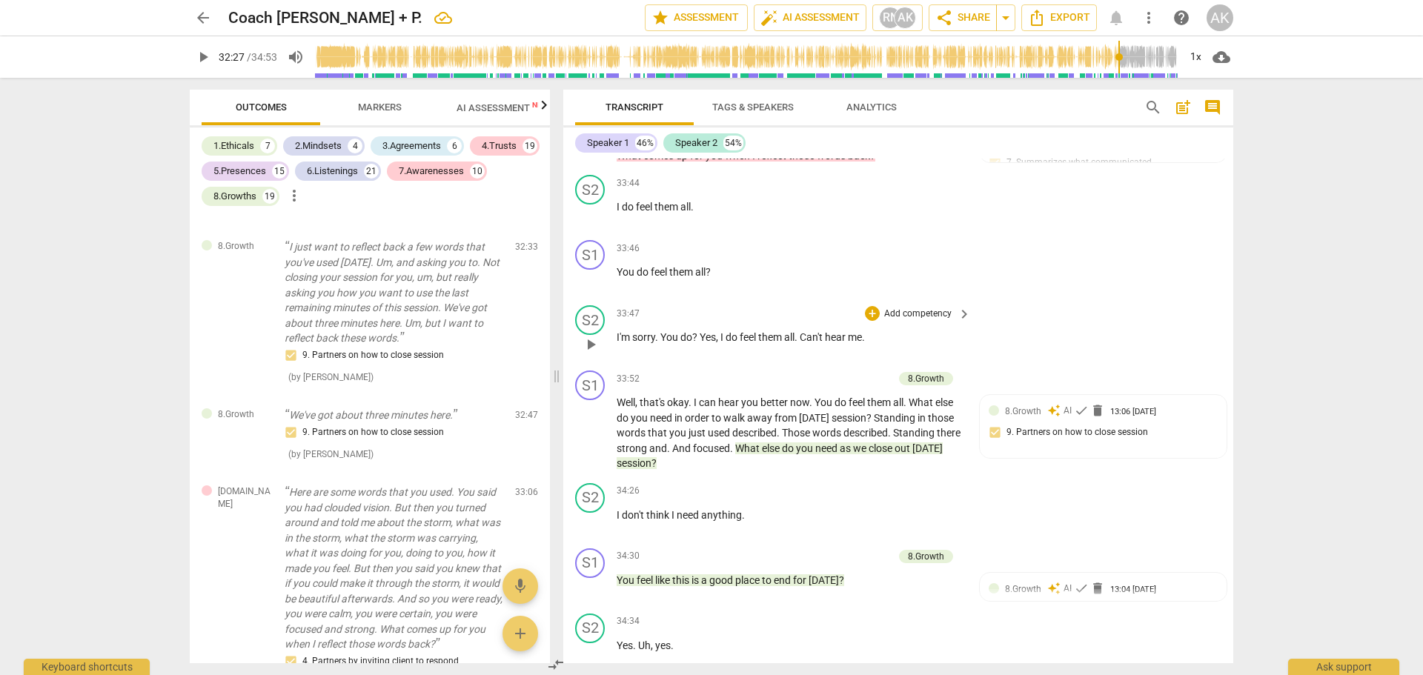
scroll to position [9359, 0]
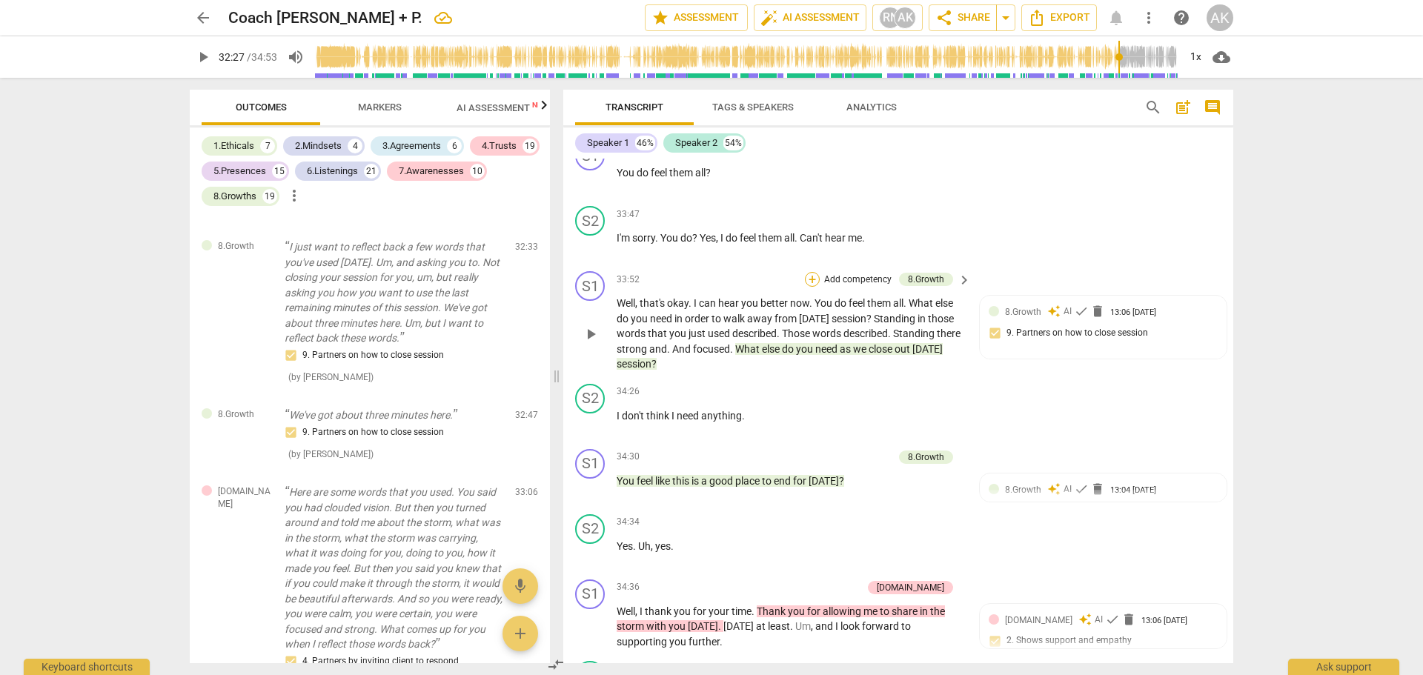
click at [808, 287] on div "+" at bounding box center [812, 279] width 15 height 15
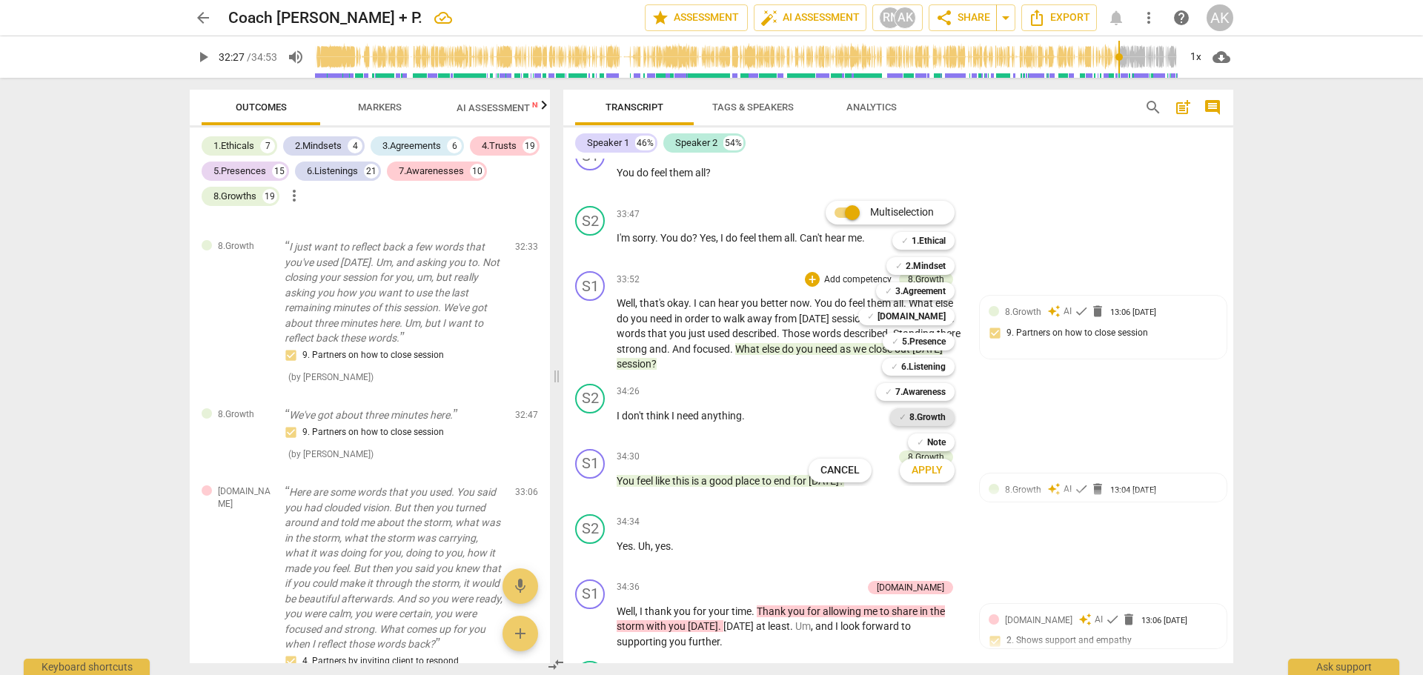
click at [919, 417] on b "8.Growth" at bounding box center [927, 417] width 36 height 18
click at [934, 470] on span "Apply" at bounding box center [926, 470] width 31 height 15
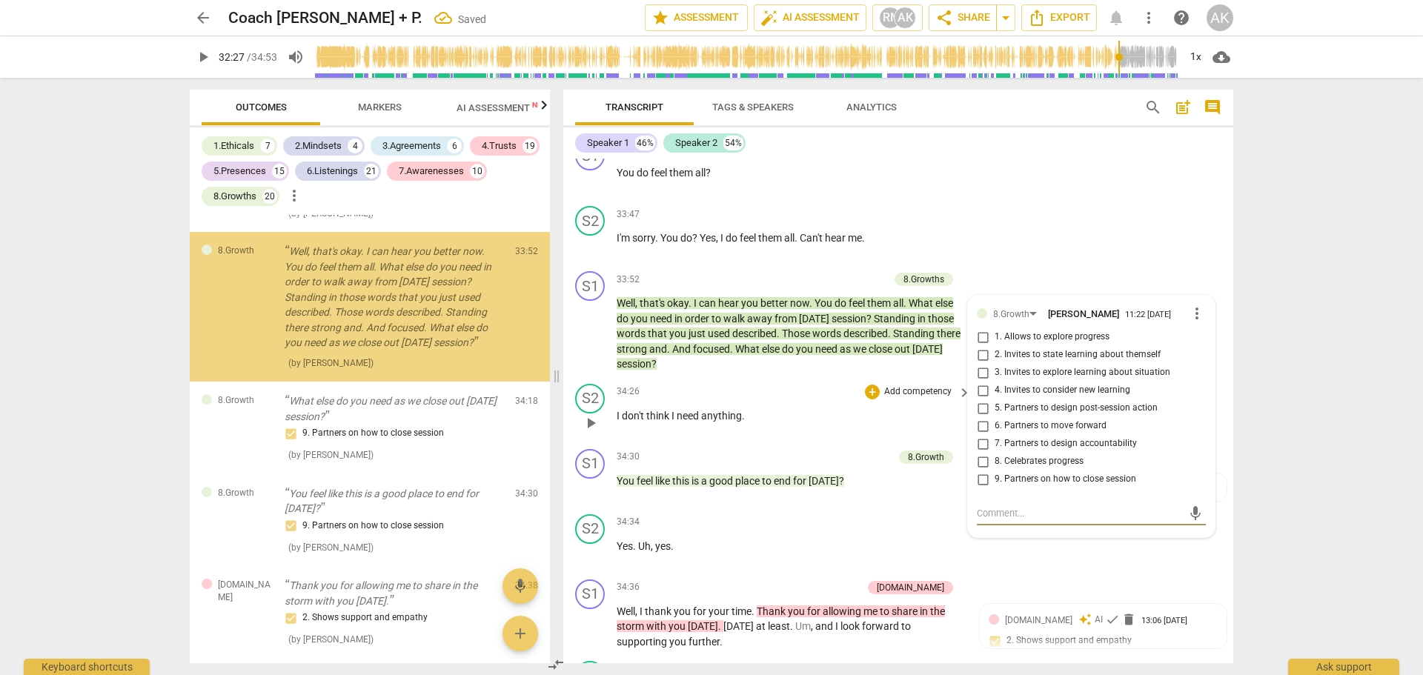
scroll to position [13004, 0]
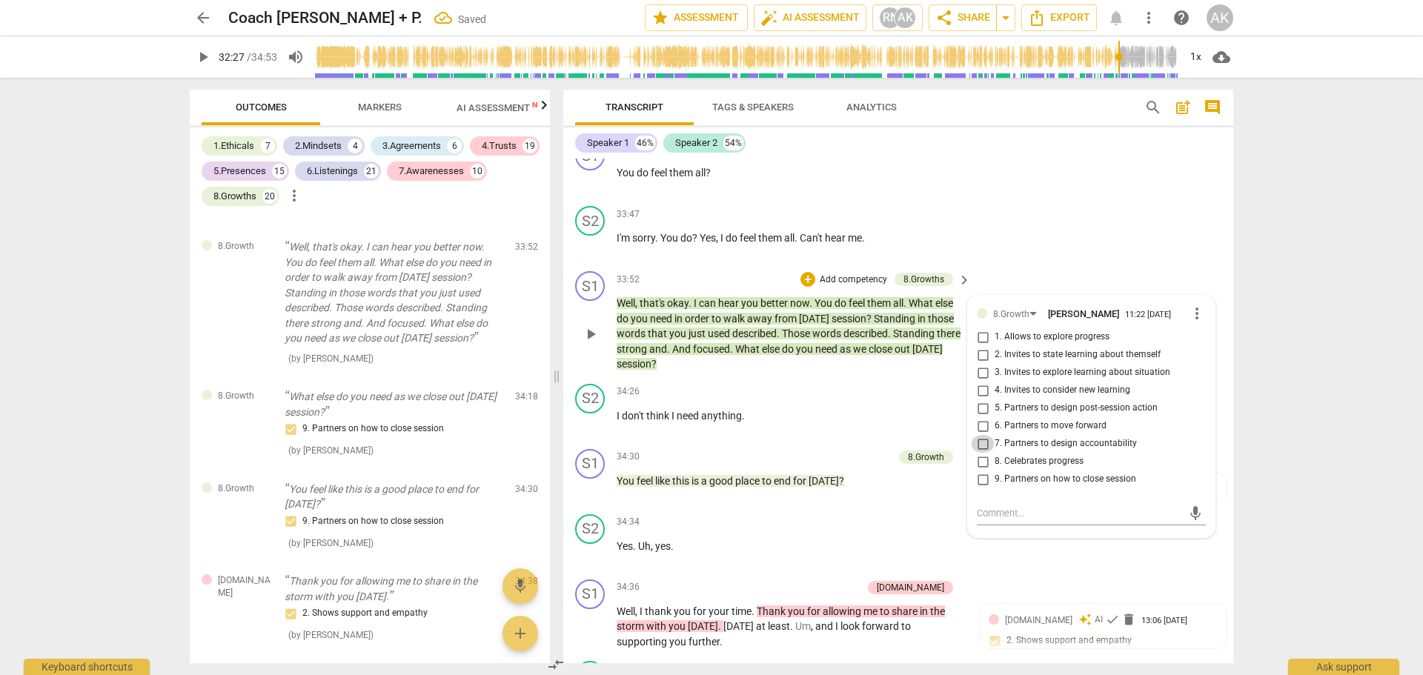
click at [978, 453] on input "7. Partners to design accountability" at bounding box center [983, 444] width 24 height 18
checkbox input "true"
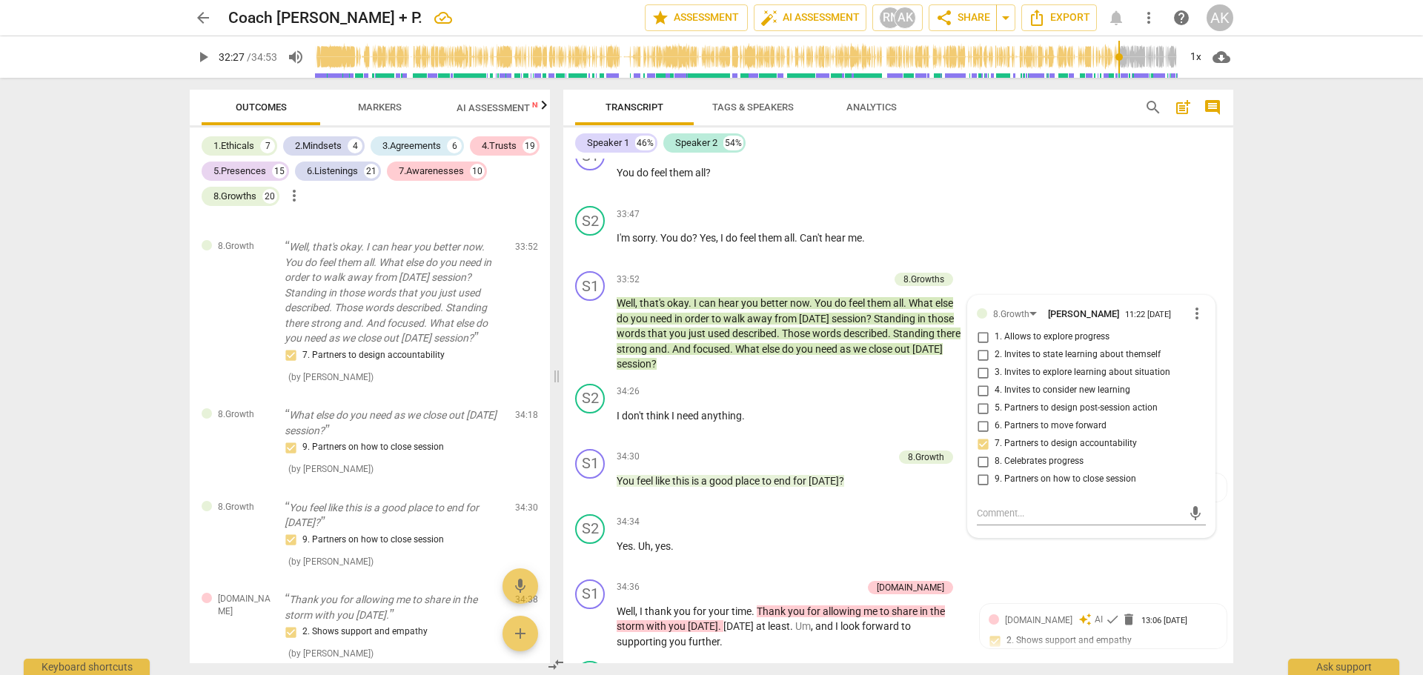
click at [1305, 453] on div "arrow_back Coach Ayana + P. edit star Assessment auto_fix_high AI Assessment RN…" at bounding box center [711, 337] width 1423 height 675
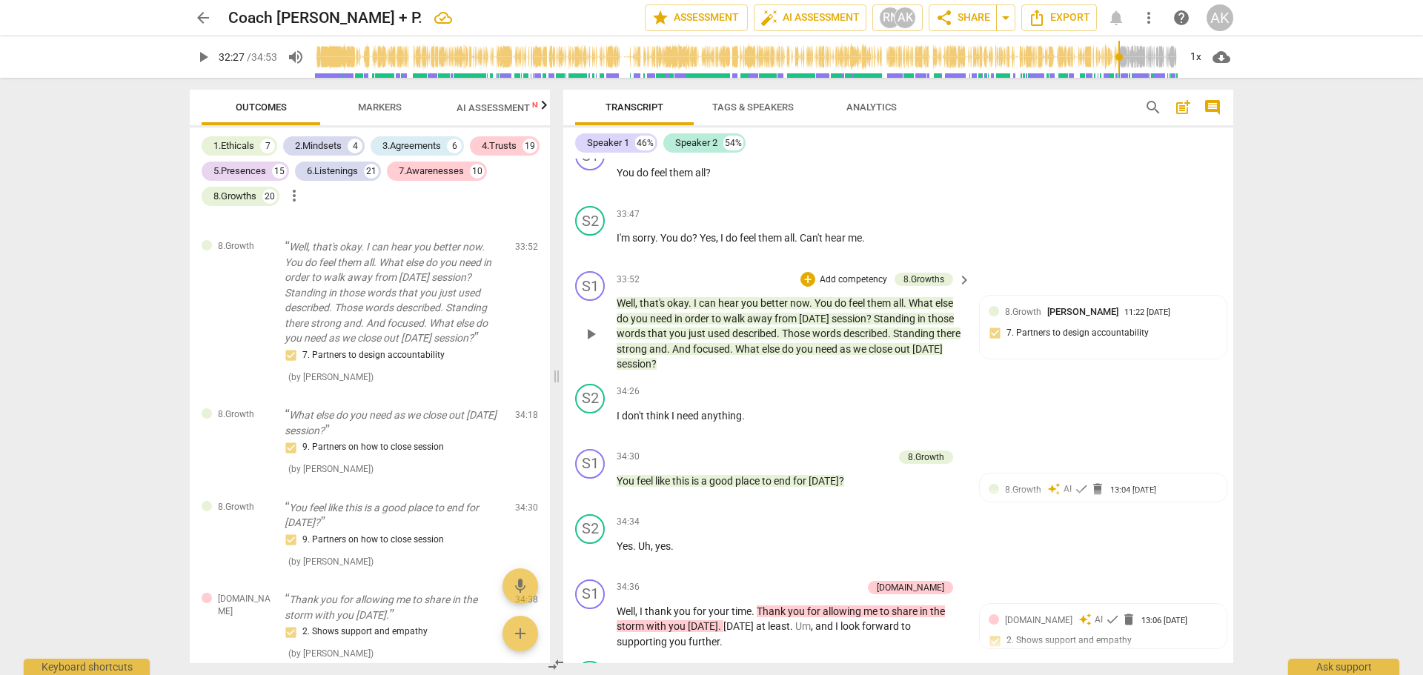
click at [842, 287] on p "Add competency" at bounding box center [853, 279] width 70 height 13
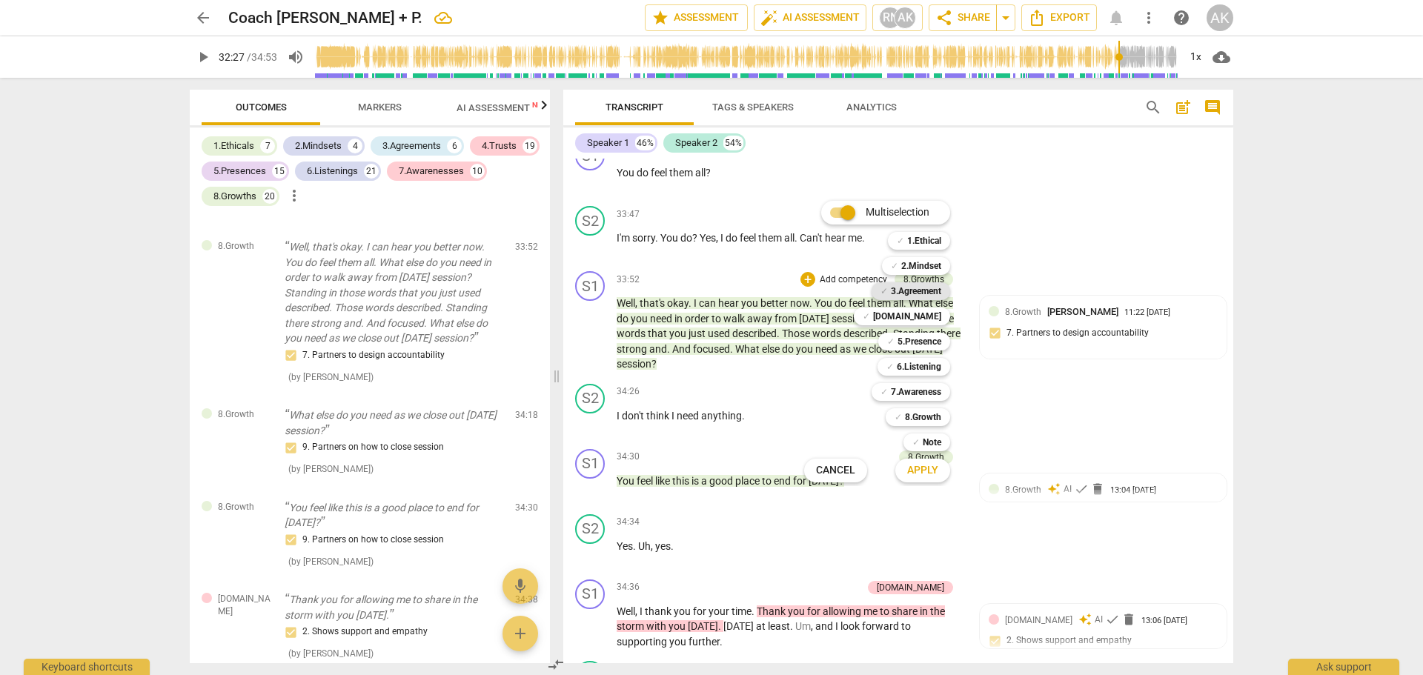
click at [916, 290] on b "3.Agreement" at bounding box center [916, 291] width 50 height 18
click at [925, 468] on span "Apply" at bounding box center [922, 470] width 31 height 15
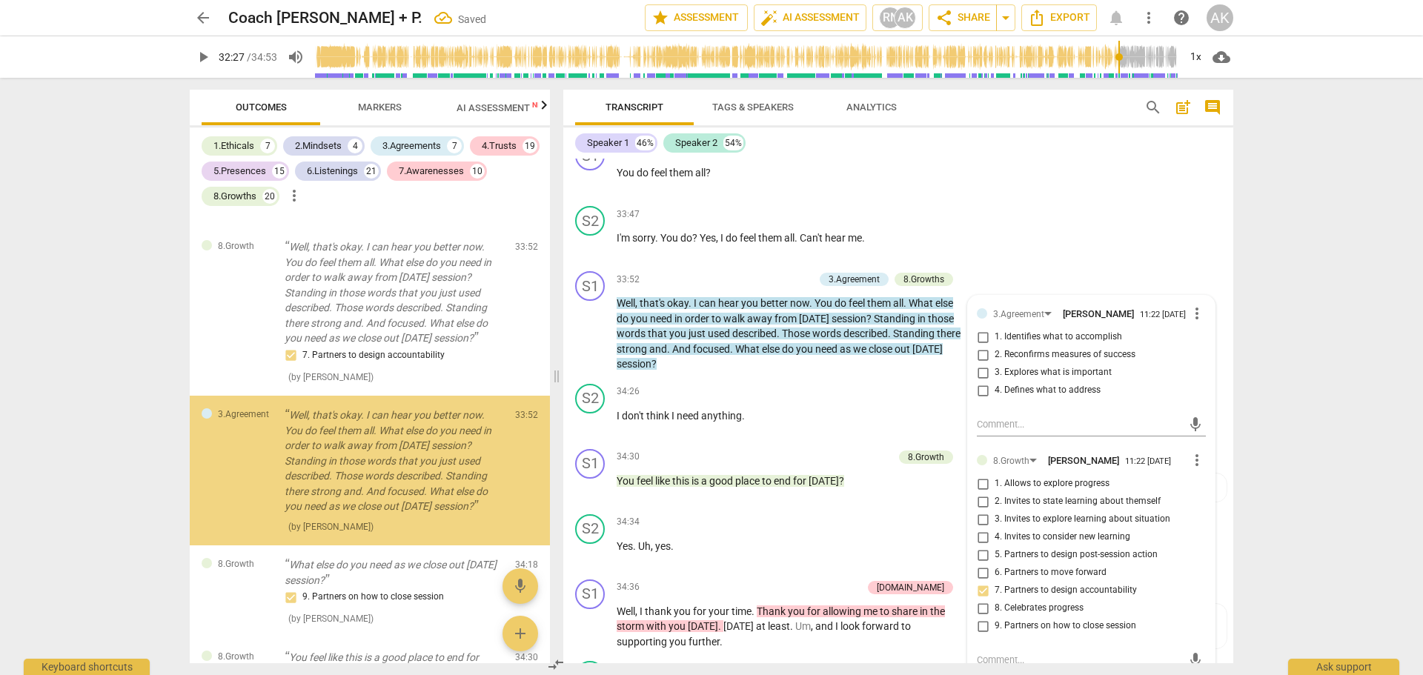
scroll to position [13172, 0]
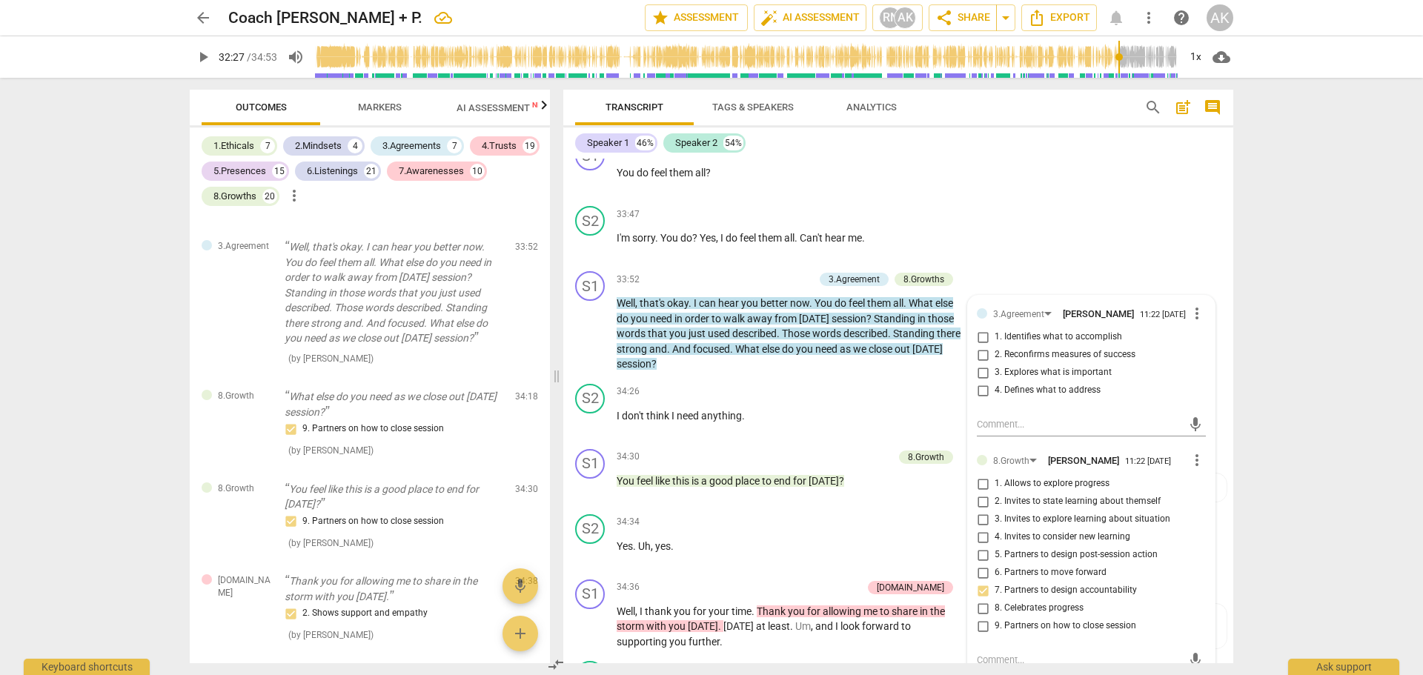
click at [1291, 386] on div "arrow_back Coach Ayana + P. edit star Assessment auto_fix_high AI Assessment RN…" at bounding box center [711, 337] width 1423 height 675
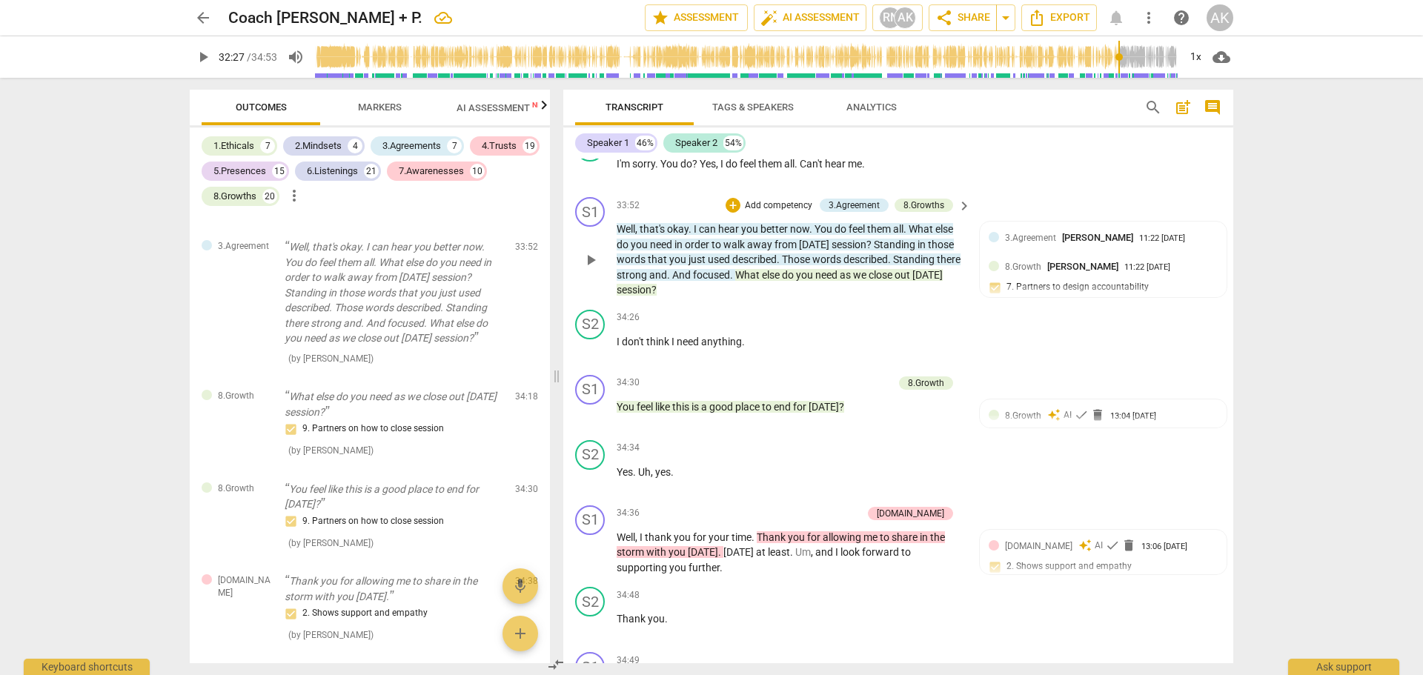
scroll to position [9508, 0]
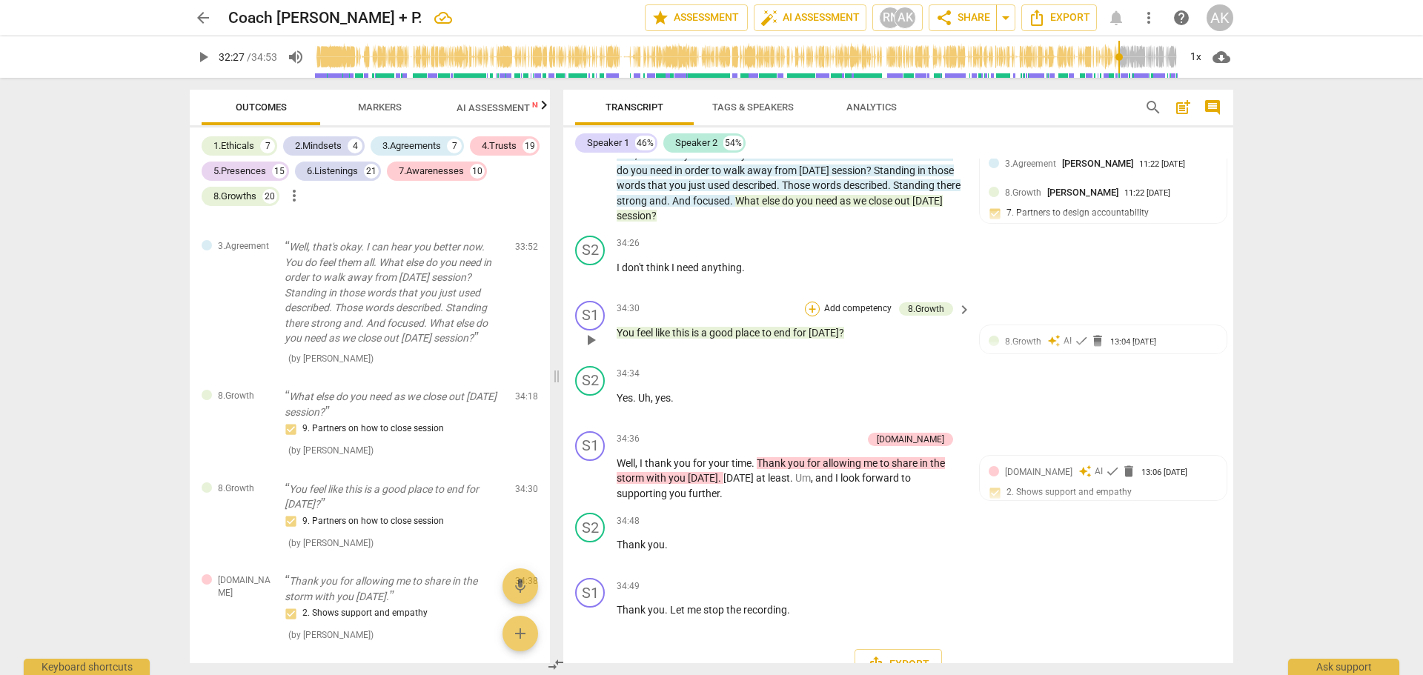
click at [810, 316] on div "+" at bounding box center [812, 309] width 15 height 15
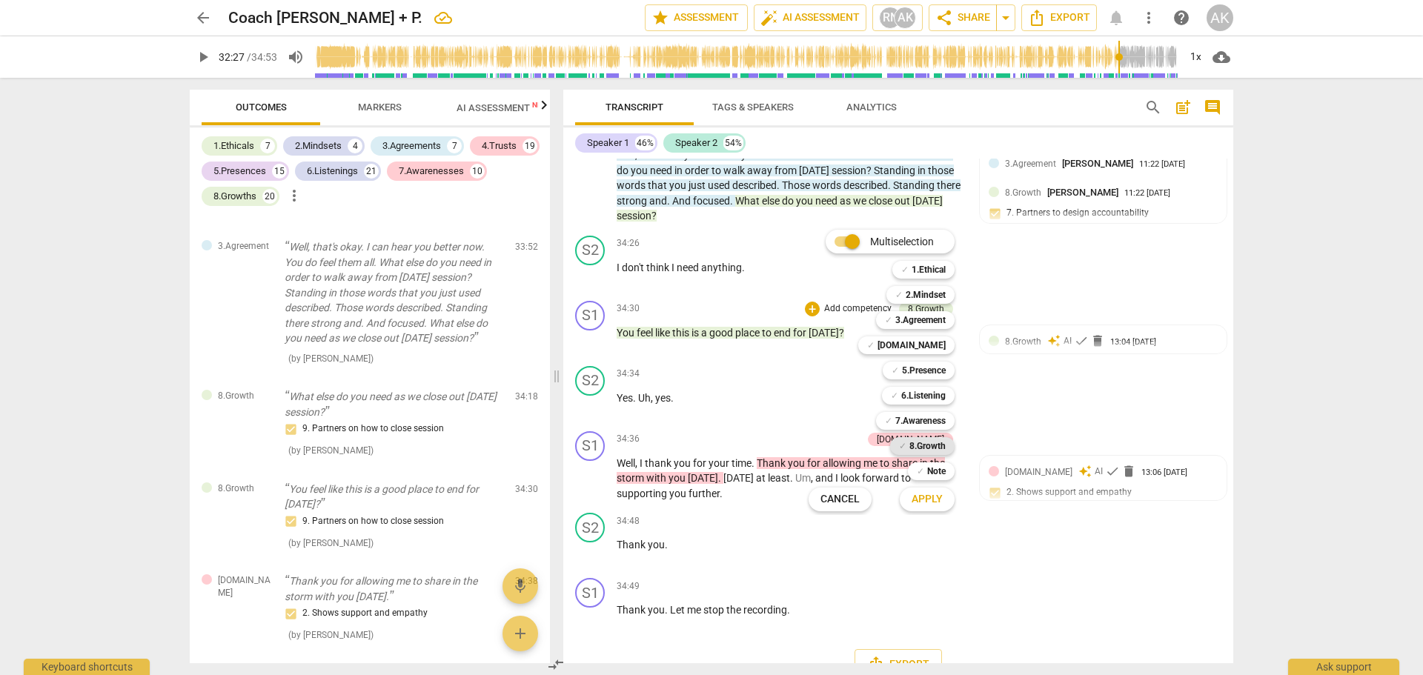
click at [928, 443] on b "8.Growth" at bounding box center [927, 446] width 36 height 18
click at [923, 493] on span "Apply" at bounding box center [926, 499] width 31 height 15
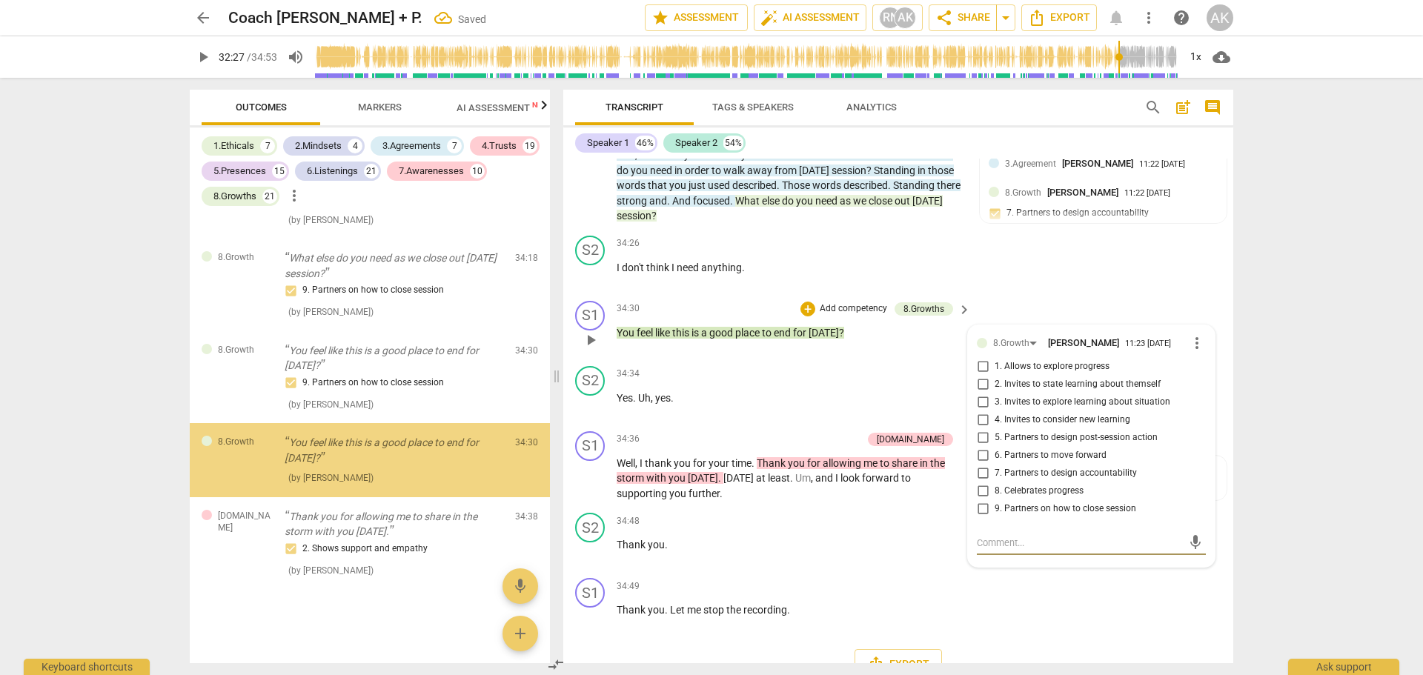
scroll to position [13448, 0]
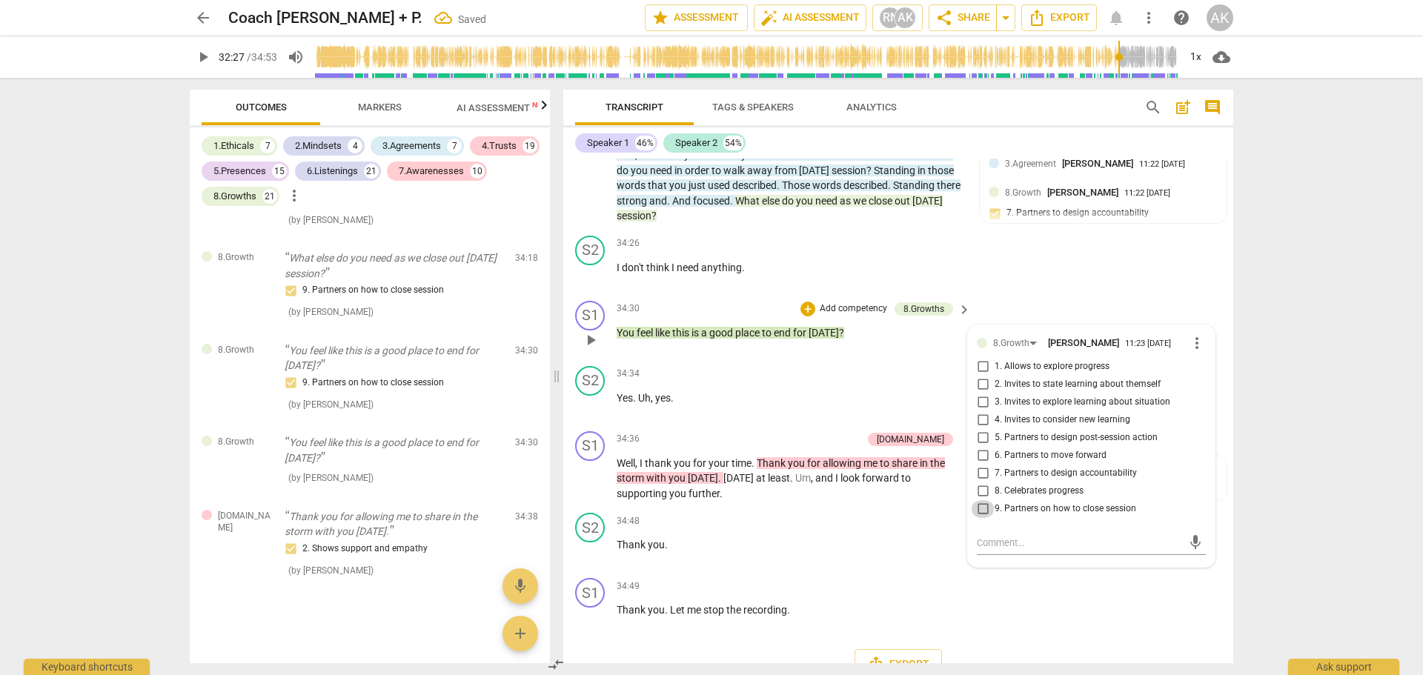
click at [980, 518] on input "9. Partners on how to close session" at bounding box center [983, 509] width 24 height 18
checkbox input "true"
click at [1275, 382] on div "arrow_back Coach Ayana + P. Saved edit star Assessment auto_fix_high AI Assessm…" at bounding box center [711, 337] width 1423 height 675
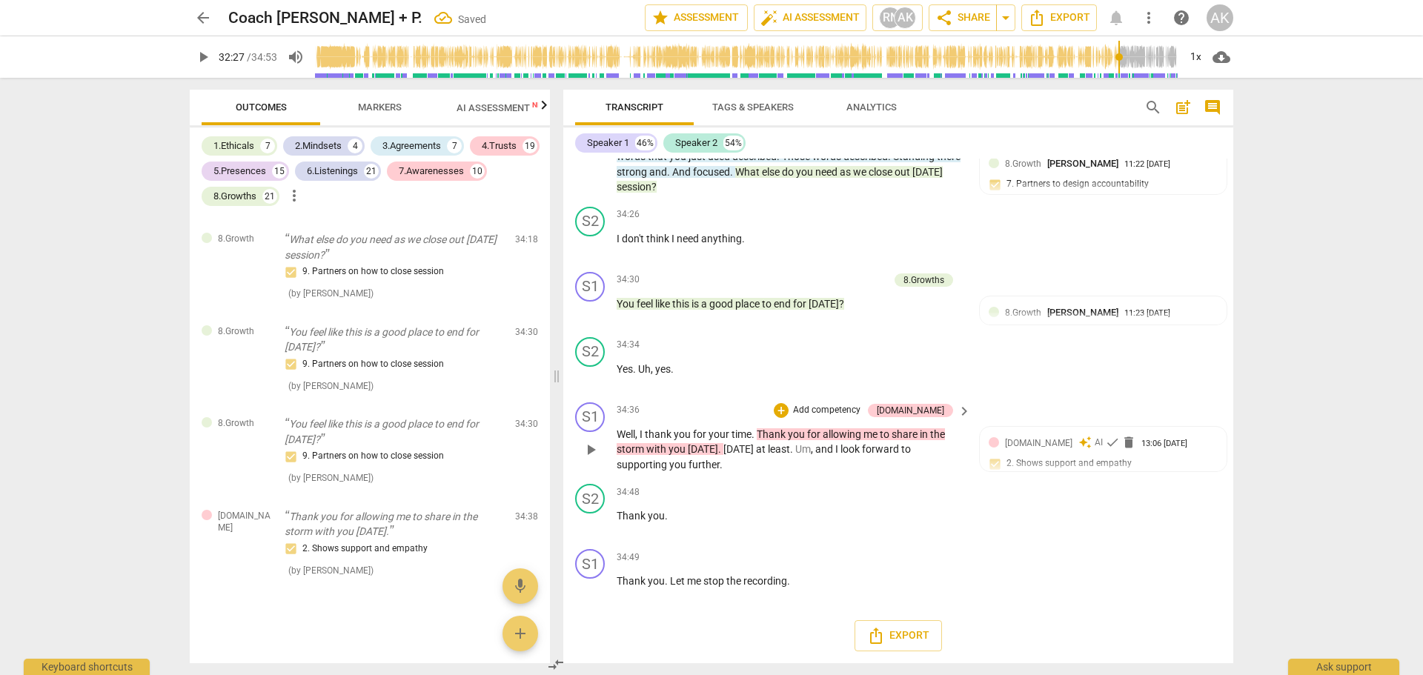
scroll to position [9599, 0]
click at [788, 408] on div "+" at bounding box center [781, 410] width 15 height 15
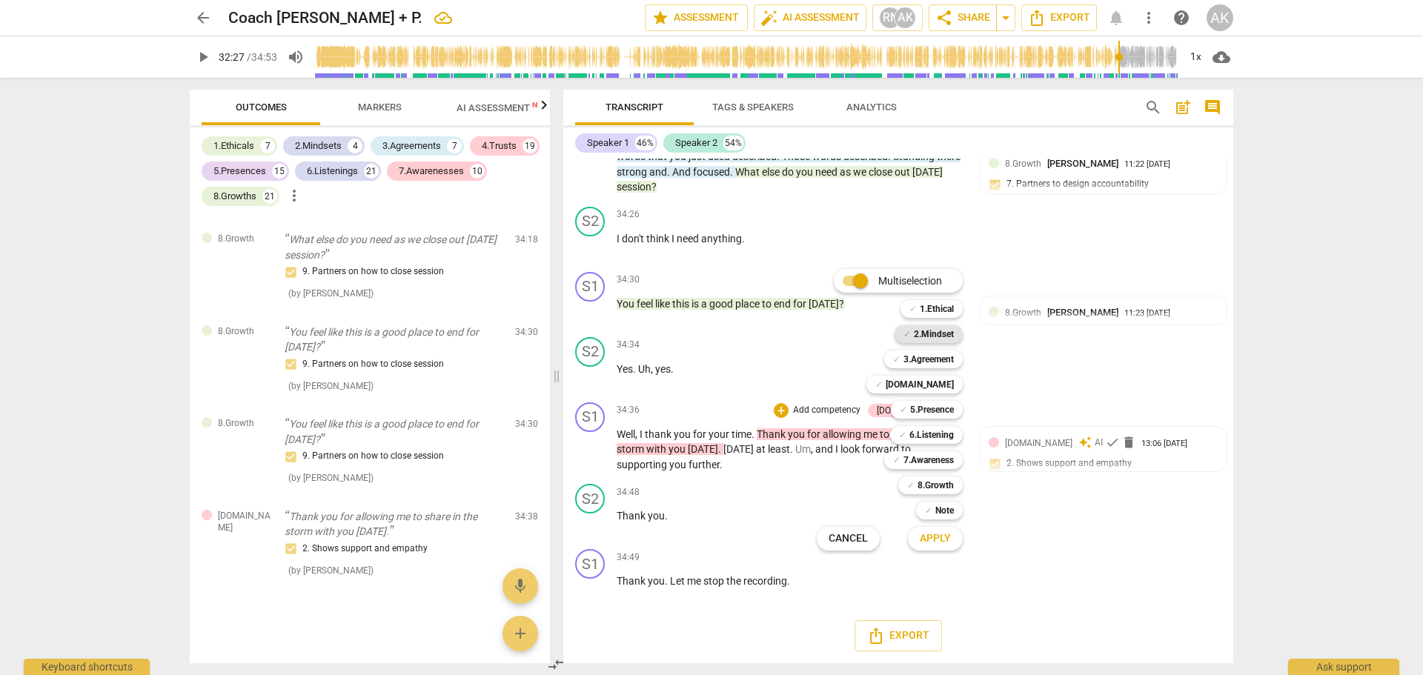
click at [940, 330] on b "2.Mindset" at bounding box center [934, 334] width 40 height 18
click at [934, 383] on b "[DOMAIN_NAME]" at bounding box center [919, 385] width 68 height 18
click at [942, 538] on span "Apply" at bounding box center [934, 538] width 31 height 15
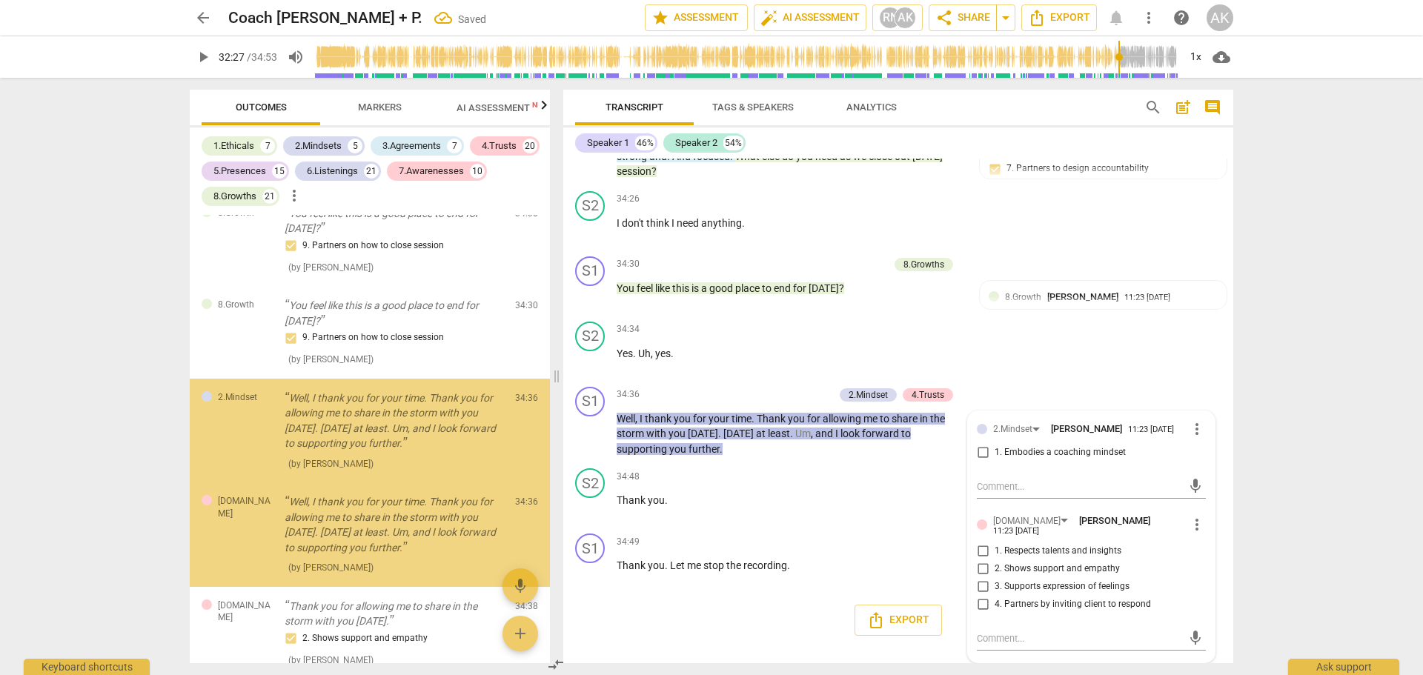
scroll to position [13675, 0]
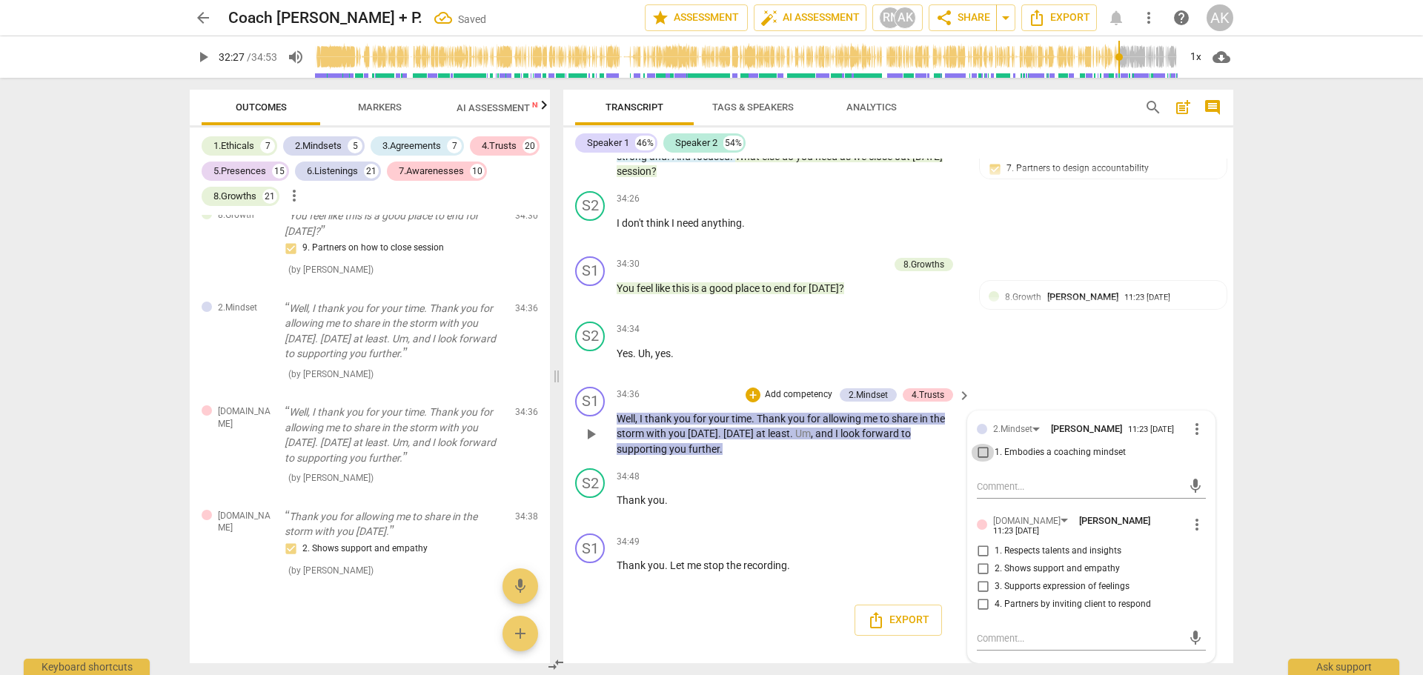
click at [977, 462] on input "1. Embodies a coaching mindset" at bounding box center [983, 453] width 24 height 18
checkbox input "true"
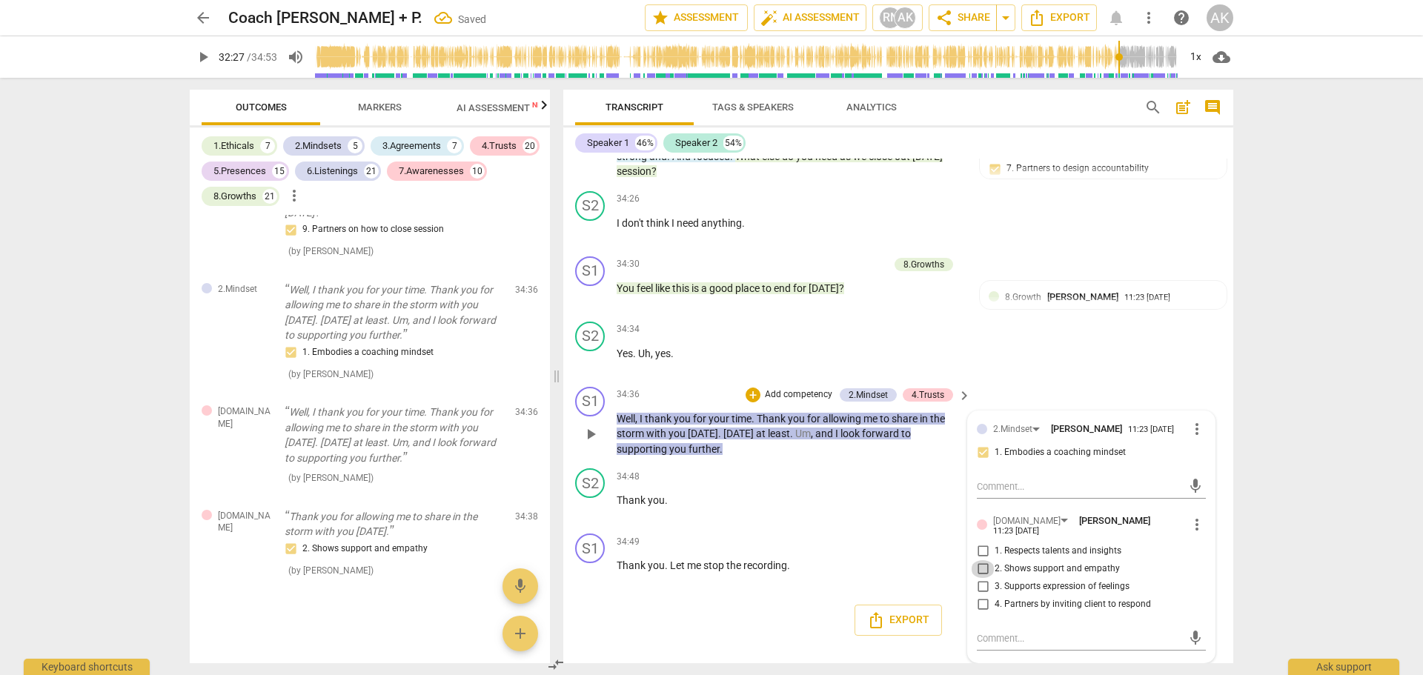
click at [978, 578] on input "2. Shows support and empathy" at bounding box center [983, 569] width 24 height 18
checkbox input "true"
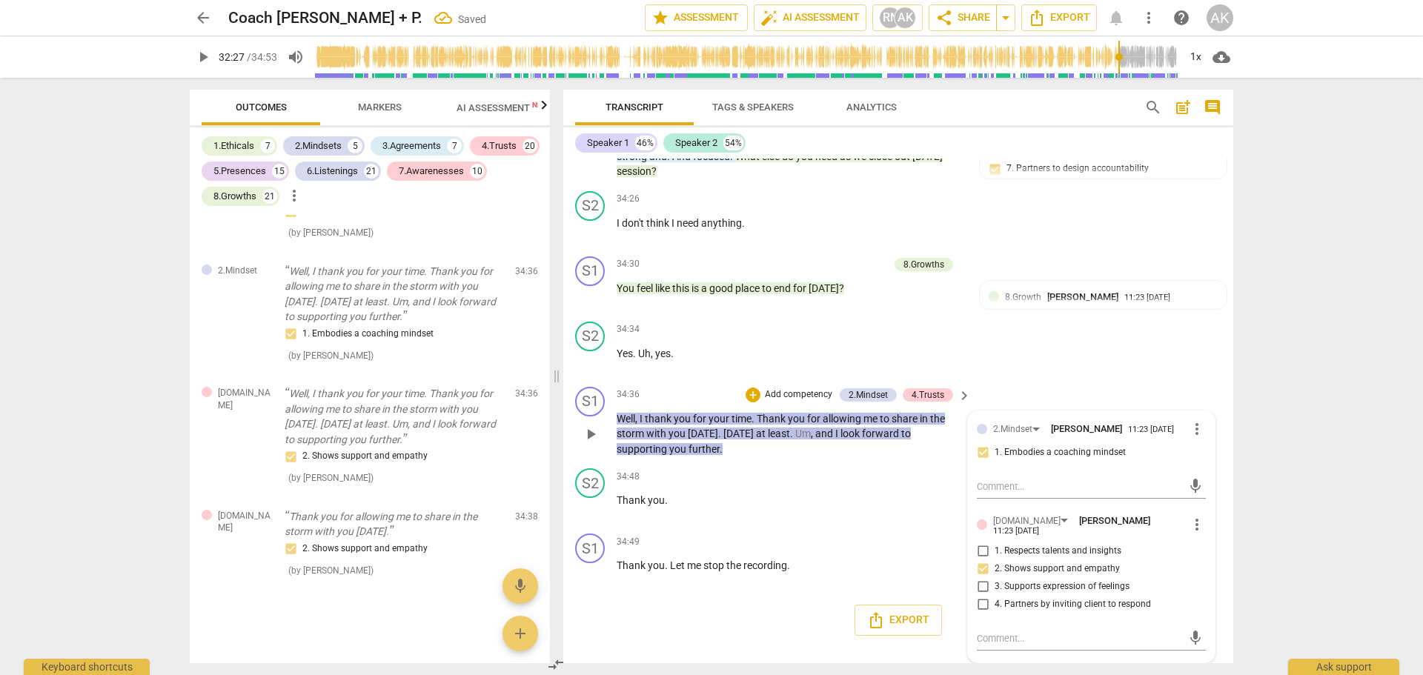
scroll to position [9608, 0]
click at [1314, 410] on div "arrow_back Coach Ayana + P. Saved edit star Assessment auto_fix_high AI Assessm…" at bounding box center [711, 337] width 1423 height 675
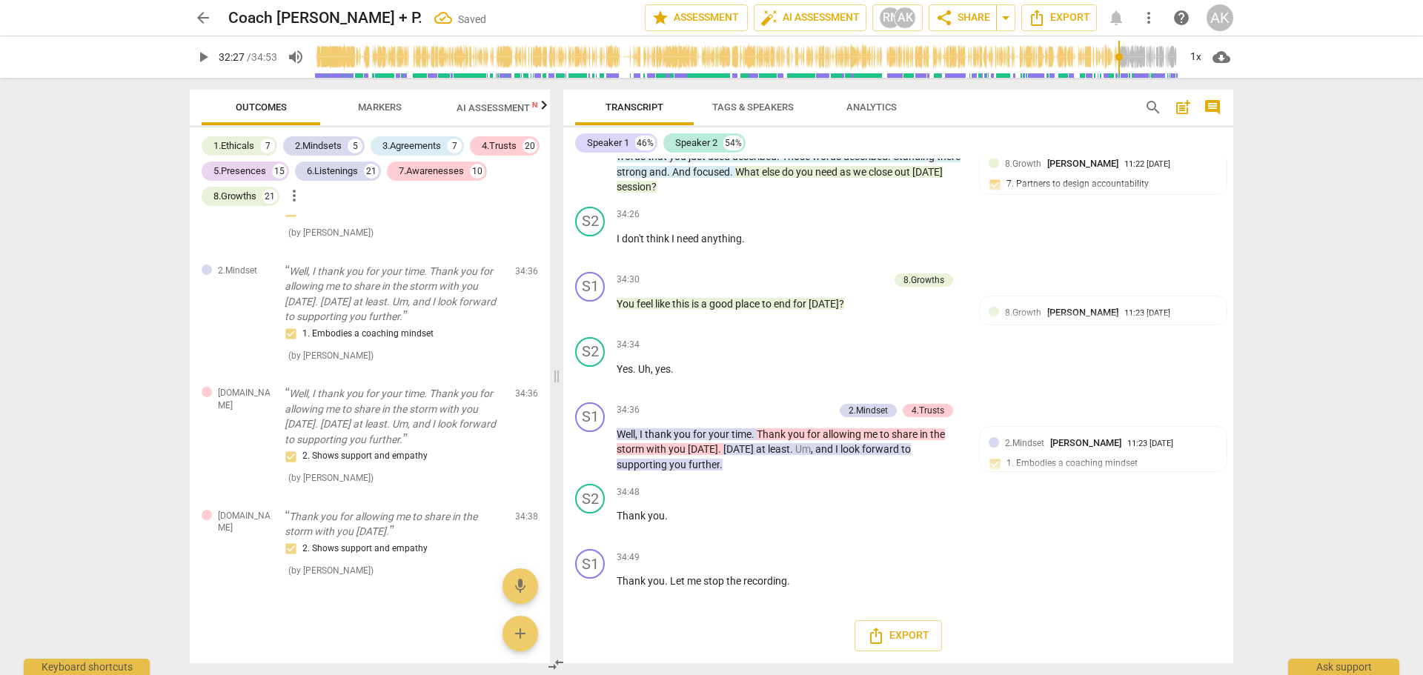
scroll to position [9599, 0]
click at [1343, 482] on div "arrow_back Coach Ayana + P. edit star Assessment auto_fix_high AI Assessment RN…" at bounding box center [711, 337] width 1423 height 675
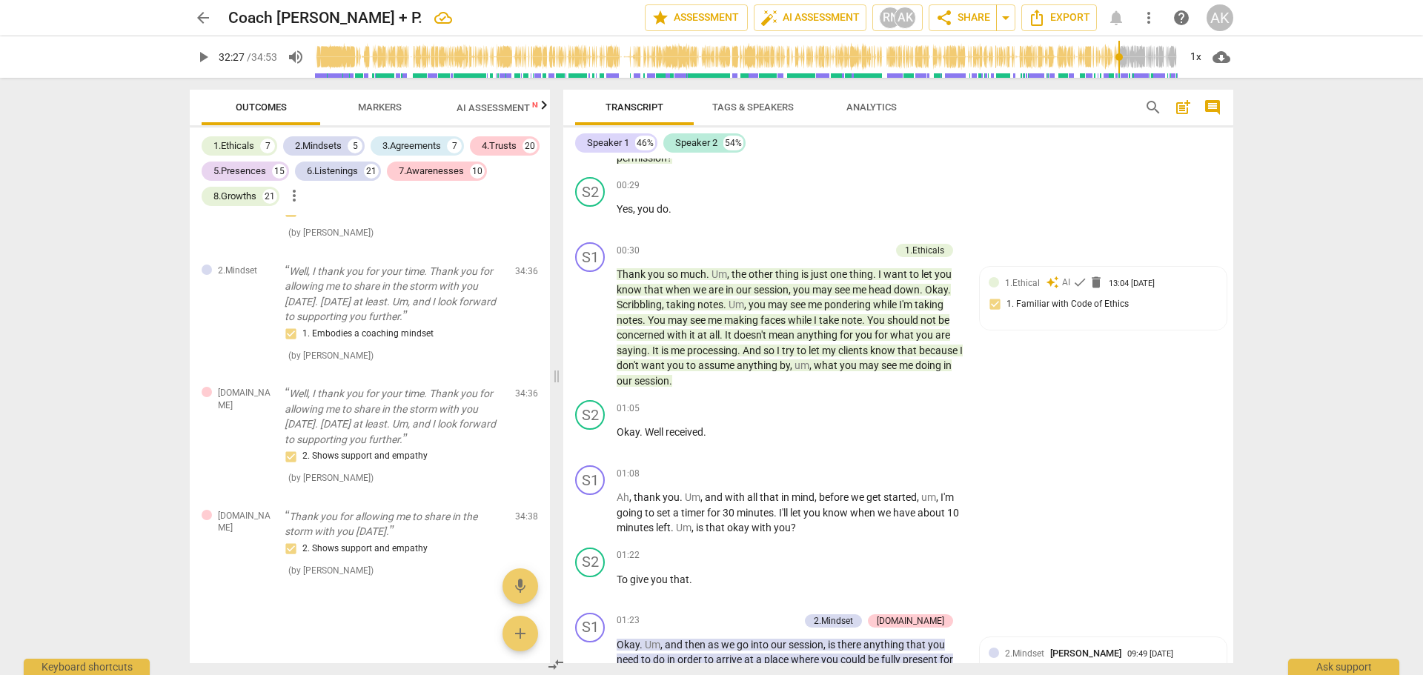
scroll to position [0, 0]
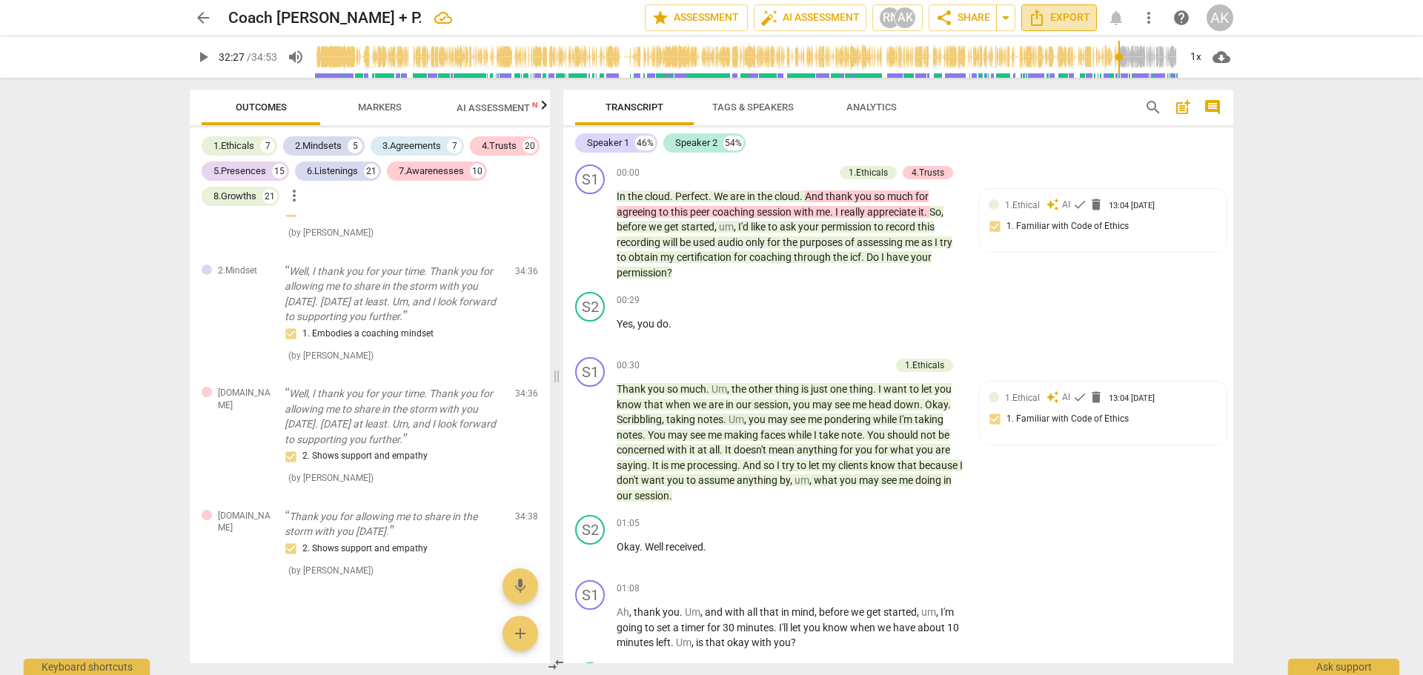
click at [1068, 15] on span "Export" at bounding box center [1059, 18] width 62 height 18
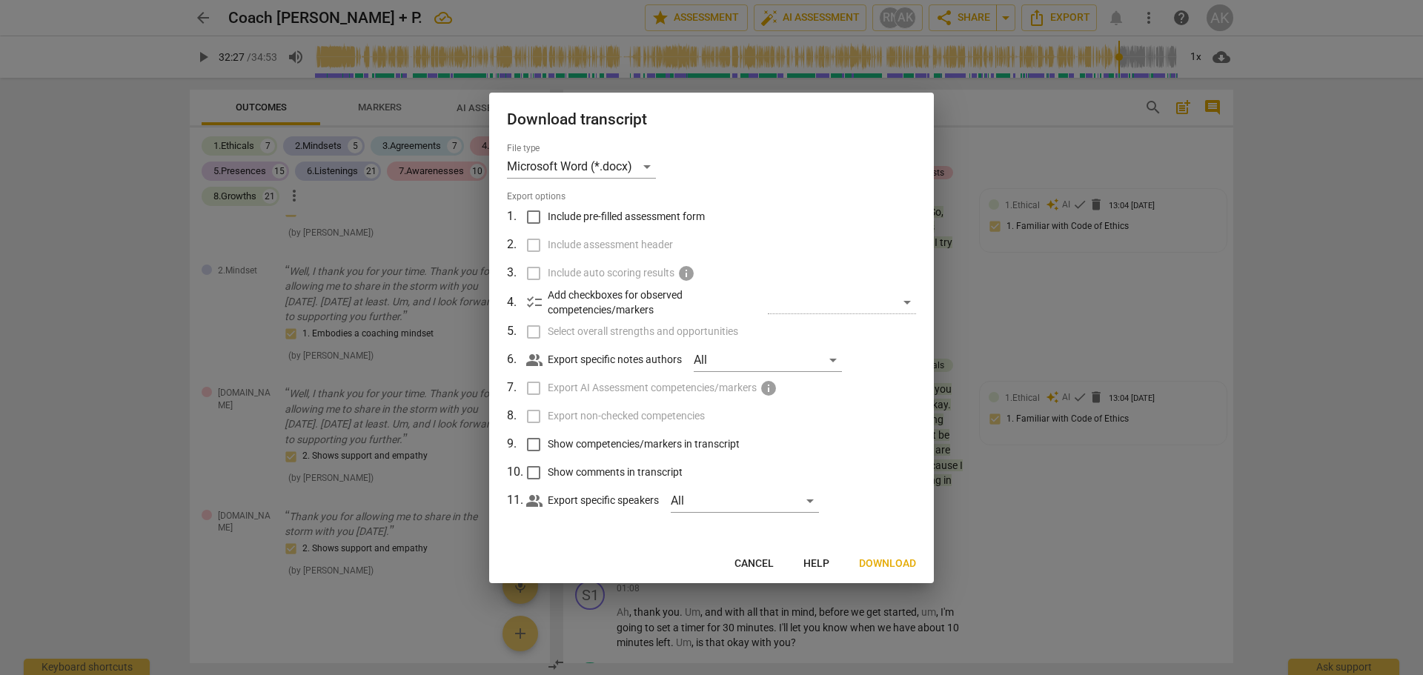
click at [535, 220] on input "Include pre-filled assessment form" at bounding box center [533, 217] width 28 height 28
checkbox input "true"
click at [529, 244] on input "Include assessment header" at bounding box center [533, 245] width 28 height 28
checkbox input "true"
click at [539, 333] on input "Select overall strengths and opportunities" at bounding box center [533, 332] width 28 height 28
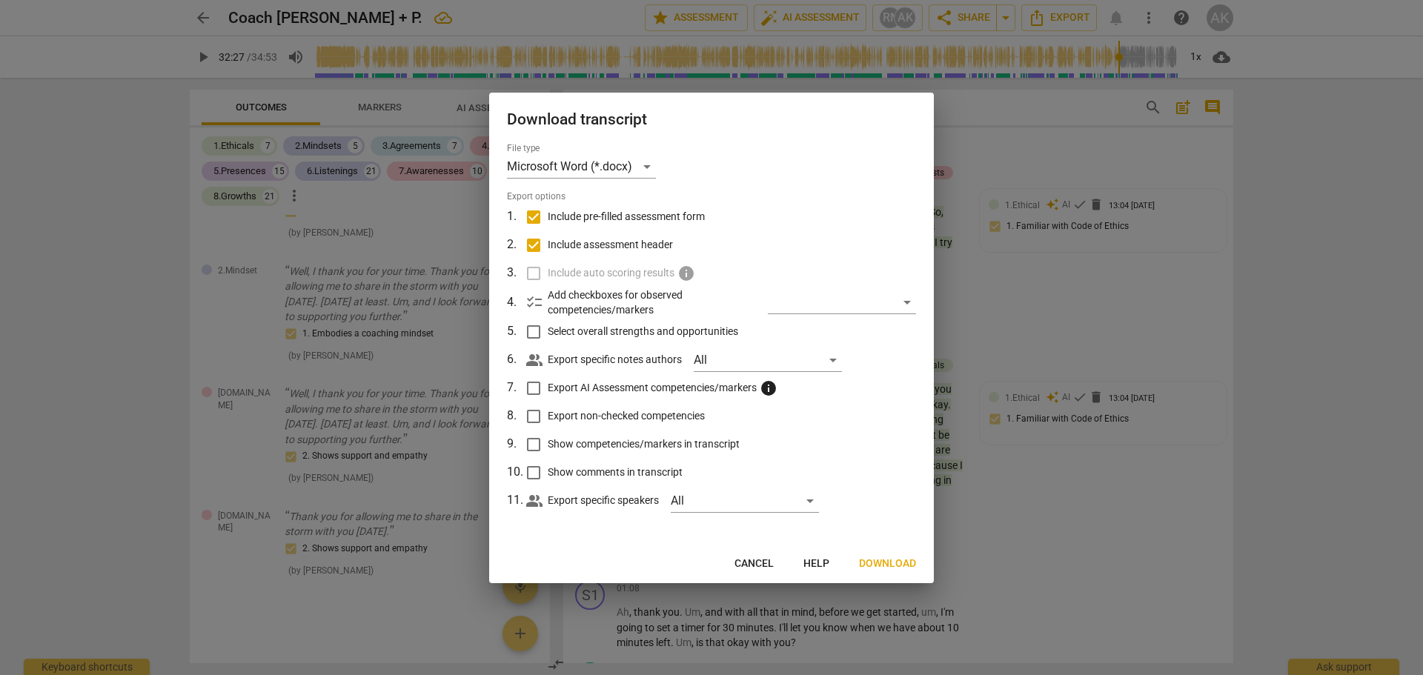
checkbox input "true"
click at [836, 362] on div "All" at bounding box center [768, 360] width 148 height 24
click at [836, 362] on li "[PERSON_NAME]" at bounding box center [771, 360] width 154 height 36
checkbox input "true"
click at [535, 388] on div at bounding box center [711, 337] width 1423 height 675
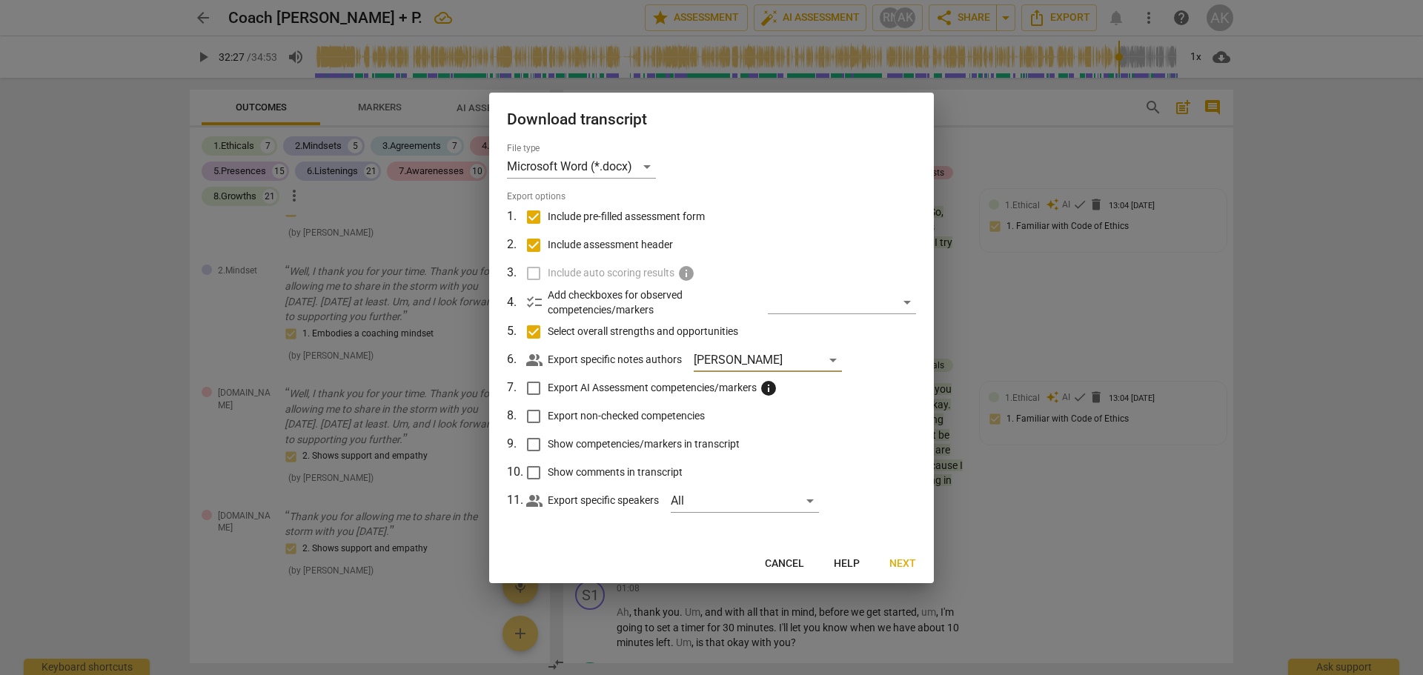
click at [533, 388] on input "Export AI Assessment competencies/markers info" at bounding box center [533, 388] width 28 height 28
checkbox input "true"
click at [533, 444] on input "Show competencies/markers in transcript" at bounding box center [533, 444] width 28 height 28
checkbox input "true"
click at [532, 470] on input "Show comments in transcript" at bounding box center [533, 473] width 28 height 28
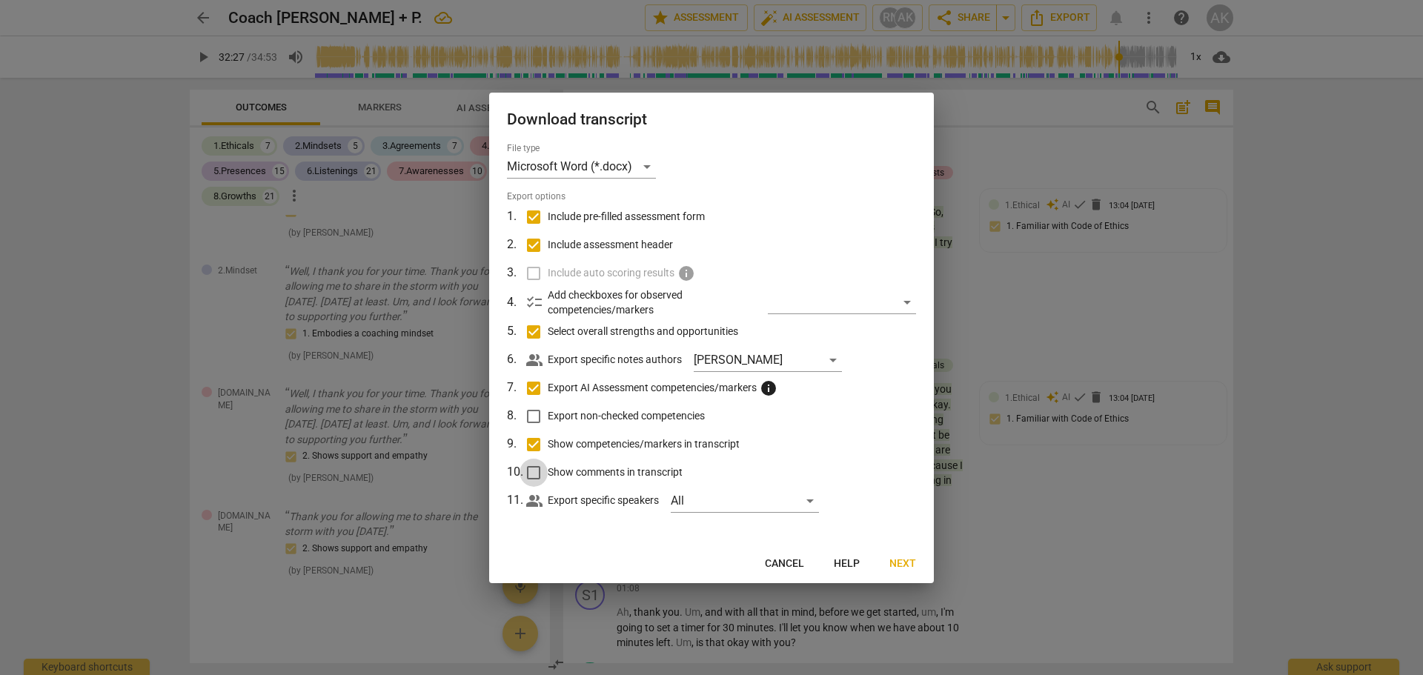
checkbox input "true"
click at [810, 502] on div "All" at bounding box center [745, 501] width 148 height 24
click at [810, 502] on li "Speaker 1" at bounding box center [746, 501] width 148 height 36
checkbox input "true"
click at [694, 537] on input "checkbox" at bounding box center [696, 537] width 36 height 36
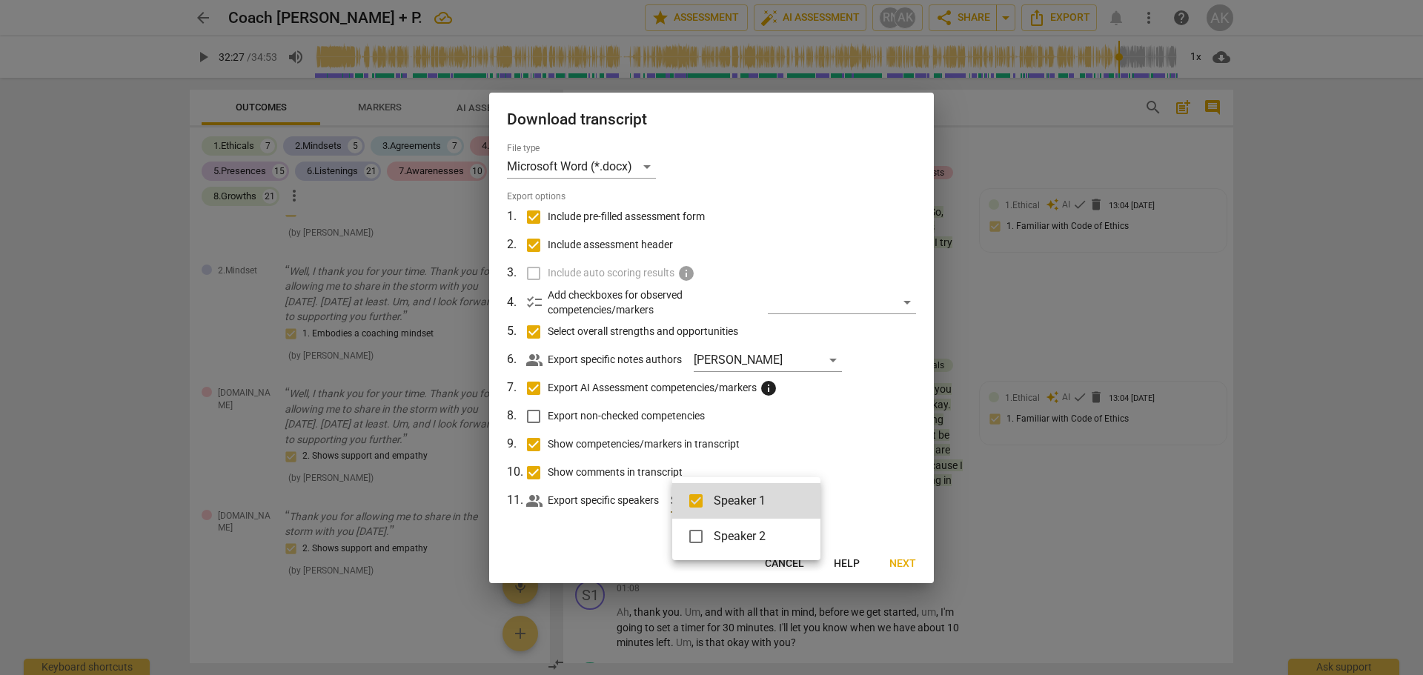
checkbox input "true"
click at [904, 563] on div at bounding box center [711, 337] width 1423 height 675
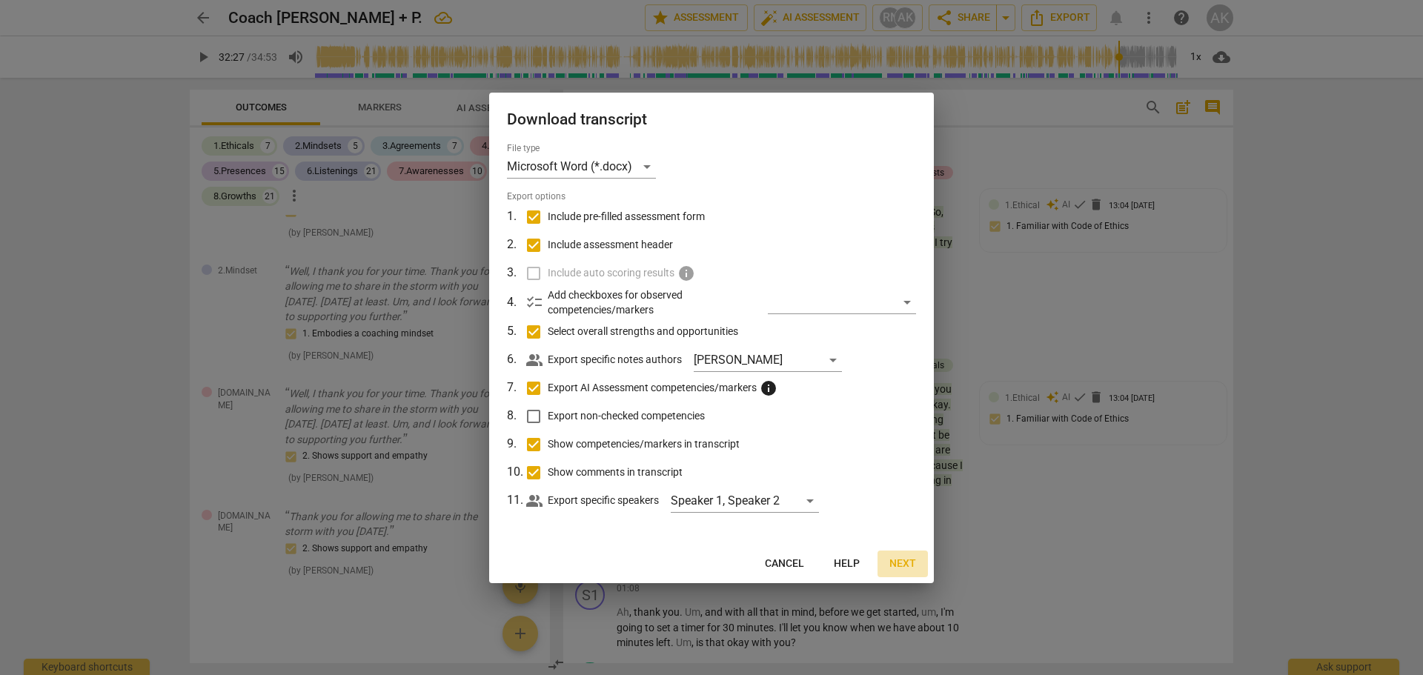
click at [900, 566] on span "Next" at bounding box center [902, 563] width 27 height 15
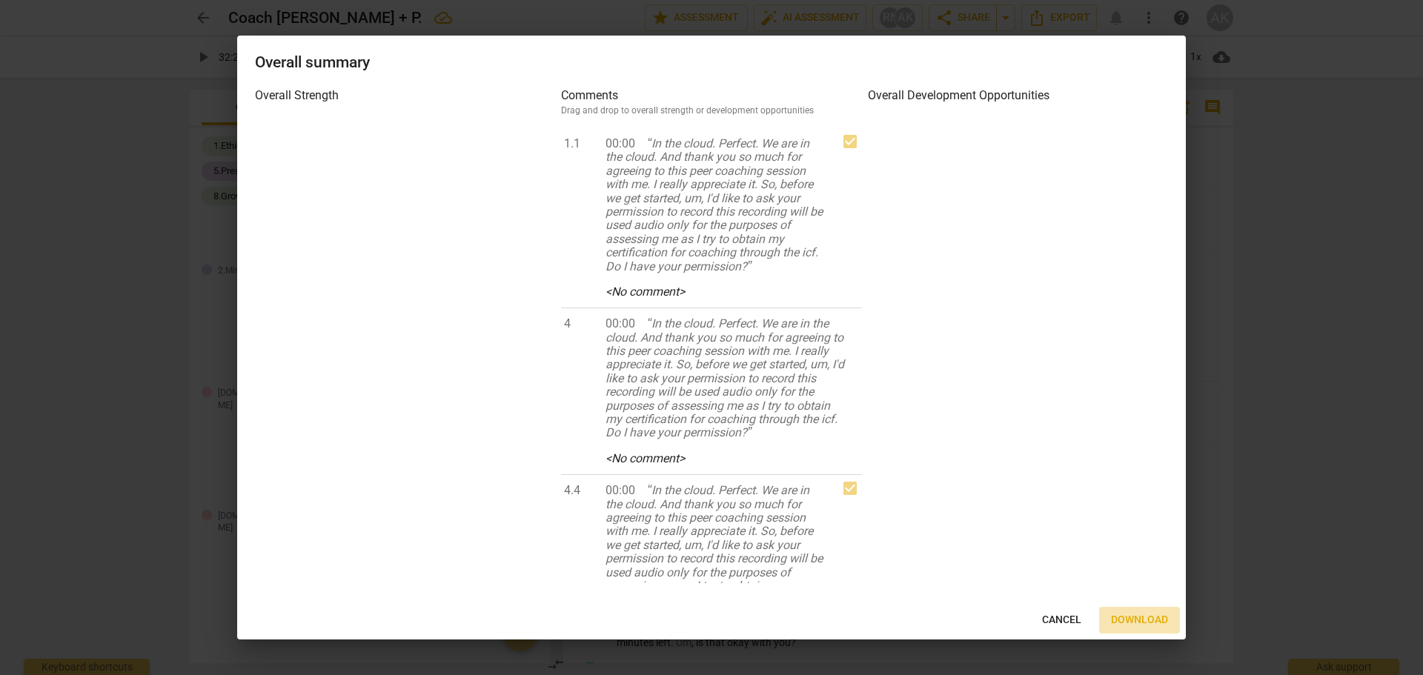
click at [1147, 618] on span "Download" at bounding box center [1139, 620] width 57 height 15
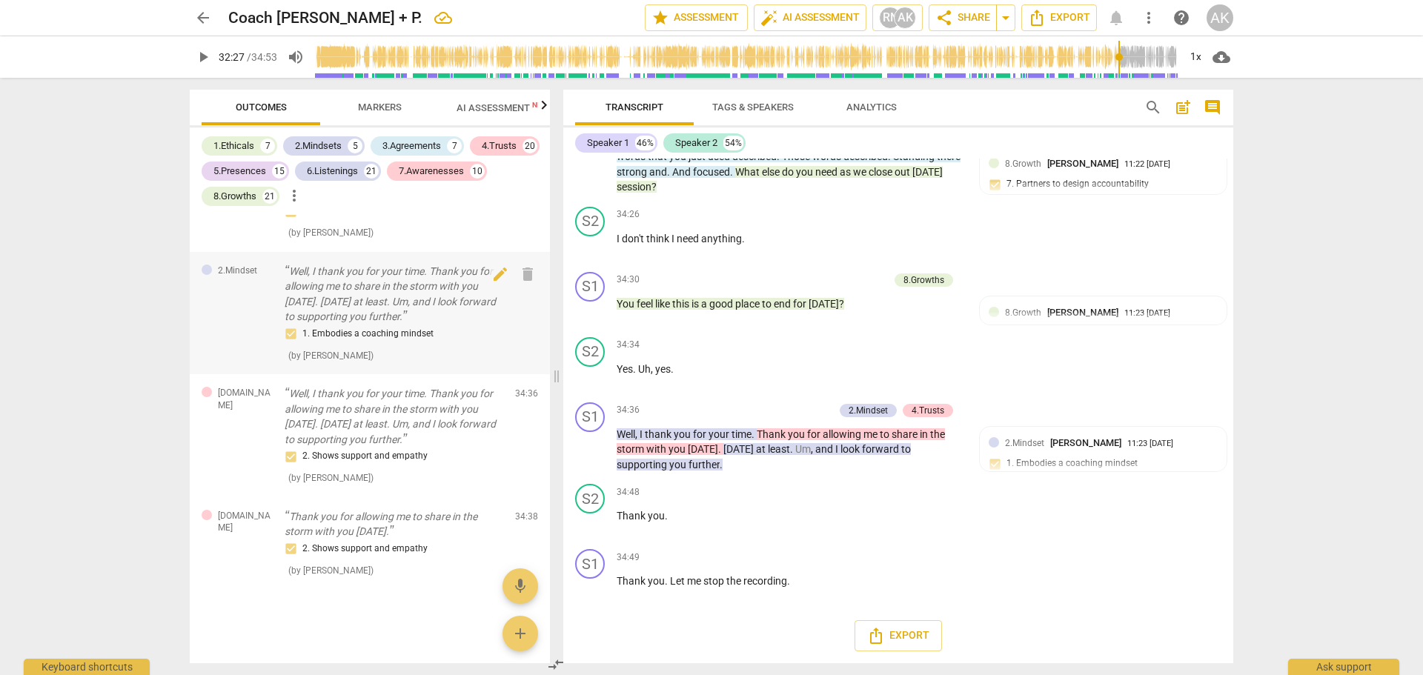
scroll to position [13712, 0]
click at [501, 103] on span "AI Assessment New" at bounding box center [502, 107] width 92 height 11
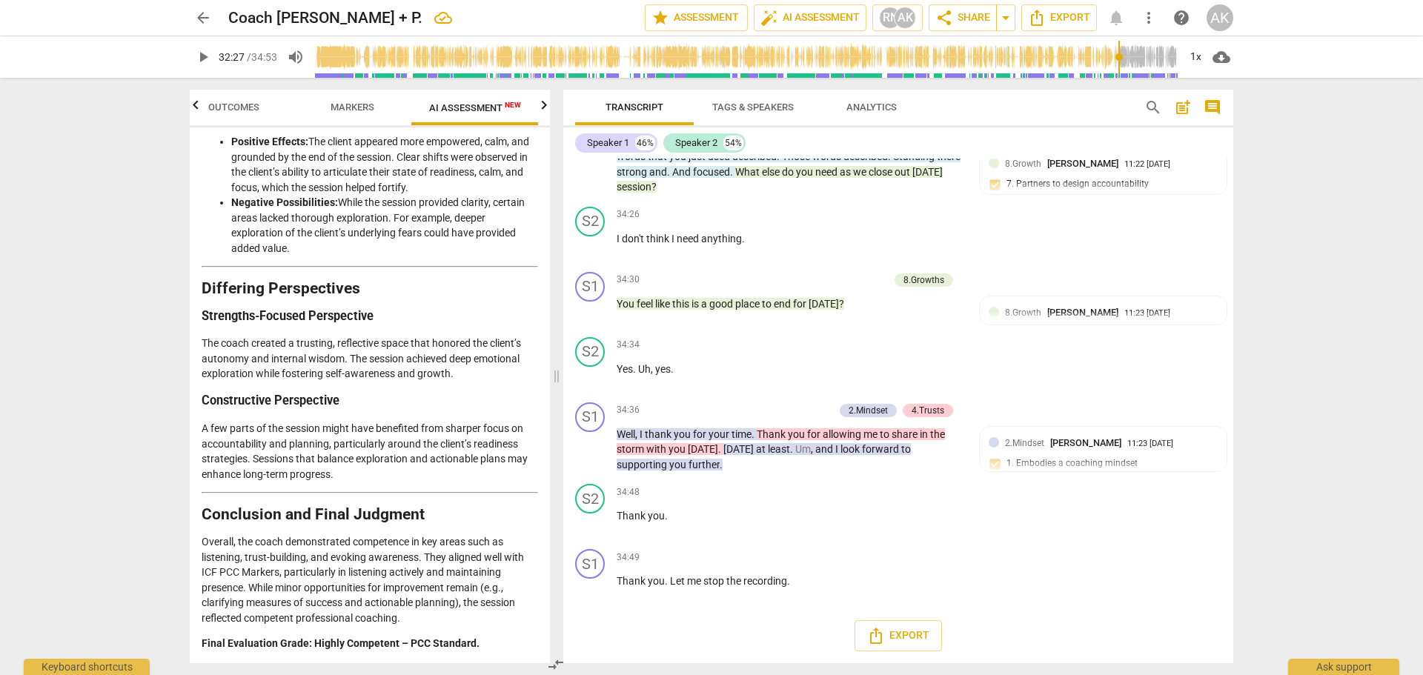
scroll to position [2621, 0]
